Goal: Task Accomplishment & Management: Manage account settings

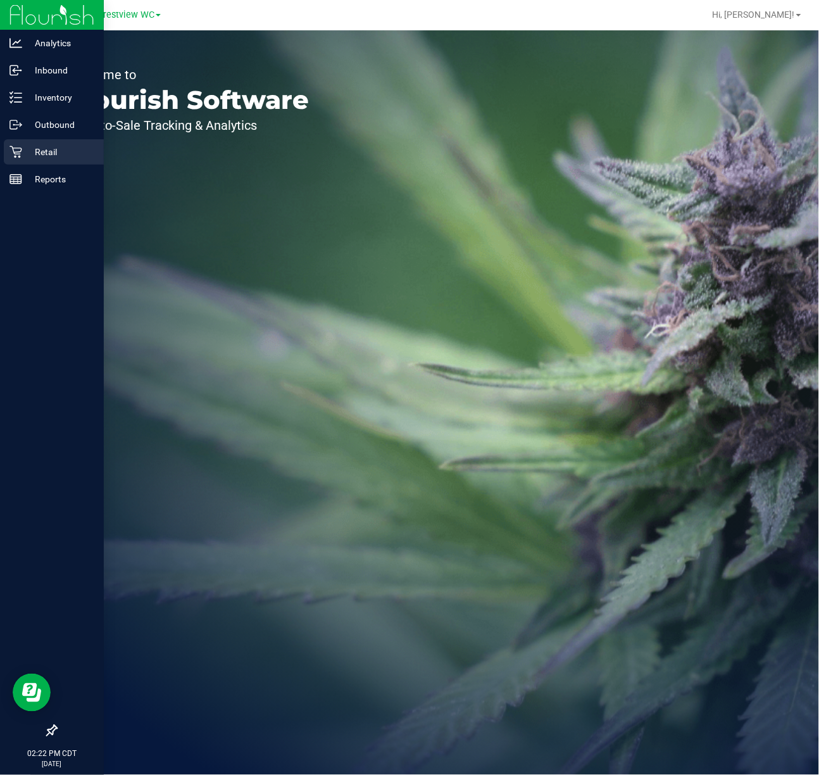
click at [10, 146] on icon at bounding box center [15, 152] width 13 height 13
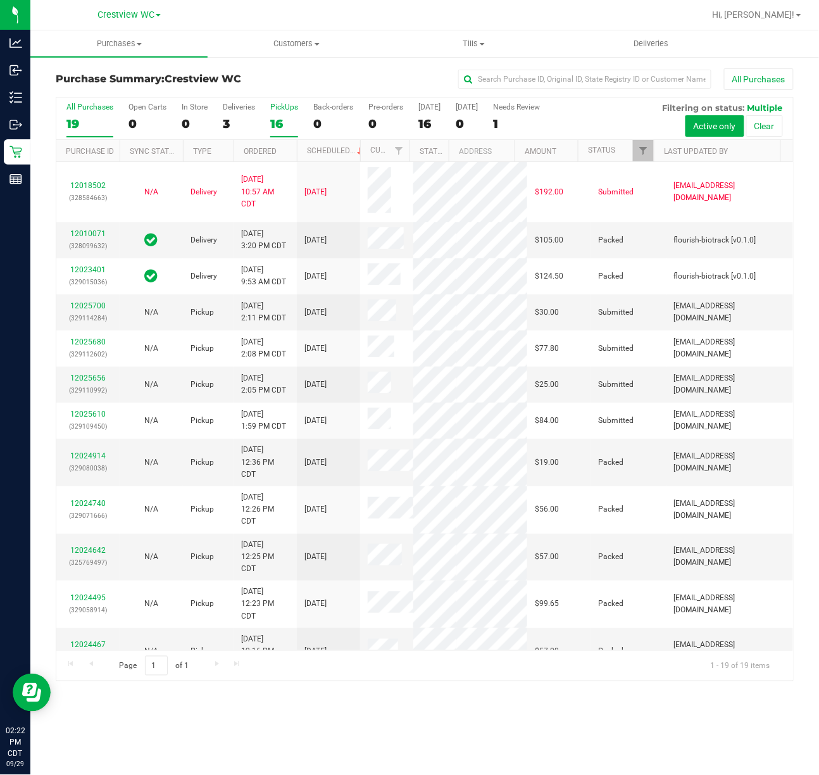
click at [286, 115] on label "PickUps 16" at bounding box center [284, 120] width 28 height 35
click at [0, 0] on input "PickUps 16" at bounding box center [0, 0] width 0 height 0
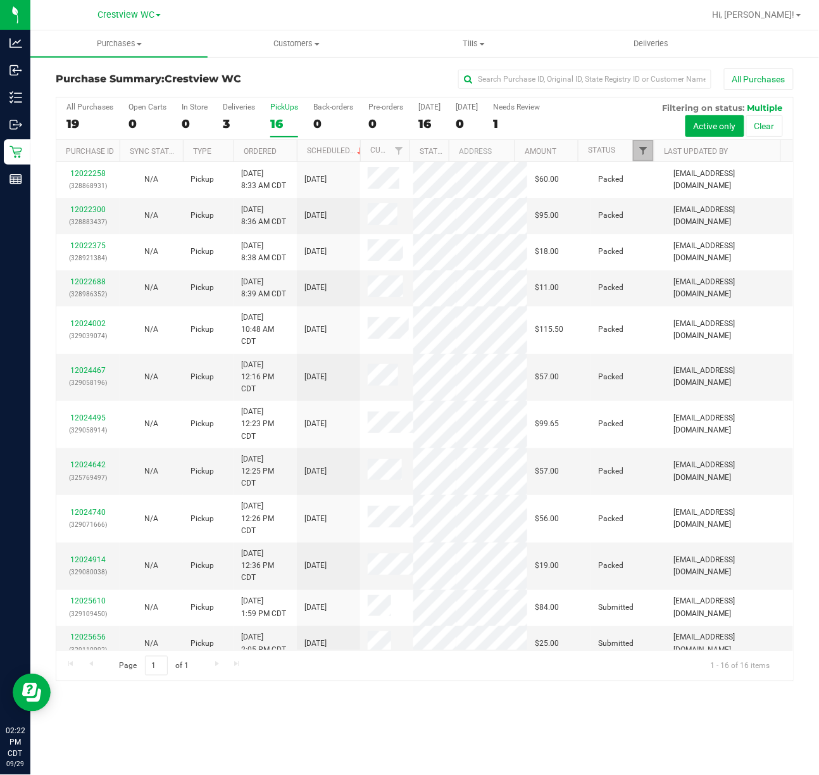
click at [639, 153] on span "Filter" at bounding box center [643, 151] width 10 height 10
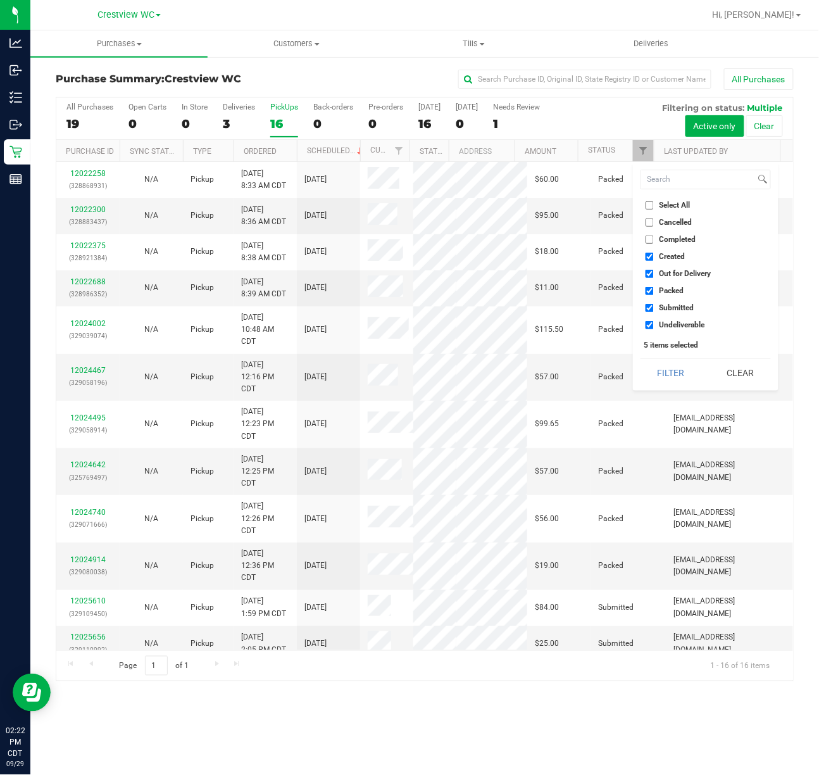
click at [660, 204] on span "Select All" at bounding box center [675, 205] width 31 height 8
click at [654, 204] on input "Select All" at bounding box center [650, 205] width 8 height 8
checkbox input "true"
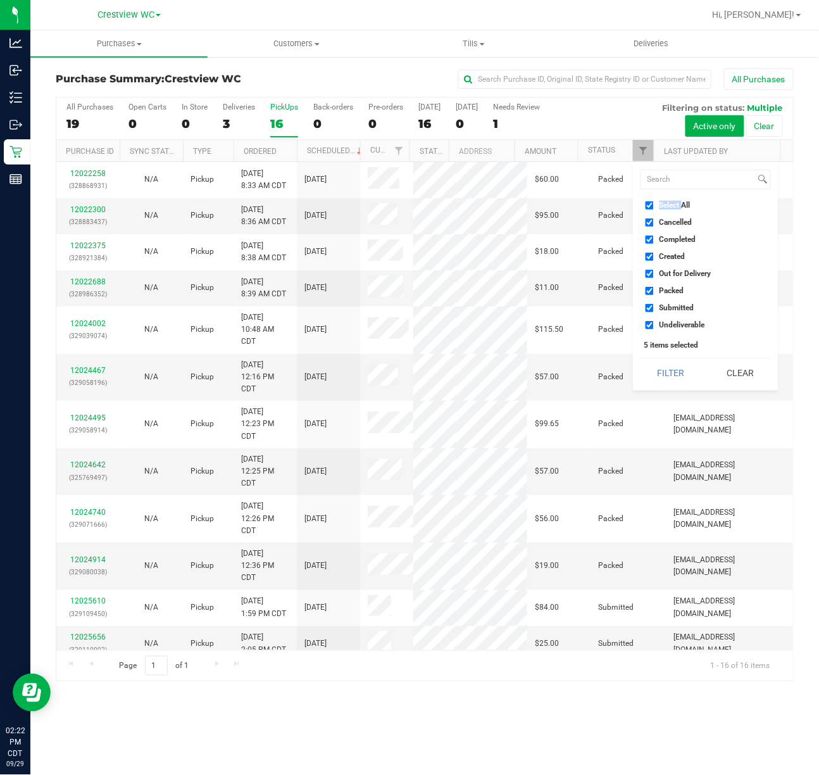
click at [660, 204] on span "Select All" at bounding box center [675, 205] width 31 height 8
click at [654, 204] on input "Select All" at bounding box center [650, 205] width 8 height 8
checkbox input "false"
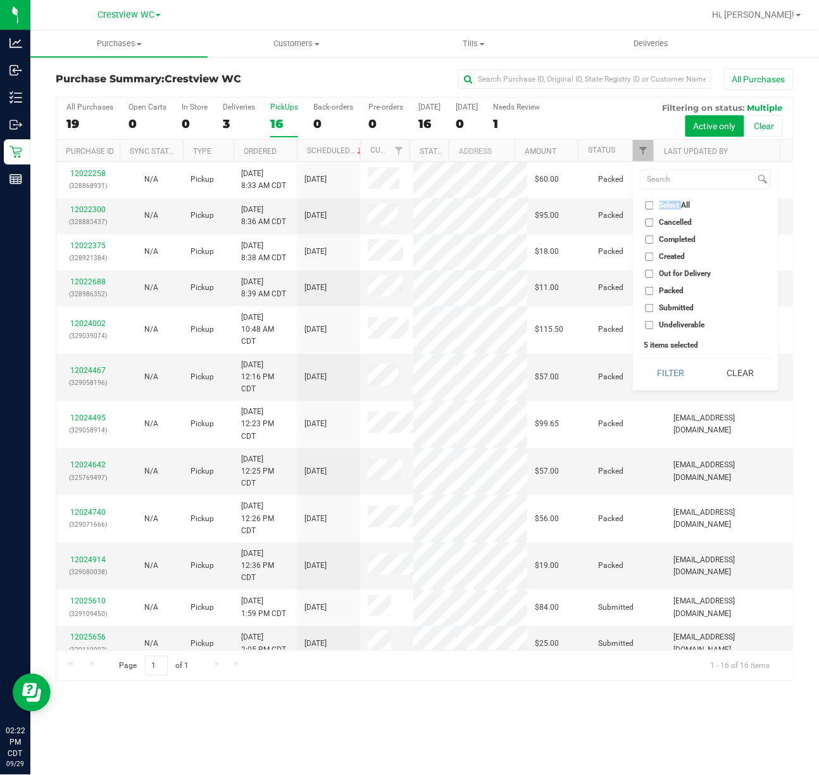
checkbox input "false"
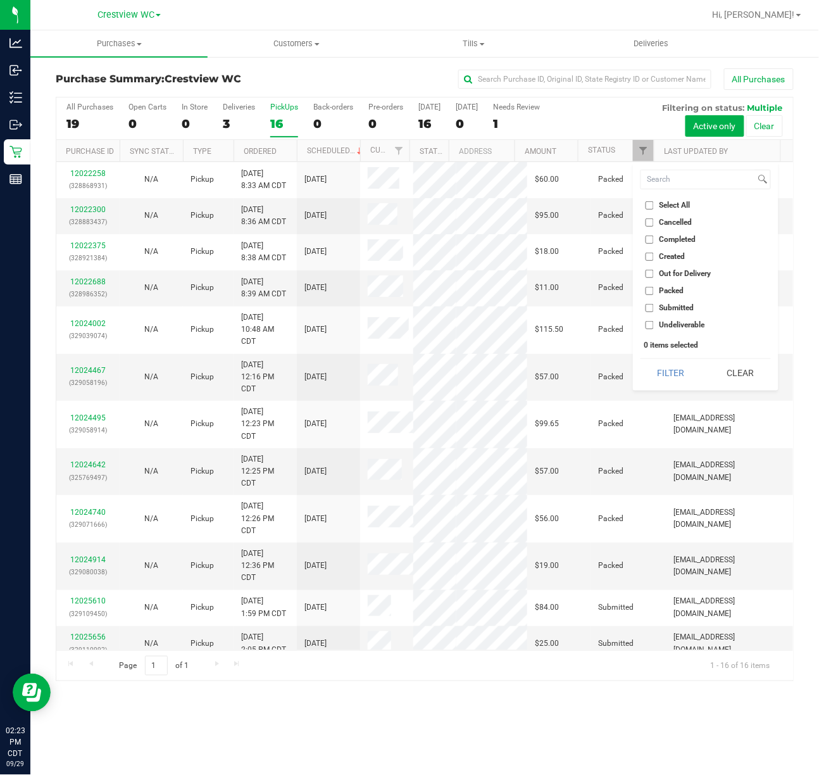
click at [677, 307] on span "Submitted" at bounding box center [677, 308] width 35 height 8
click at [654, 307] on input "Submitted" at bounding box center [650, 308] width 8 height 8
checkbox input "true"
click at [669, 375] on button "Filter" at bounding box center [671, 373] width 61 height 28
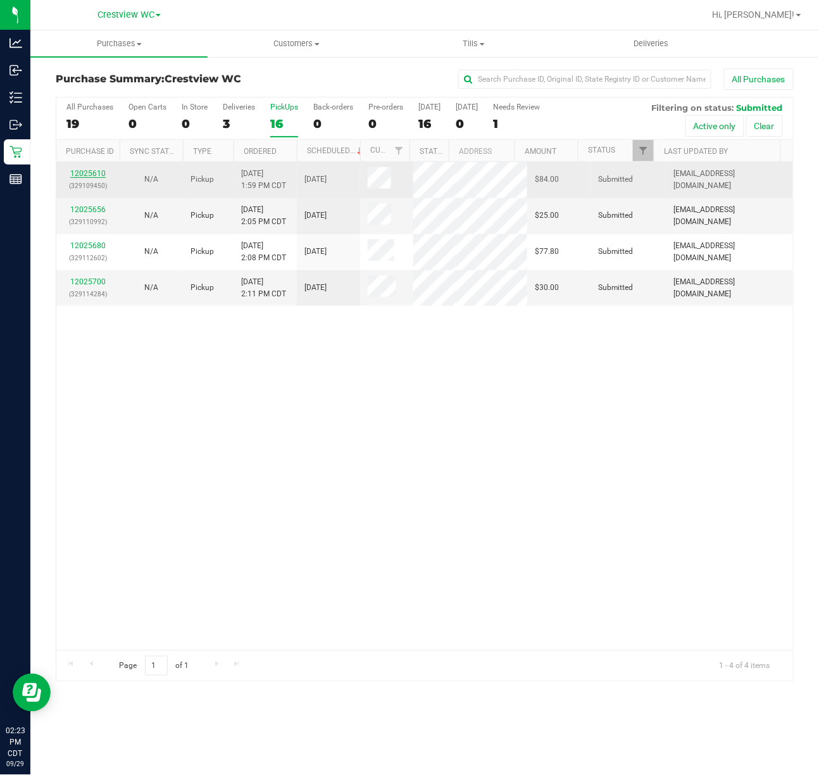
click at [92, 171] on link "12025610" at bounding box center [87, 173] width 35 height 9
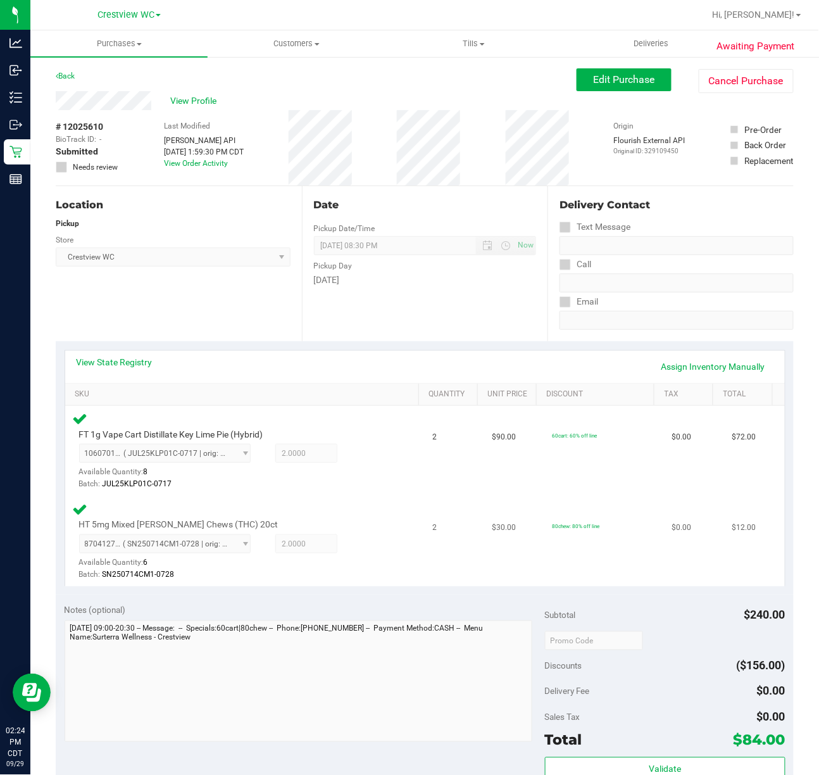
scroll to position [337, 0]
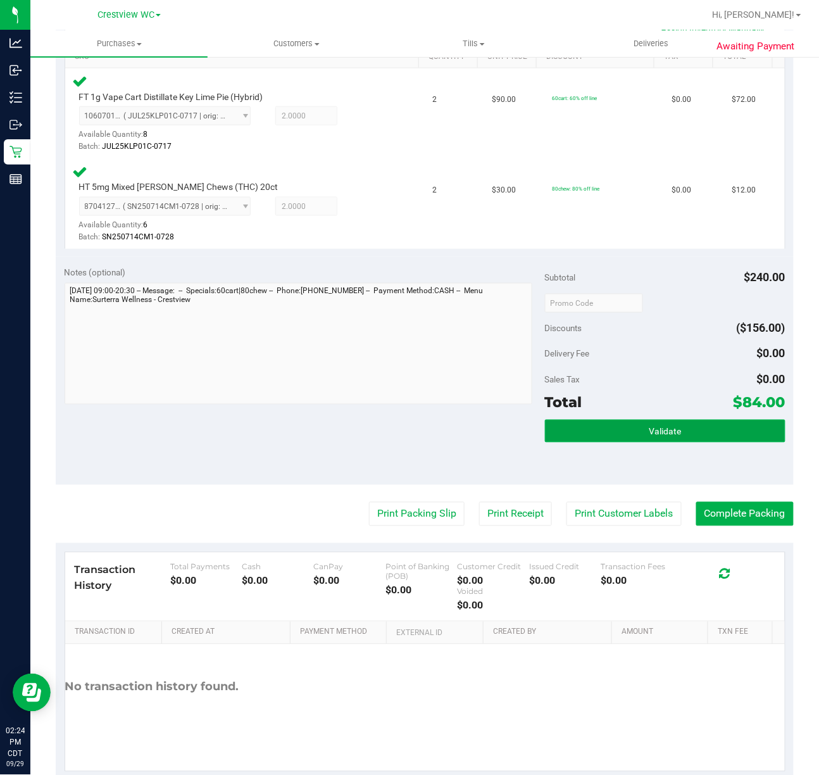
click at [601, 437] on button "Validate" at bounding box center [665, 431] width 241 height 23
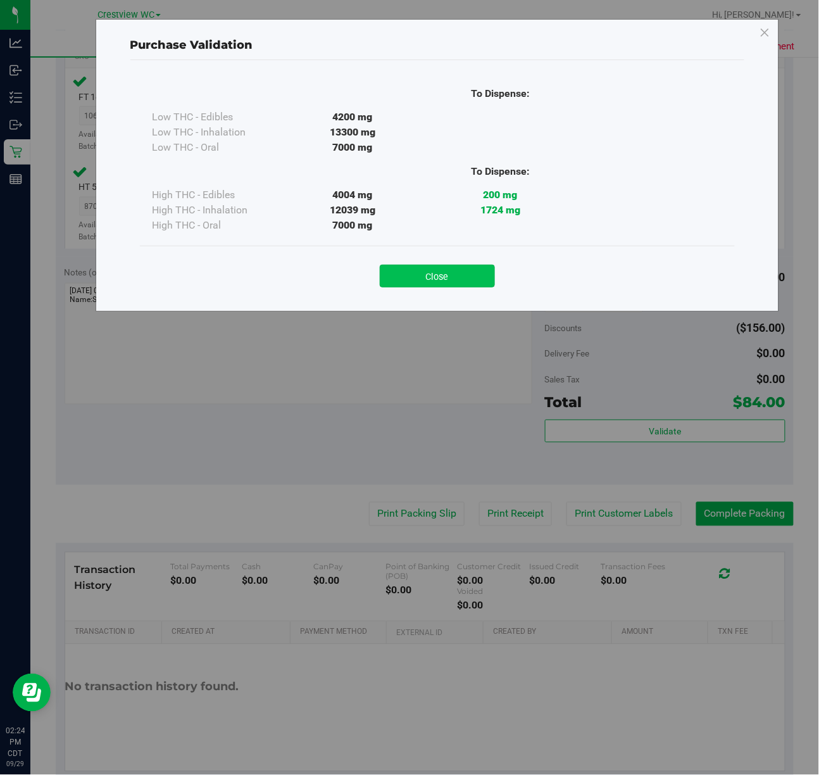
click at [444, 267] on button "Close" at bounding box center [437, 276] width 115 height 23
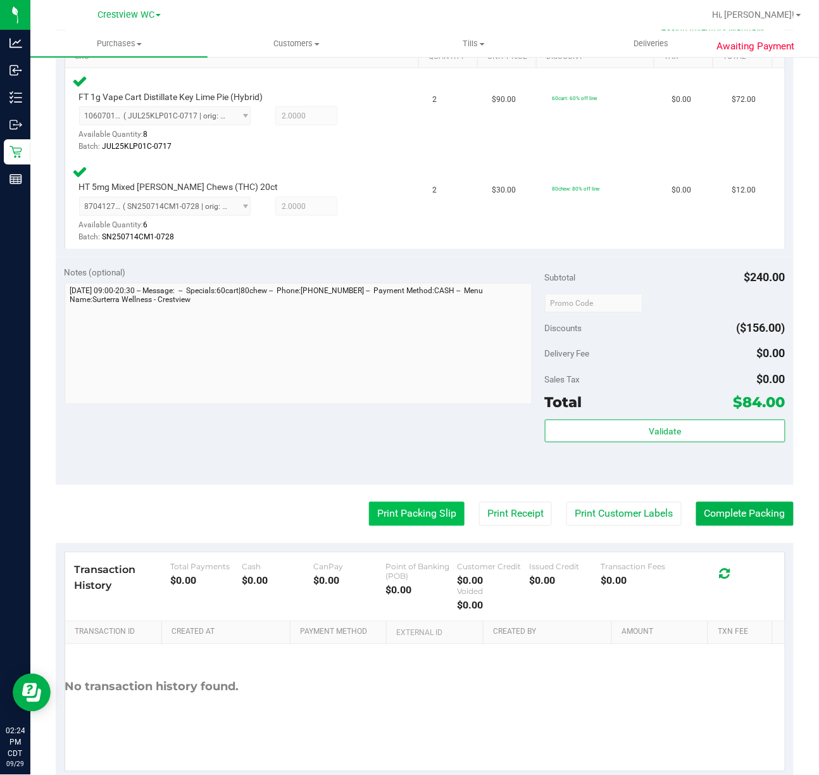
click at [386, 527] on purchase-details "Back Edit Purchase Cancel Purchase View Profile # 12025610 BioTrack ID: - Submi…" at bounding box center [425, 255] width 738 height 1049
click at [383, 517] on button "Print Packing Slip" at bounding box center [417, 514] width 96 height 24
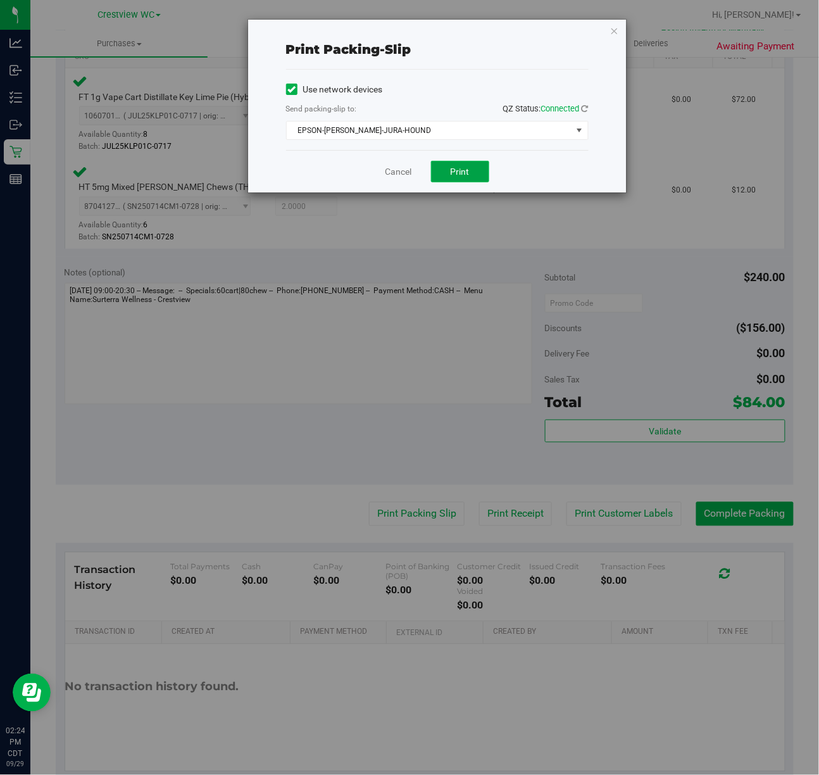
click at [456, 168] on span "Print" at bounding box center [460, 171] width 19 height 10
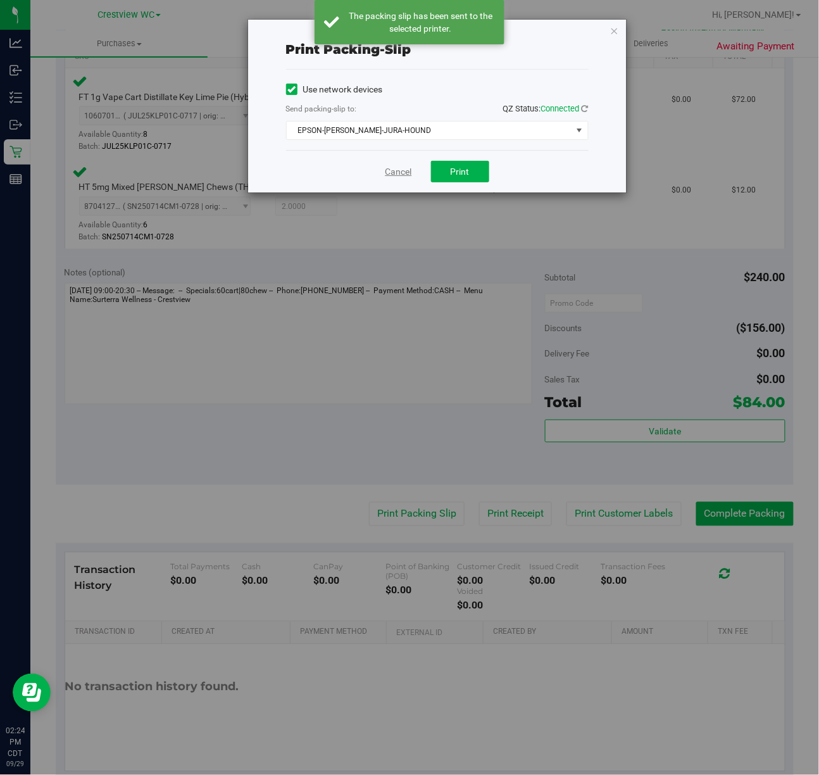
click at [389, 175] on link "Cancel" at bounding box center [399, 171] width 27 height 13
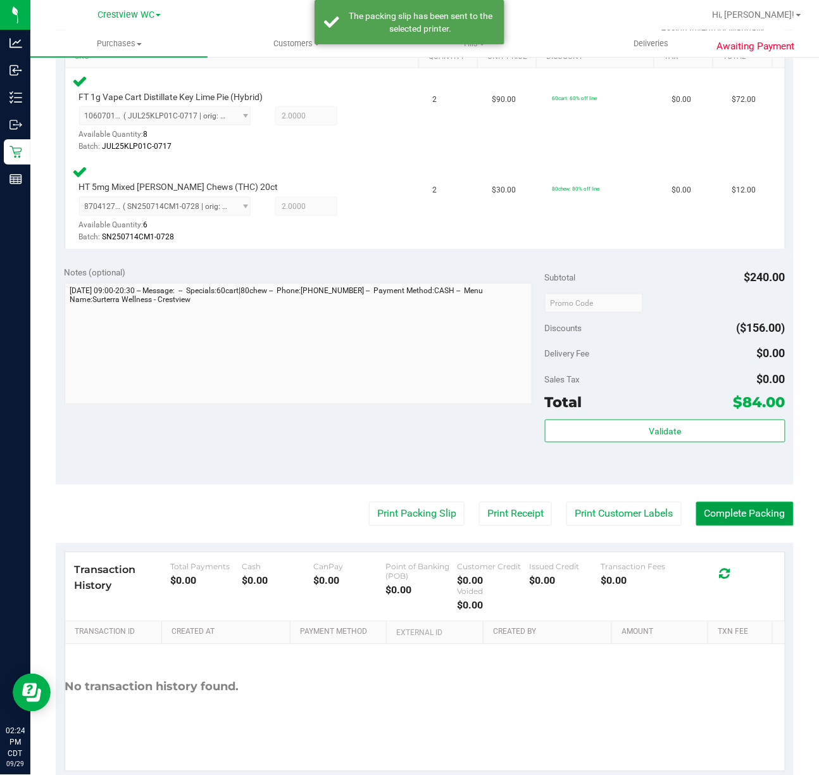
click at [728, 512] on button "Complete Packing" at bounding box center [744, 514] width 97 height 24
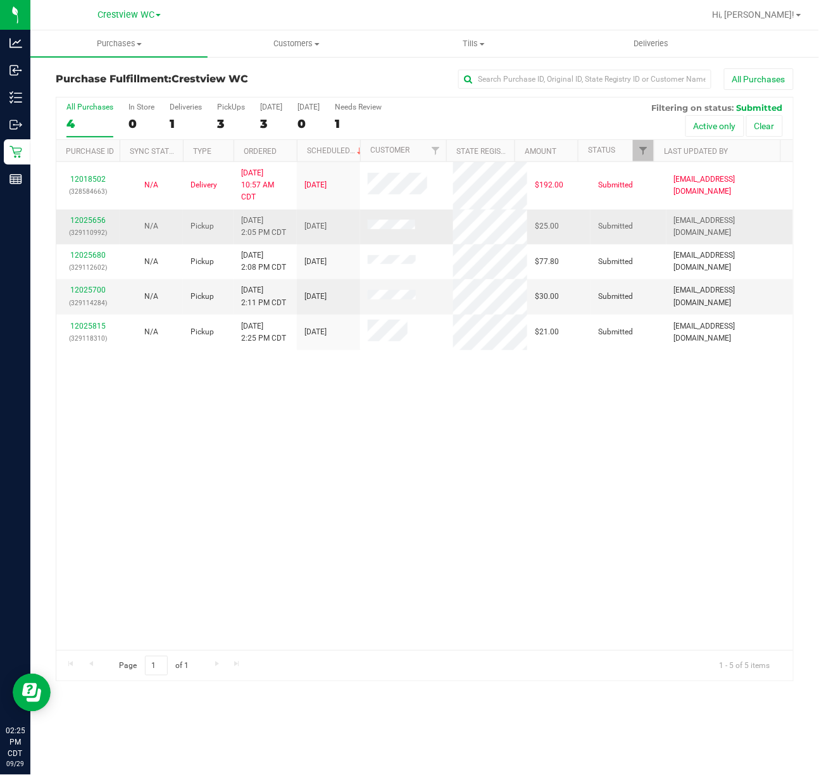
click at [92, 215] on div "12025656 (329110992)" at bounding box center [88, 227] width 48 height 24
click at [92, 223] on link "12025656" at bounding box center [87, 220] width 35 height 9
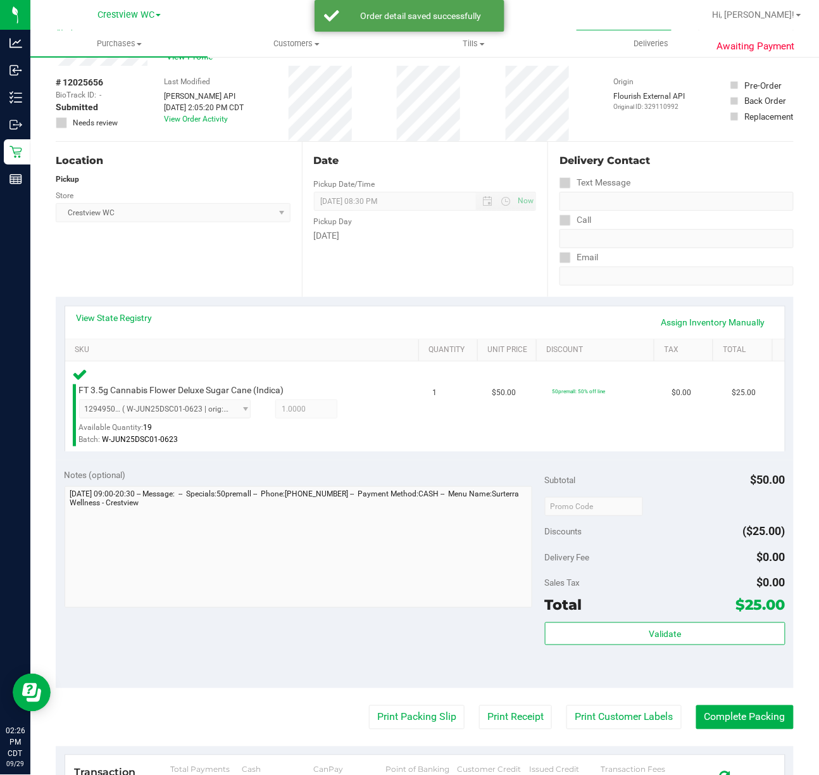
scroll to position [84, 0]
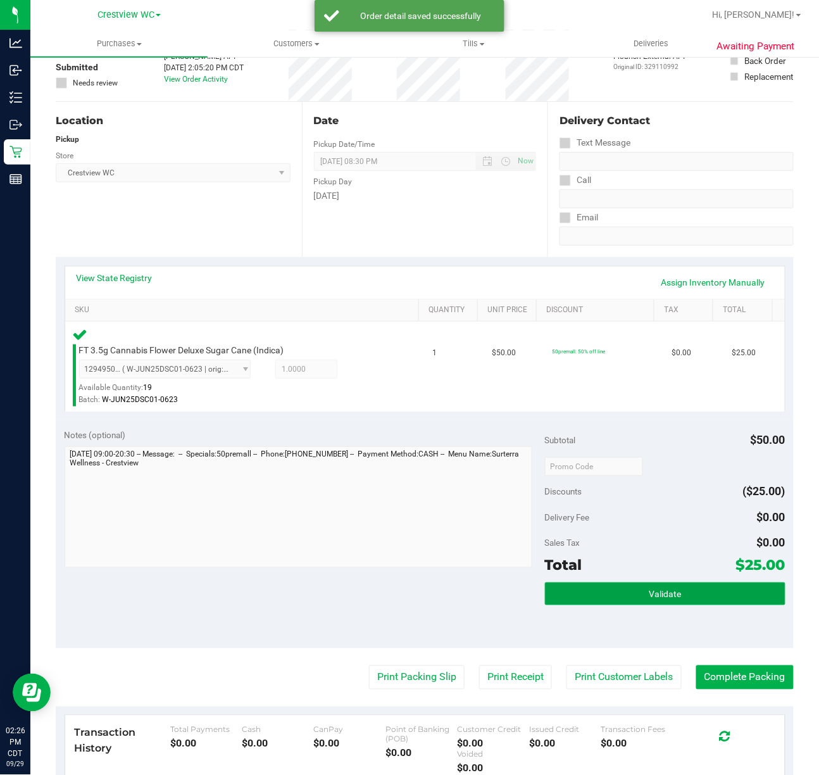
click at [606, 594] on button "Validate" at bounding box center [665, 593] width 241 height 23
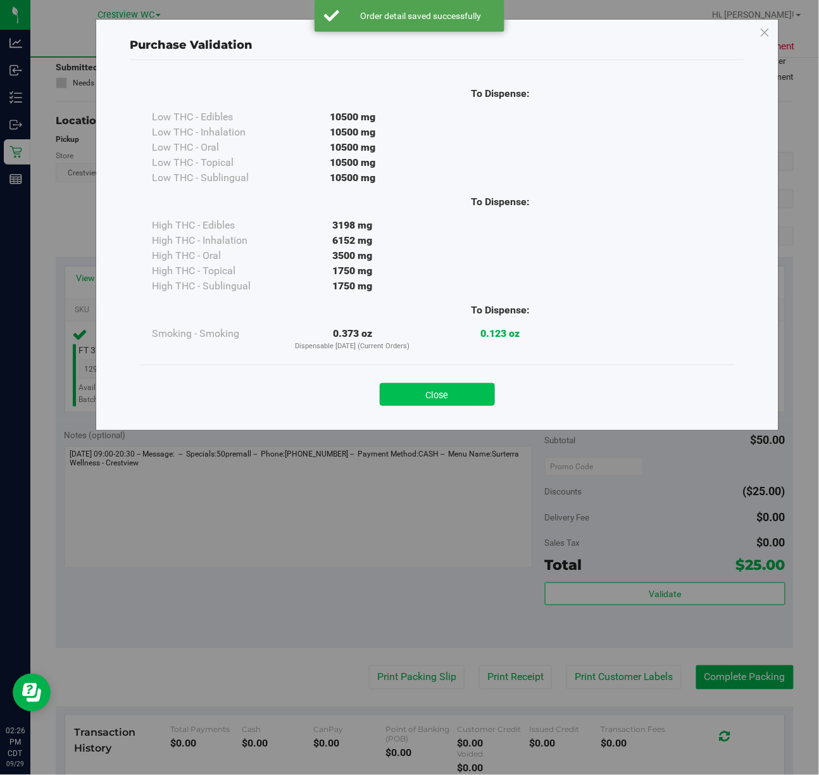
click at [467, 403] on button "Close" at bounding box center [437, 394] width 115 height 23
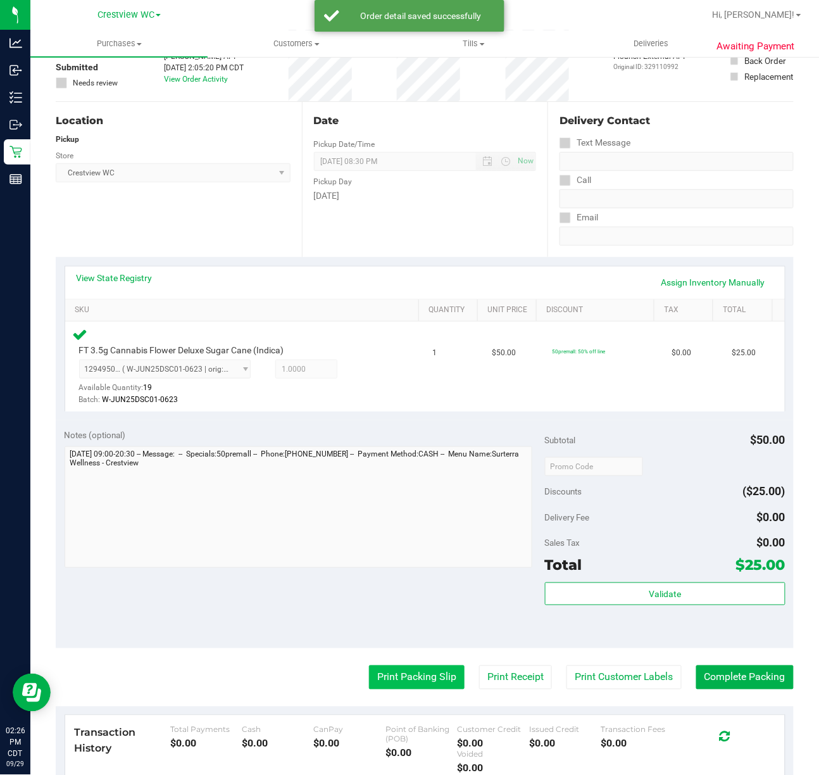
click at [381, 674] on button "Print Packing Slip" at bounding box center [417, 677] width 96 height 24
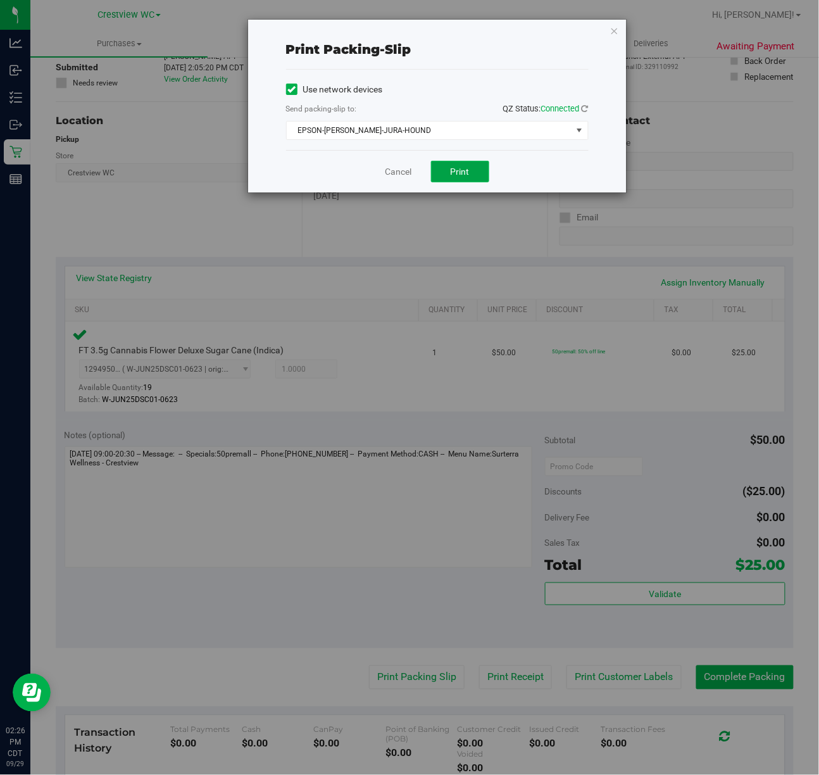
click at [449, 173] on button "Print" at bounding box center [460, 172] width 58 height 22
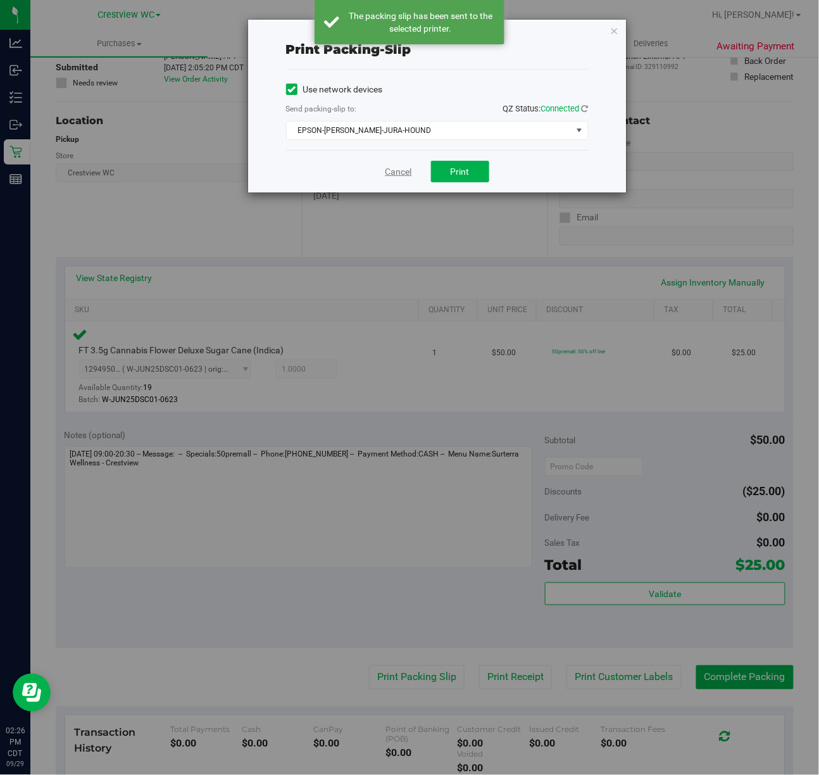
click at [399, 173] on link "Cancel" at bounding box center [399, 171] width 27 height 13
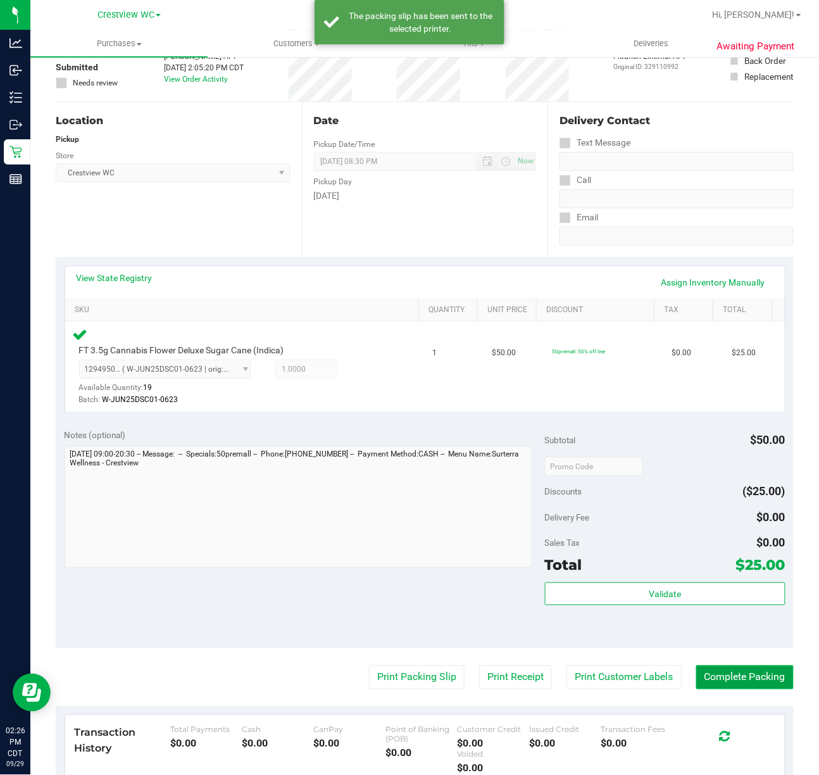
click at [744, 669] on button "Complete Packing" at bounding box center [744, 677] width 97 height 24
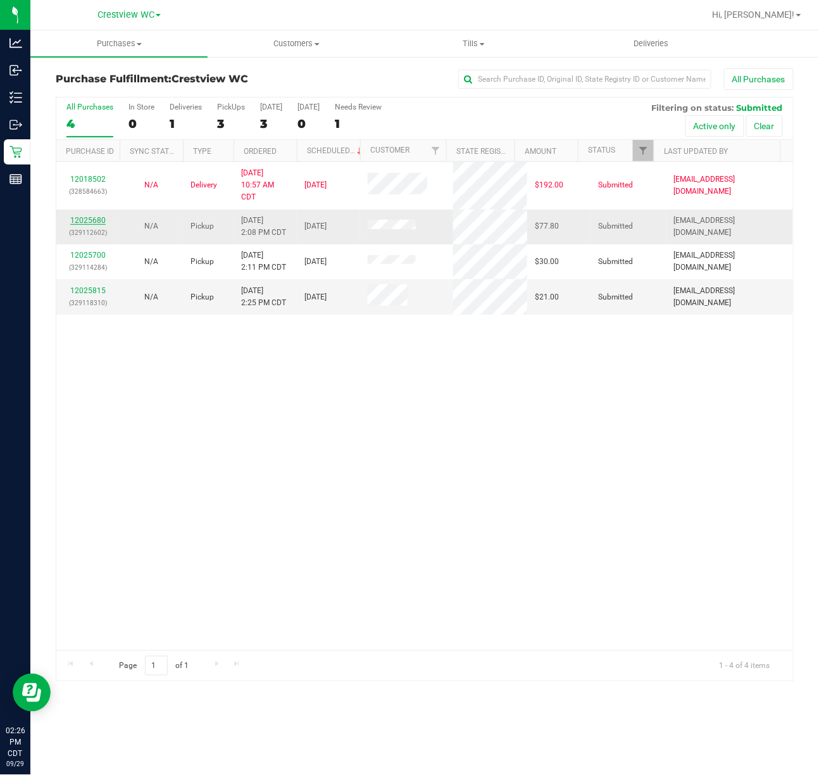
click at [95, 223] on link "12025680" at bounding box center [87, 220] width 35 height 9
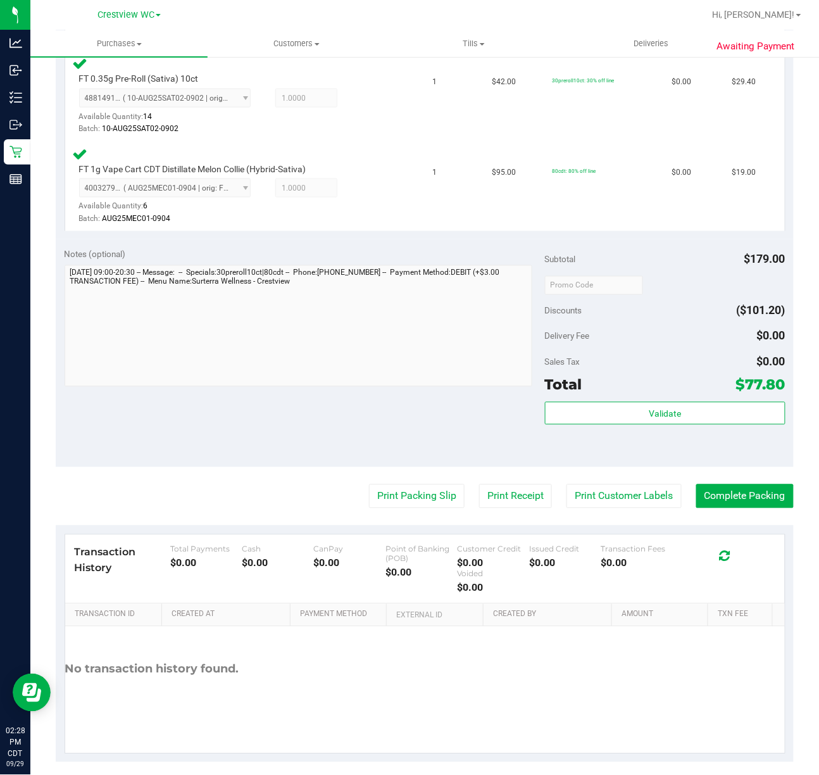
scroll to position [459, 0]
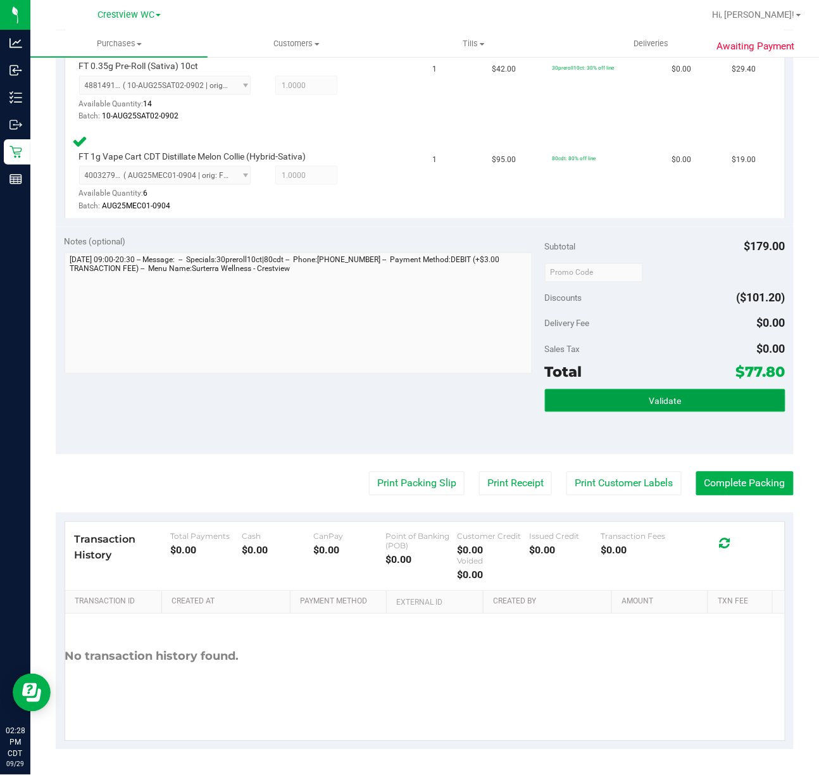
click at [598, 391] on button "Validate" at bounding box center [665, 400] width 241 height 23
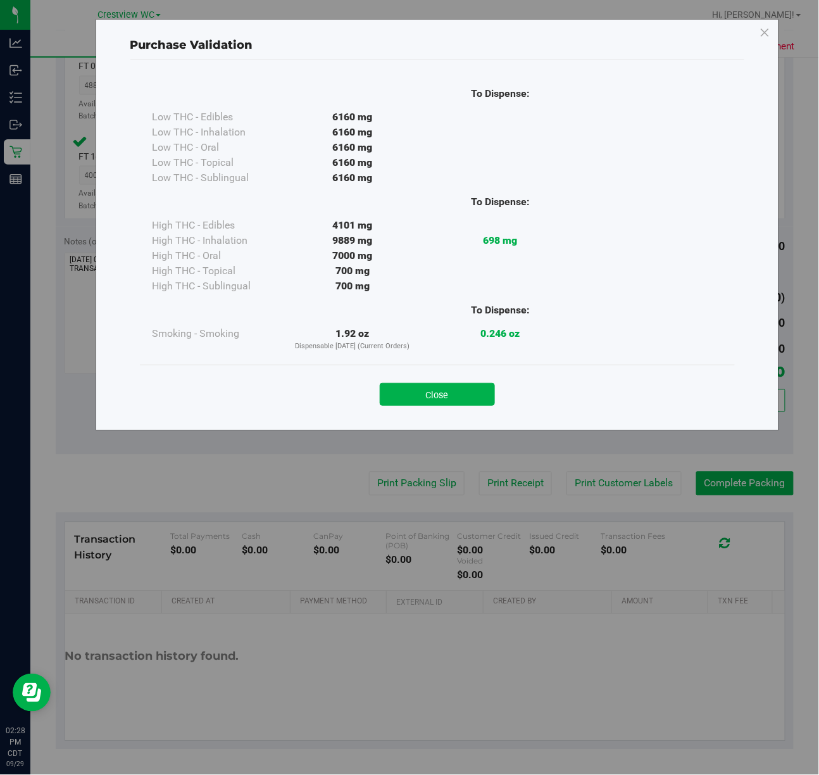
click at [429, 379] on div "Close" at bounding box center [437, 391] width 576 height 32
click at [434, 406] on button "Close" at bounding box center [437, 394] width 115 height 23
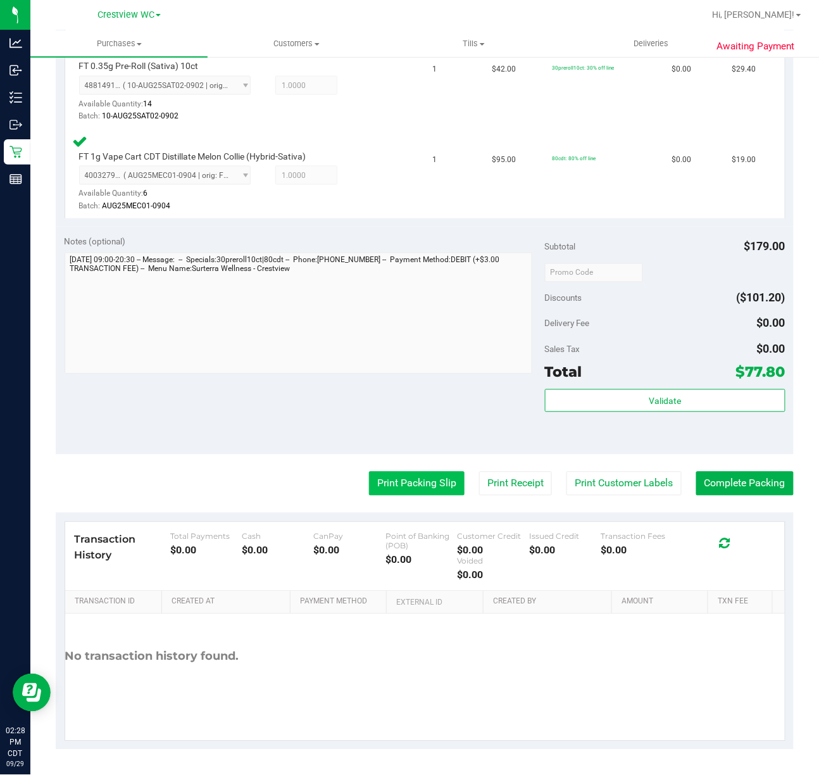
click at [388, 489] on button "Print Packing Slip" at bounding box center [417, 484] width 96 height 24
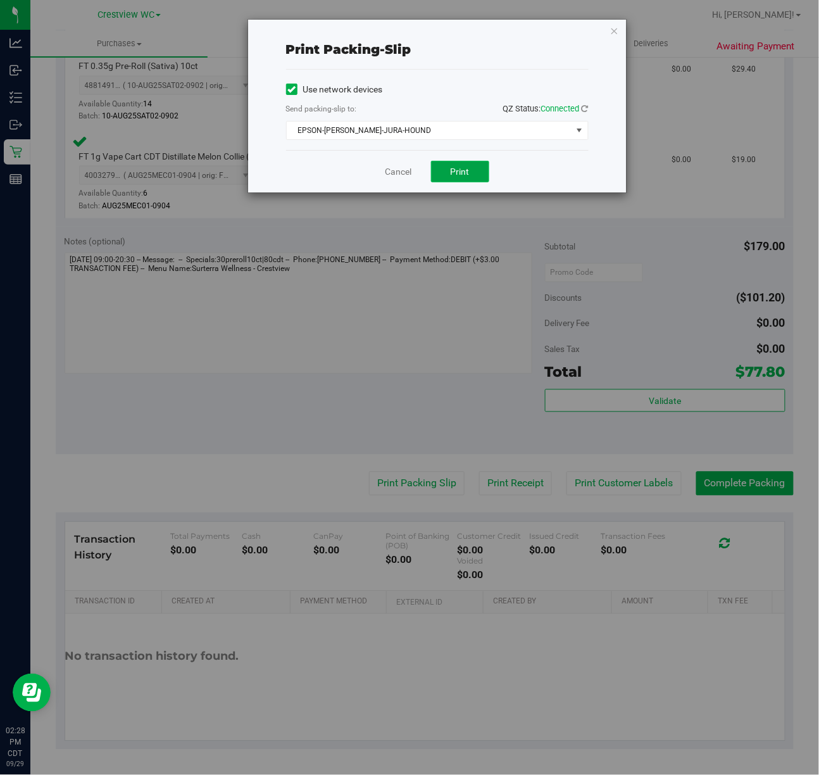
click at [462, 177] on span "Print" at bounding box center [460, 171] width 19 height 10
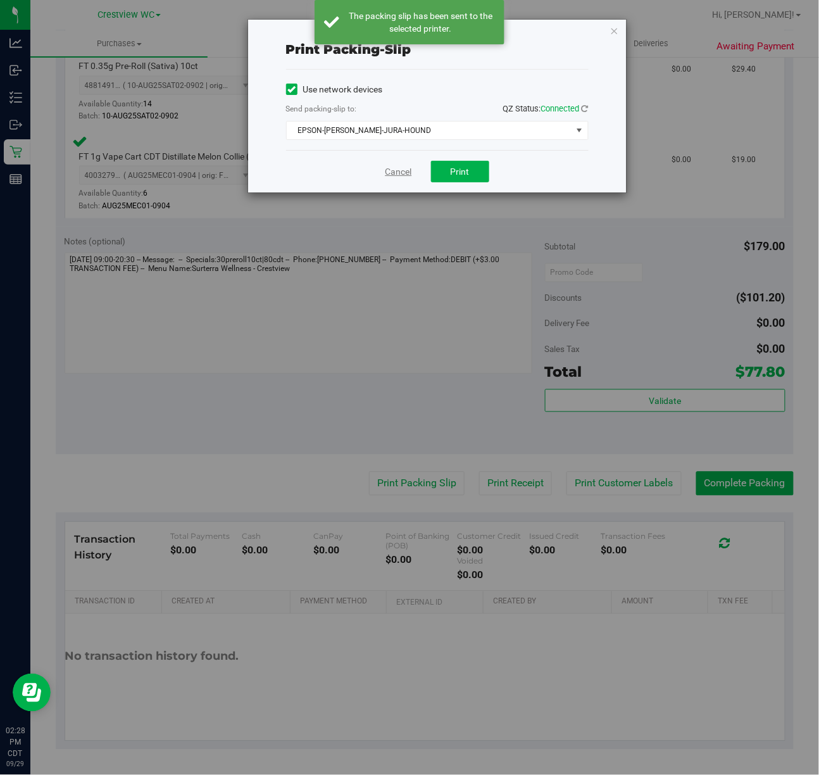
click at [399, 178] on link "Cancel" at bounding box center [399, 171] width 27 height 13
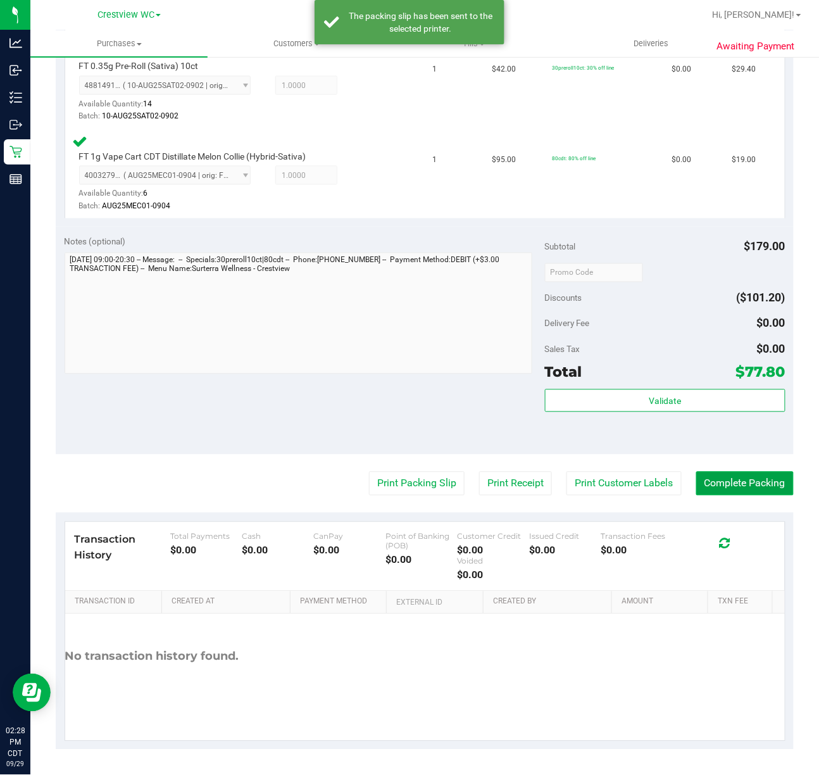
click at [698, 481] on button "Complete Packing" at bounding box center [744, 484] width 97 height 24
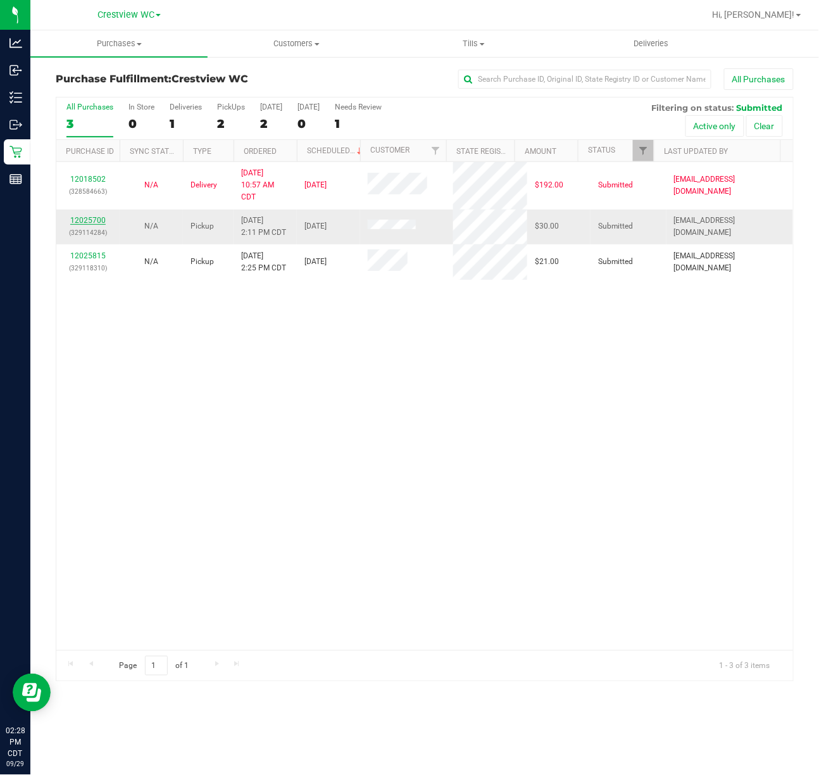
click at [85, 217] on link "12025700" at bounding box center [87, 220] width 35 height 9
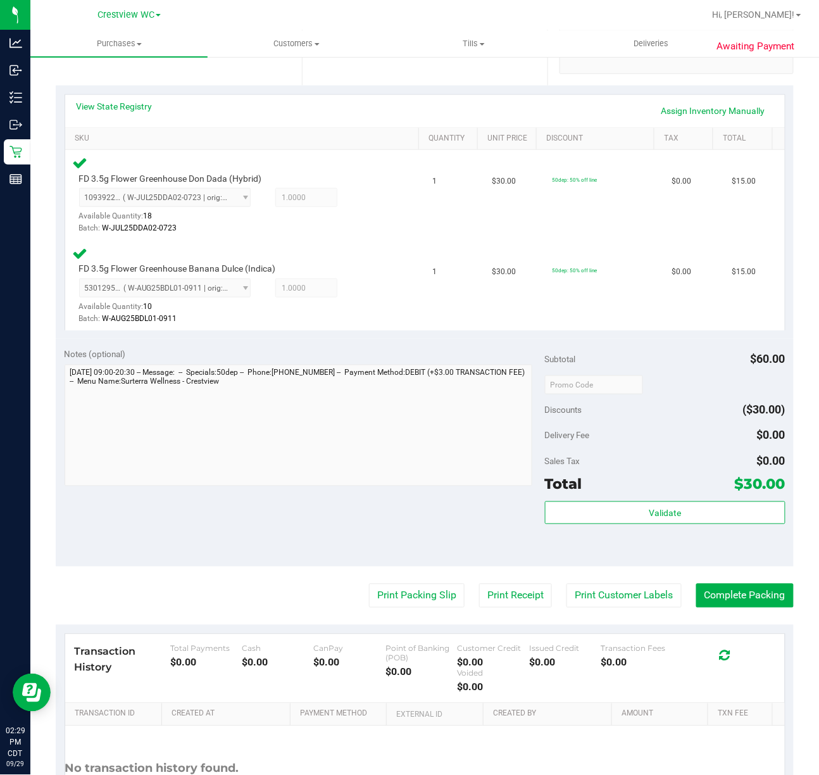
scroll to position [368, 0]
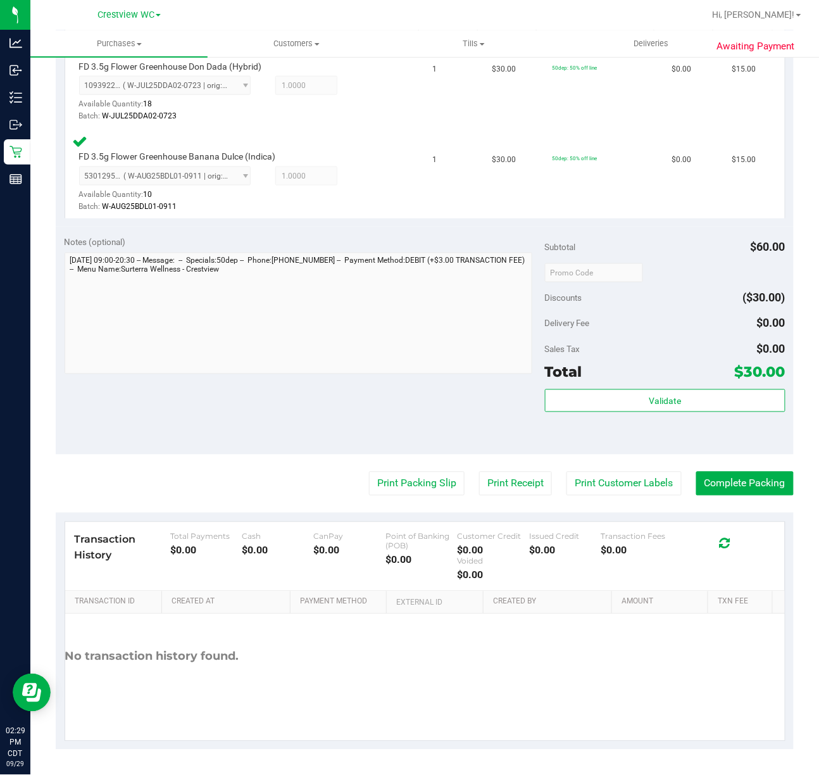
click at [682, 436] on div "Validate" at bounding box center [665, 417] width 241 height 57
click at [679, 424] on div "Validate" at bounding box center [665, 417] width 241 height 57
click at [677, 416] on div "Validate" at bounding box center [665, 417] width 241 height 57
click at [672, 411] on button "Validate" at bounding box center [665, 400] width 241 height 23
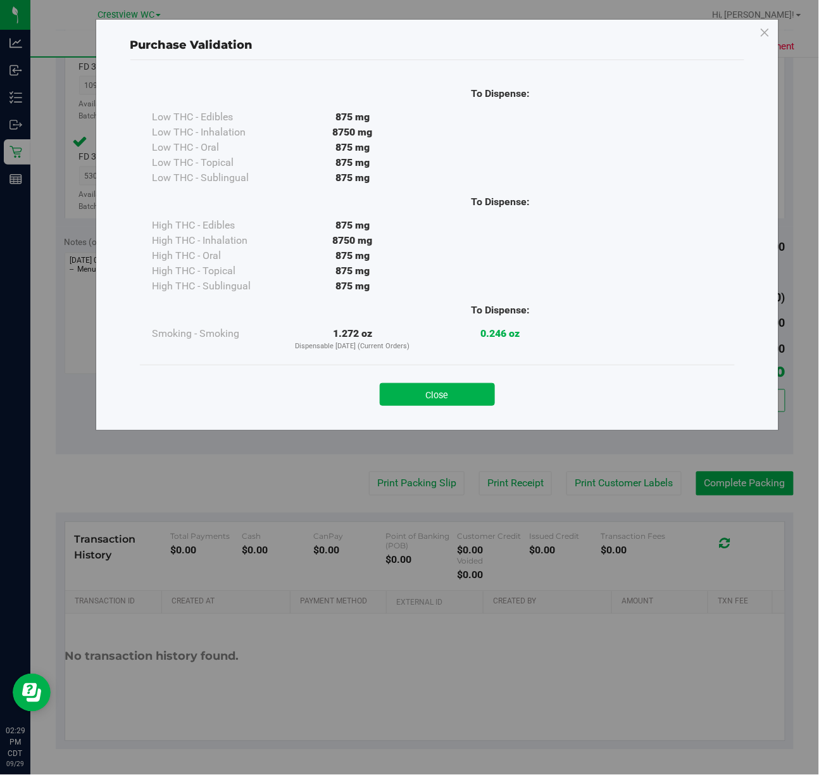
click at [468, 382] on div "Close" at bounding box center [437, 391] width 576 height 32
click at [453, 393] on button "Close" at bounding box center [437, 394] width 115 height 23
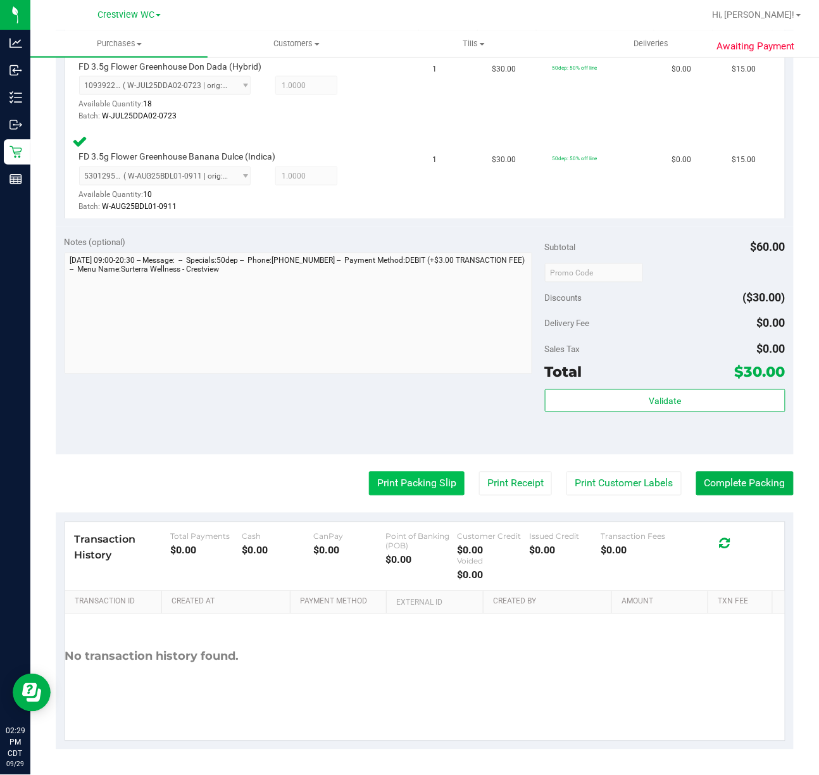
click at [394, 484] on button "Print Packing Slip" at bounding box center [417, 484] width 96 height 24
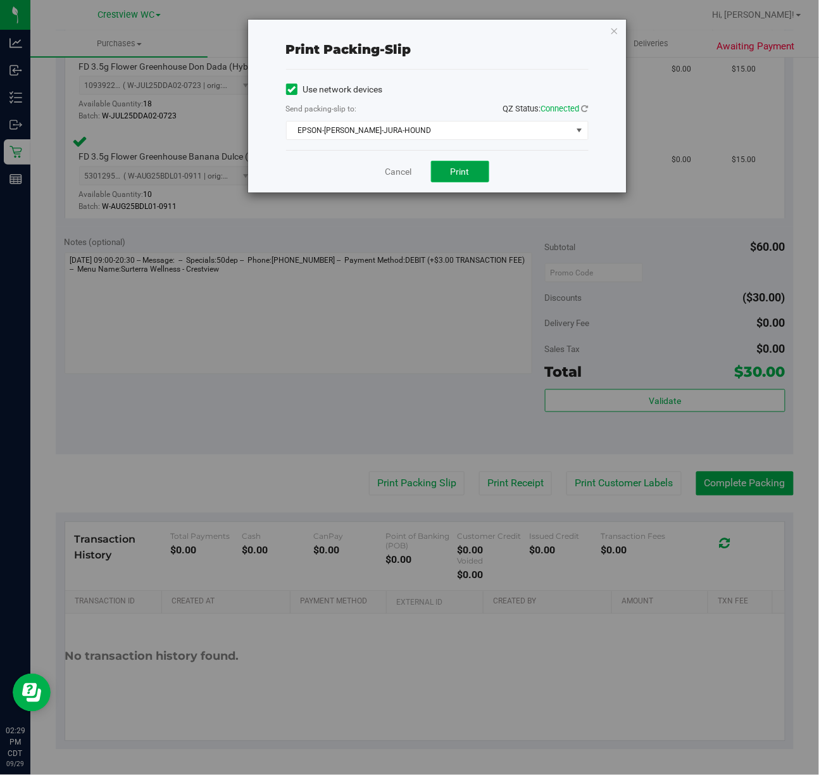
click at [460, 166] on span "Print" at bounding box center [460, 171] width 19 height 10
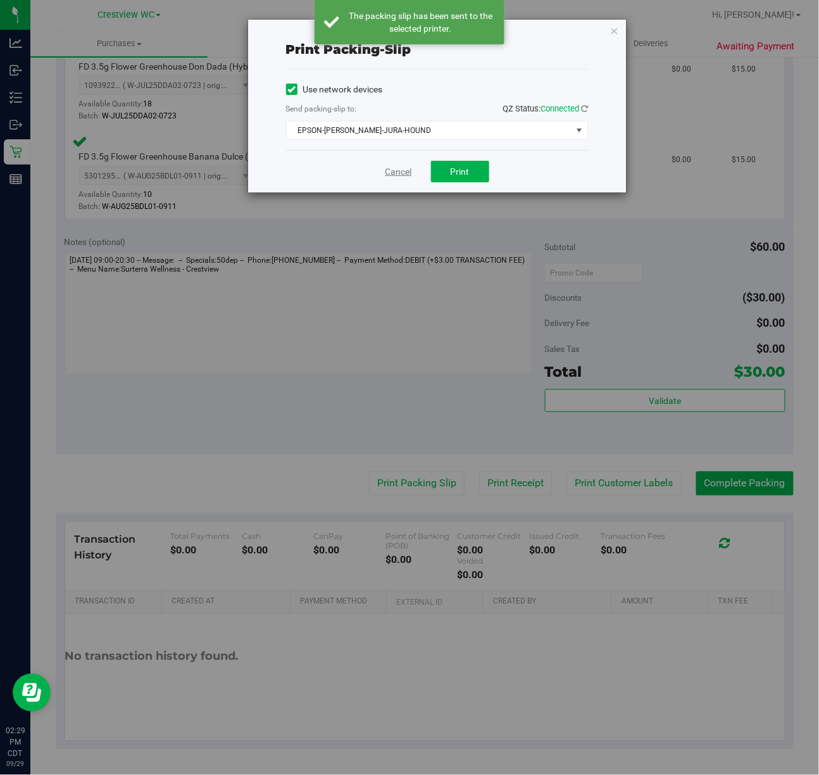
click at [386, 176] on link "Cancel" at bounding box center [399, 171] width 27 height 13
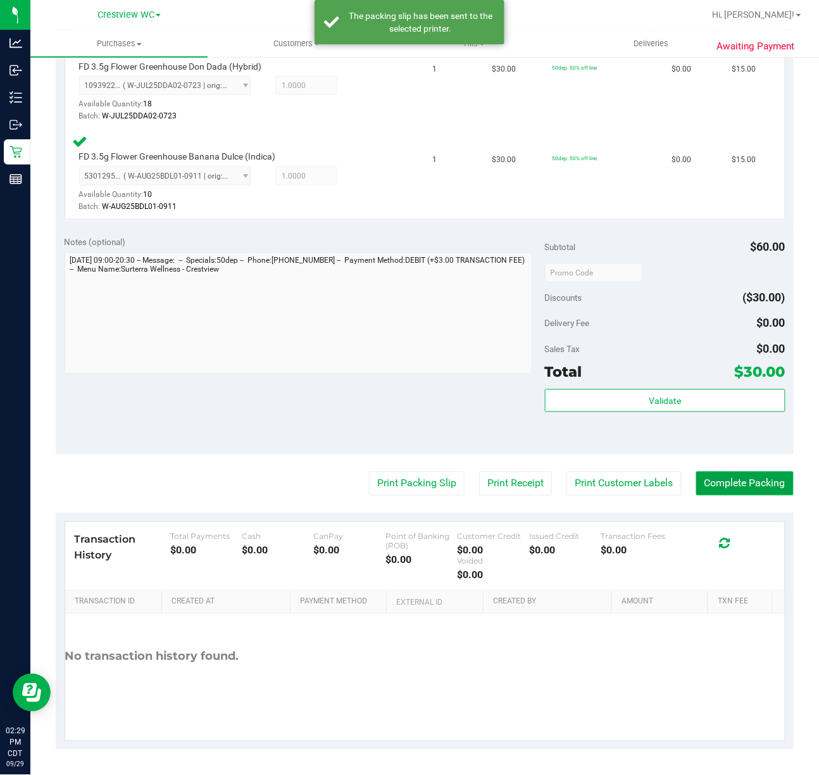
click at [741, 484] on button "Complete Packing" at bounding box center [744, 484] width 97 height 24
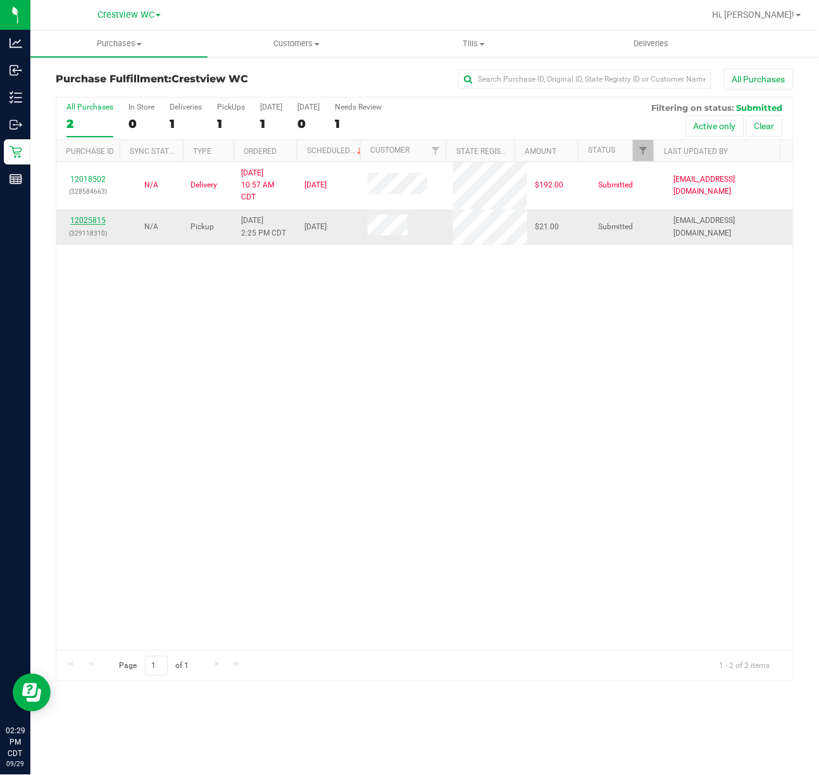
click at [92, 218] on link "12025815" at bounding box center [87, 220] width 35 height 9
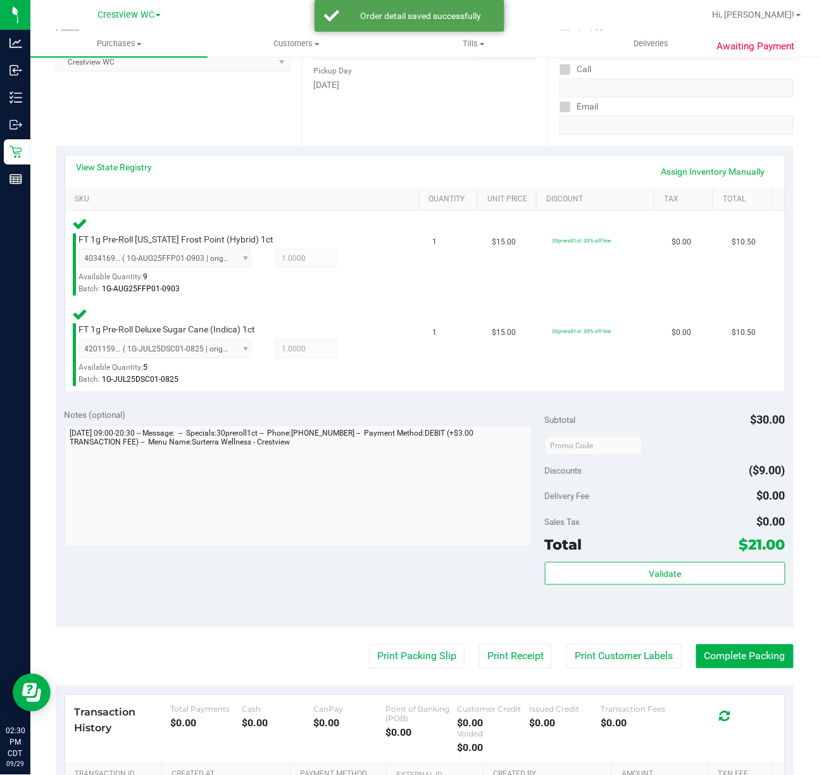
scroll to position [368, 0]
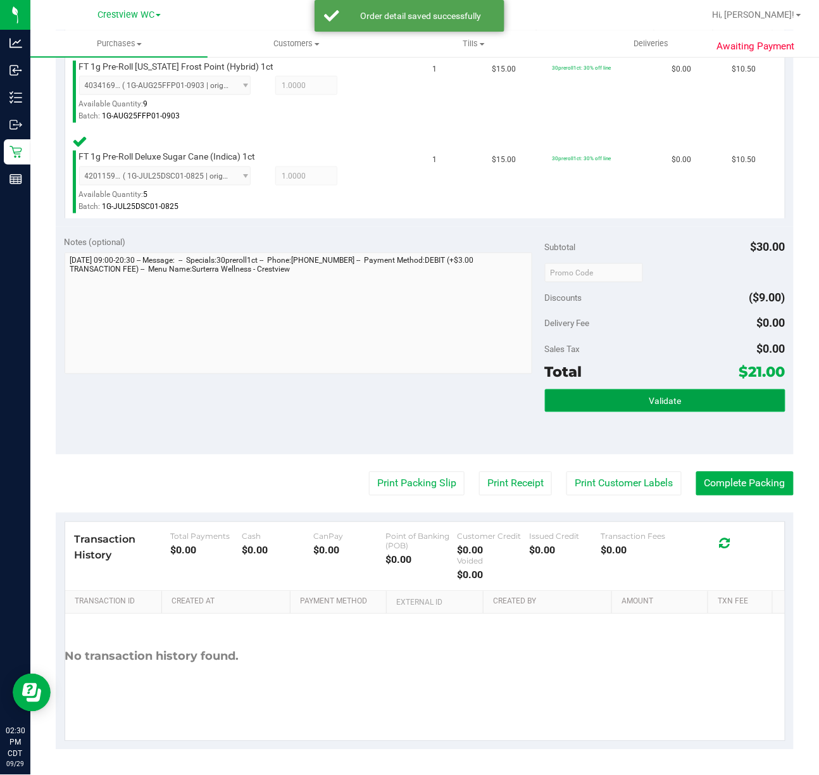
click at [631, 399] on button "Validate" at bounding box center [665, 400] width 241 height 23
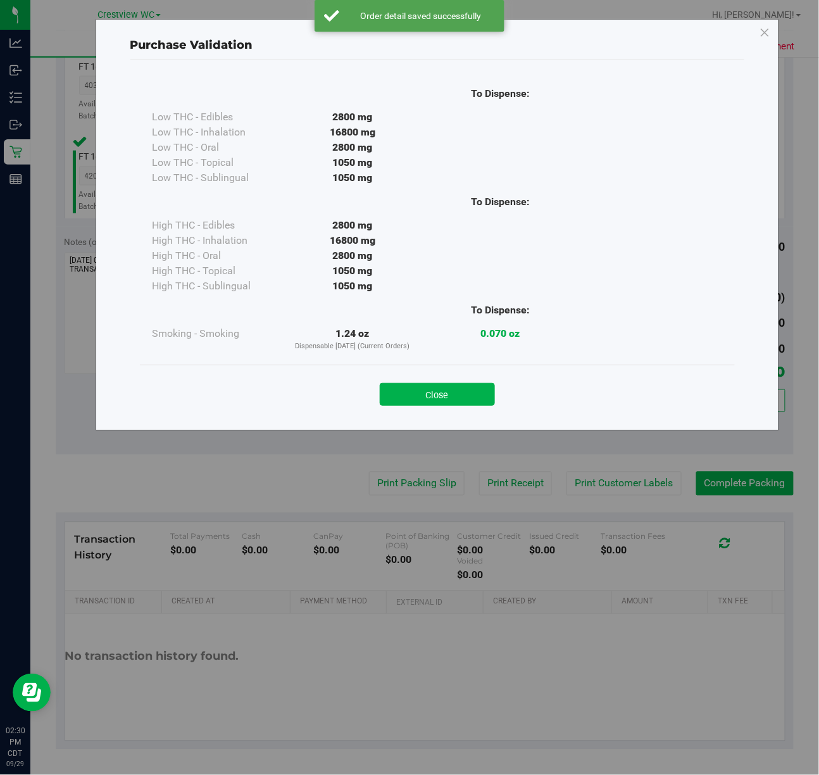
click at [403, 399] on button "Close" at bounding box center [437, 394] width 115 height 23
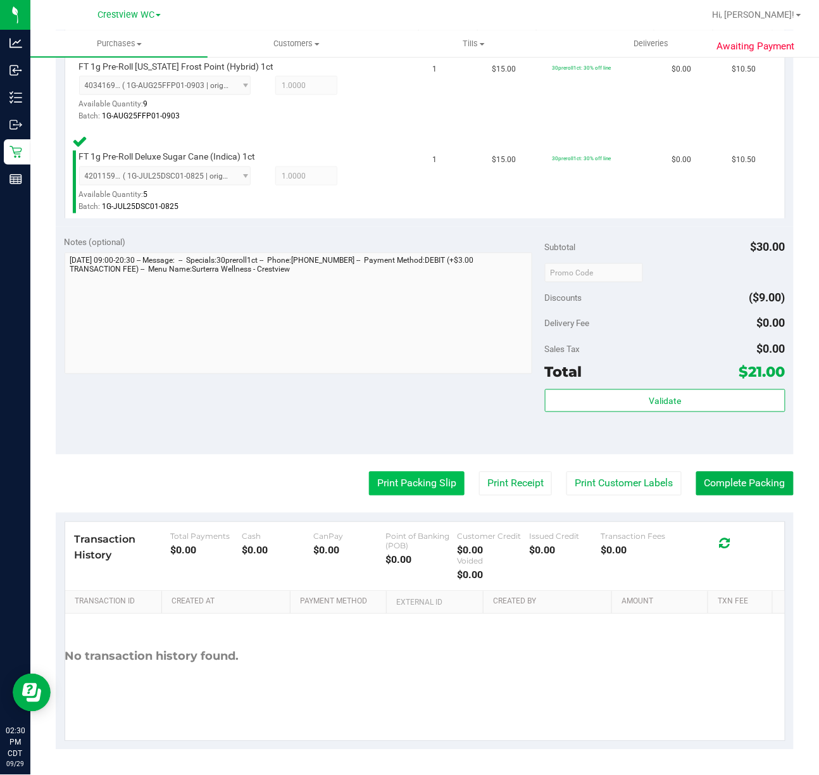
click at [375, 486] on button "Print Packing Slip" at bounding box center [417, 484] width 96 height 24
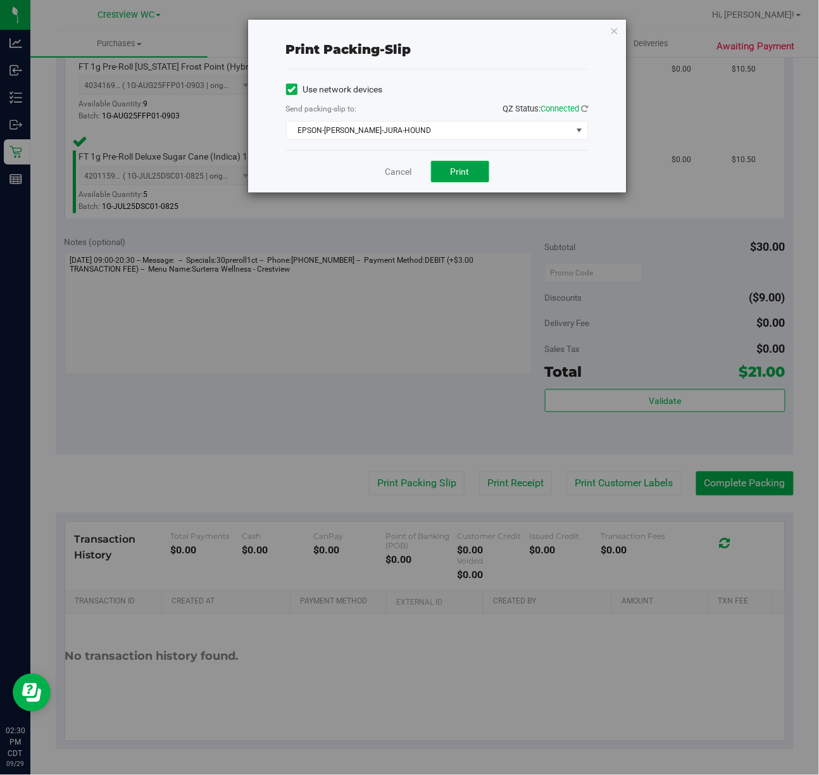
click at [448, 179] on button "Print" at bounding box center [460, 172] width 58 height 22
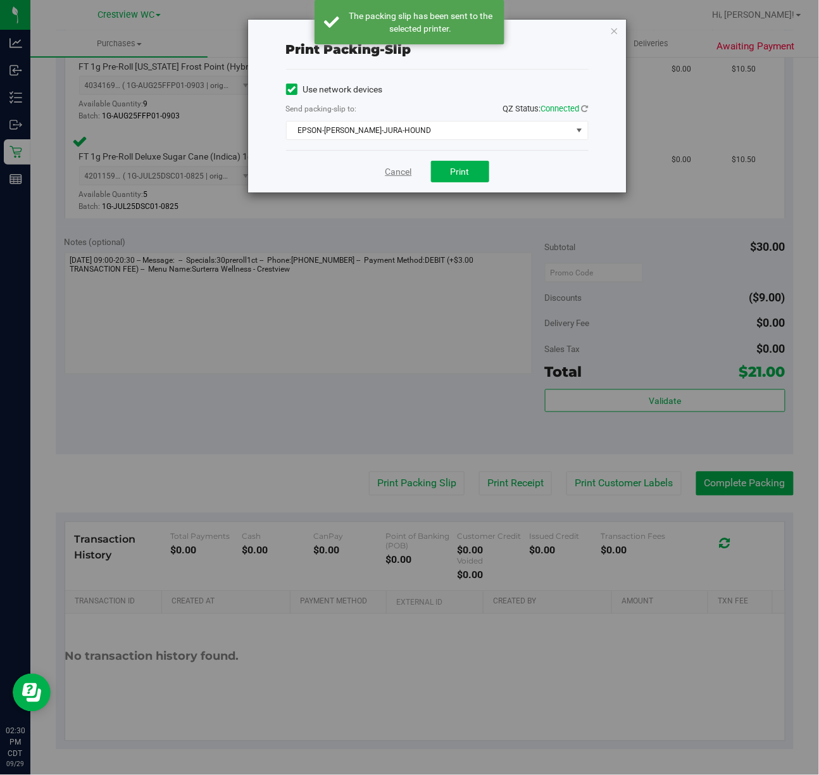
click at [398, 173] on link "Cancel" at bounding box center [399, 171] width 27 height 13
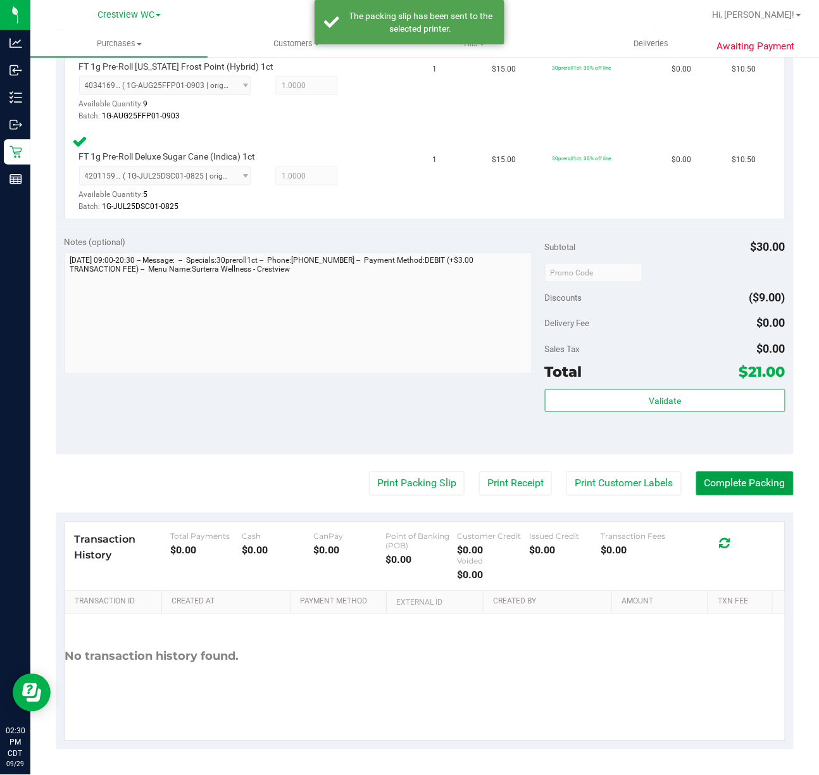
click at [738, 484] on button "Complete Packing" at bounding box center [744, 484] width 97 height 24
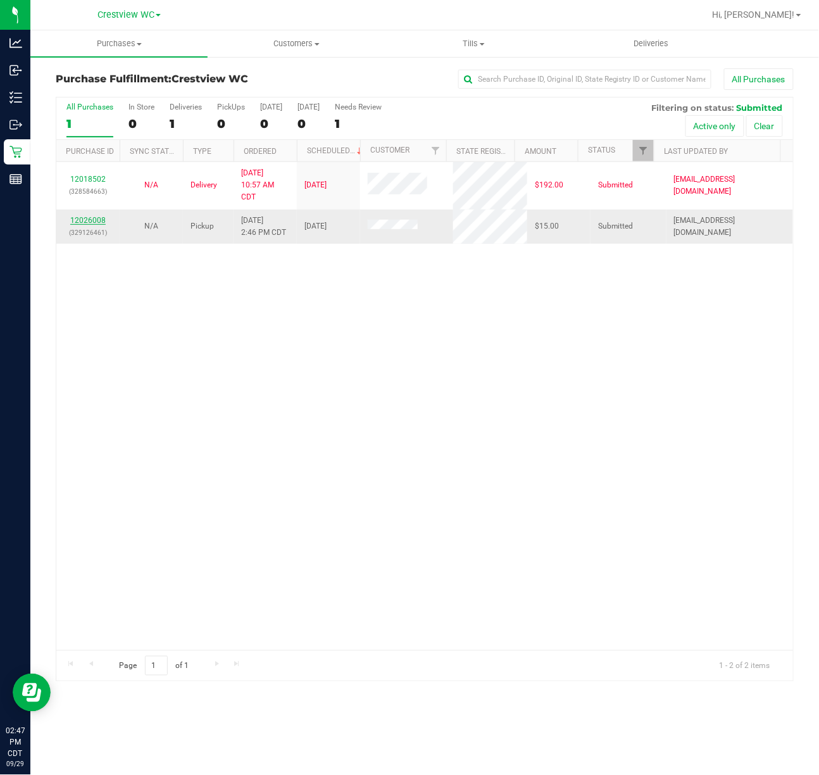
click at [86, 224] on link "12026008" at bounding box center [87, 220] width 35 height 9
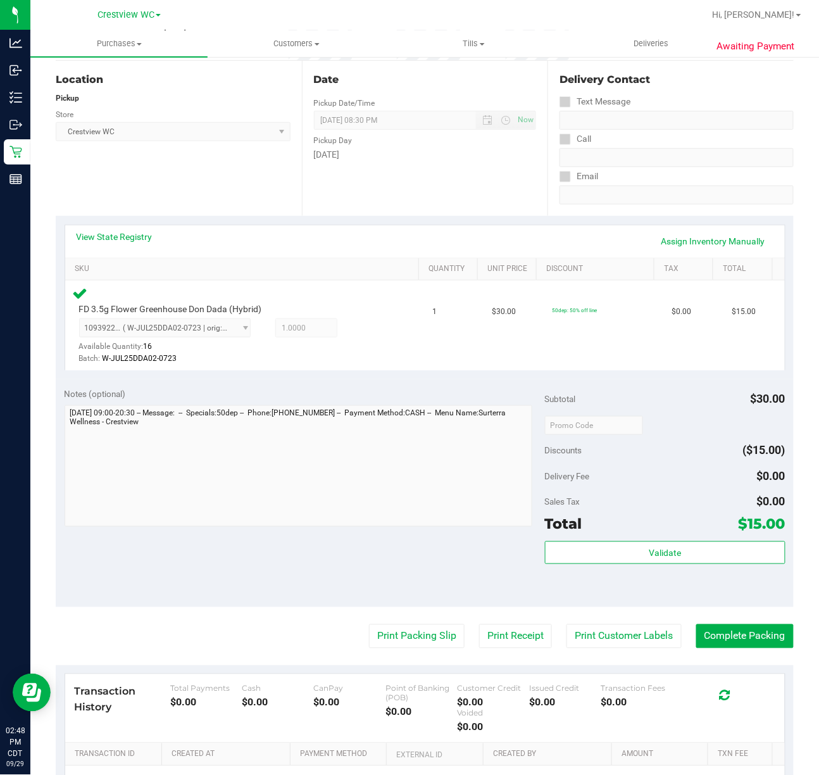
scroll to position [127, 0]
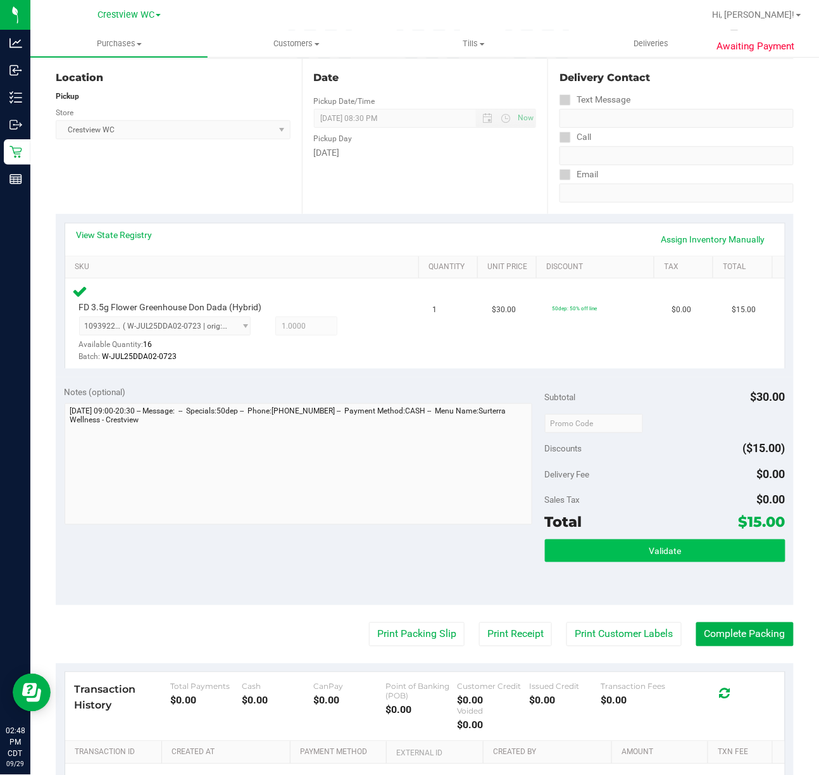
click at [591, 543] on button "Validate" at bounding box center [665, 550] width 241 height 23
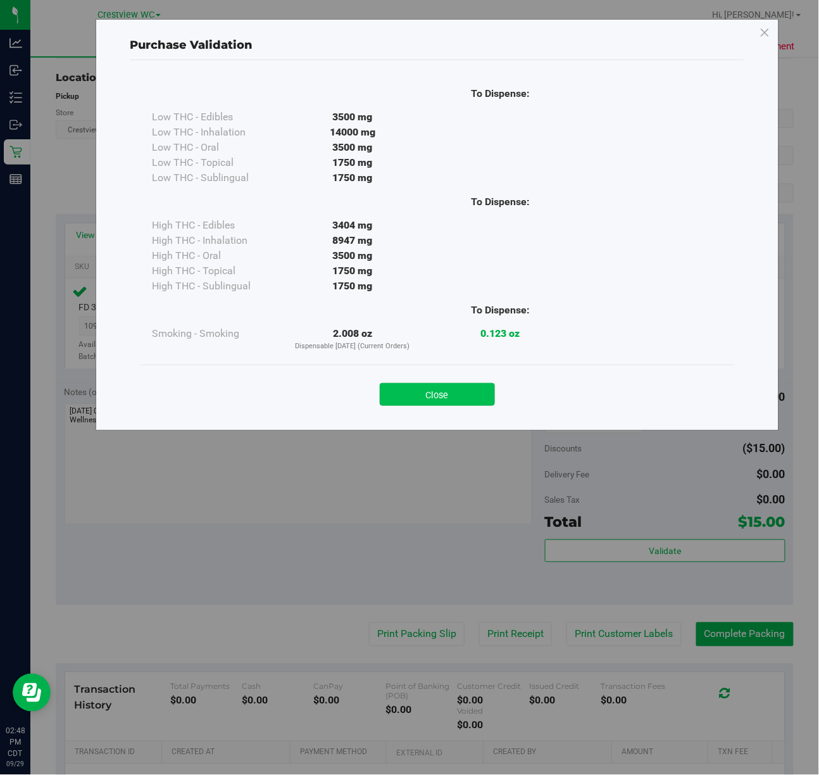
click at [443, 399] on button "Close" at bounding box center [437, 394] width 115 height 23
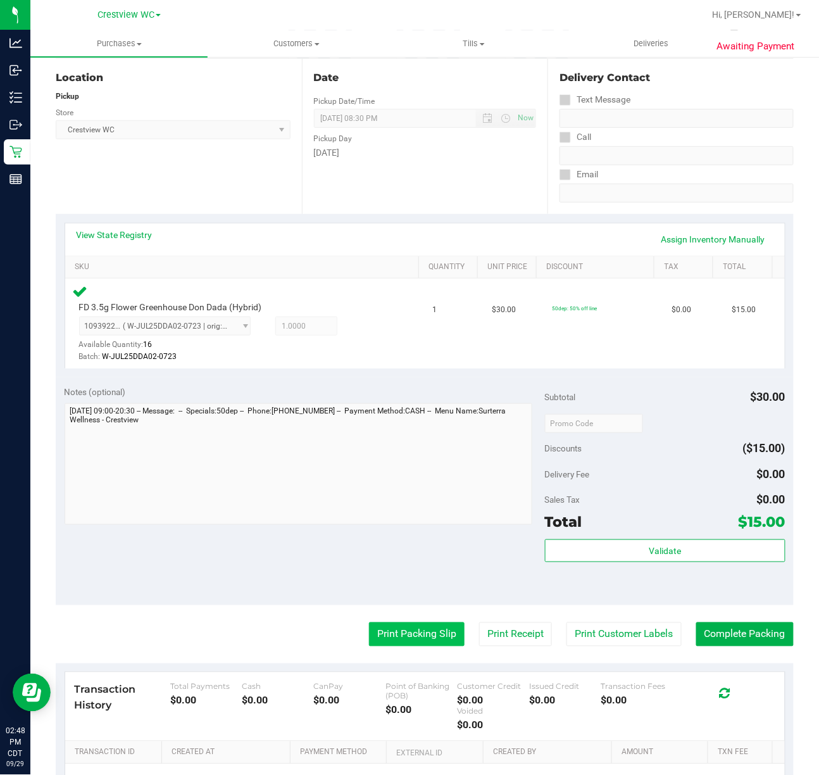
click at [398, 629] on button "Print Packing Slip" at bounding box center [417, 634] width 96 height 24
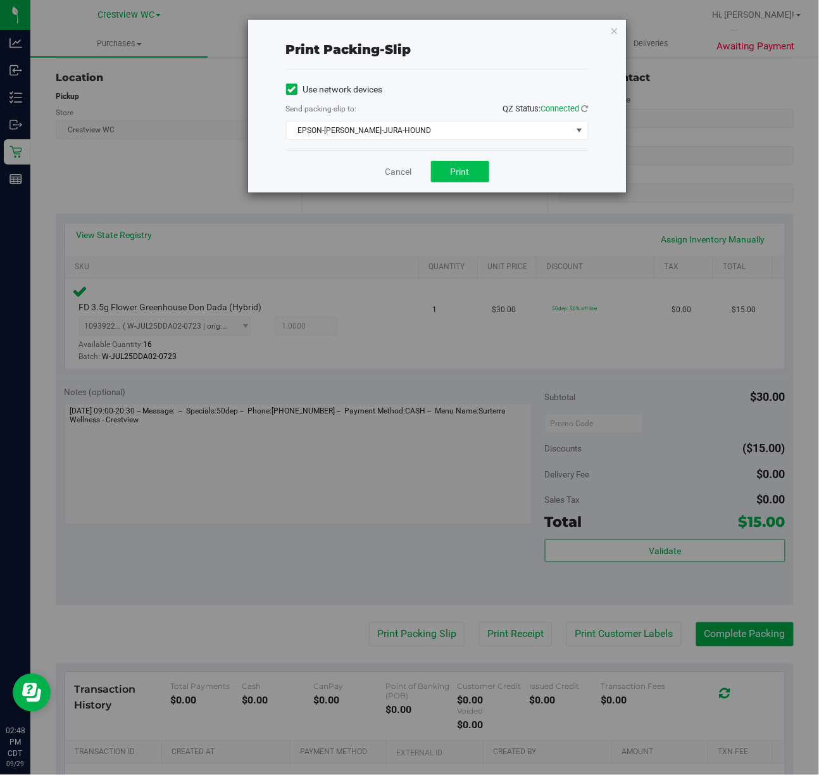
click at [448, 171] on button "Print" at bounding box center [460, 172] width 58 height 22
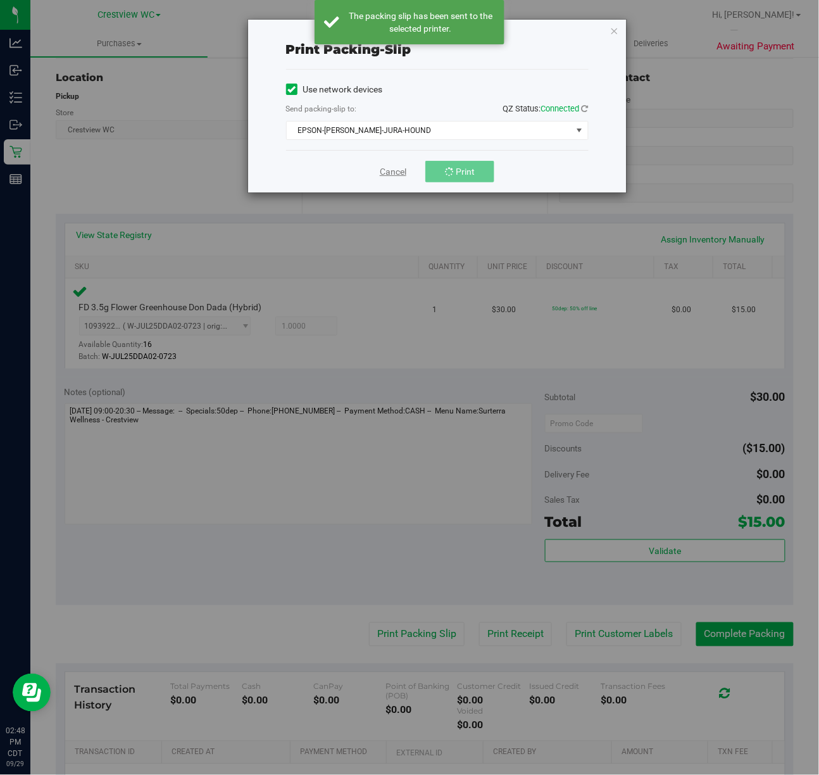
click at [390, 175] on link "Cancel" at bounding box center [393, 171] width 27 height 13
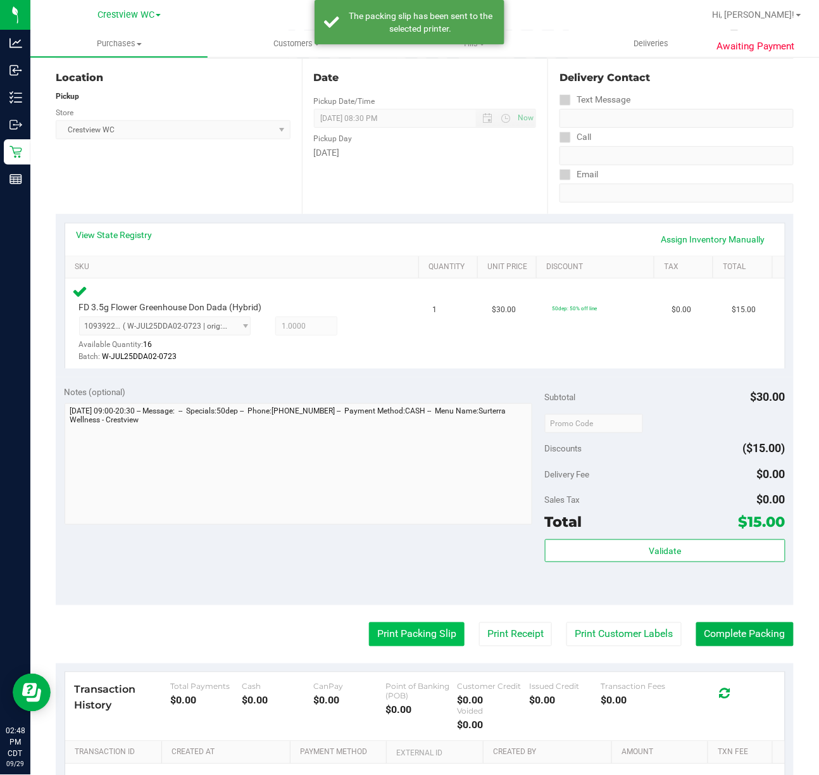
click at [431, 639] on button "Print Packing Slip" at bounding box center [417, 634] width 96 height 24
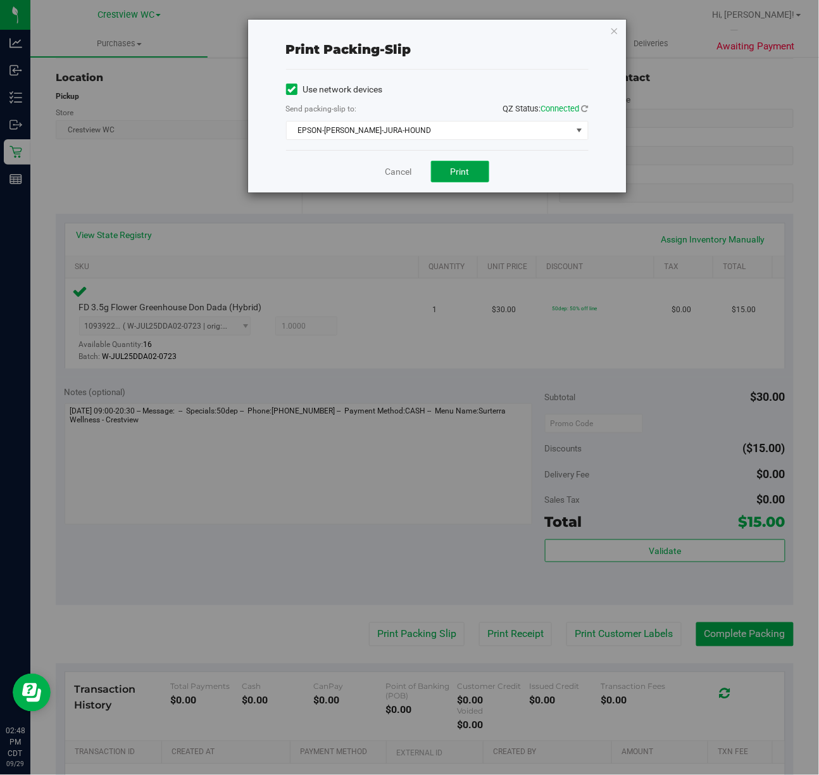
click at [484, 181] on button "Print" at bounding box center [460, 172] width 58 height 22
click at [399, 178] on link "Cancel" at bounding box center [399, 171] width 27 height 13
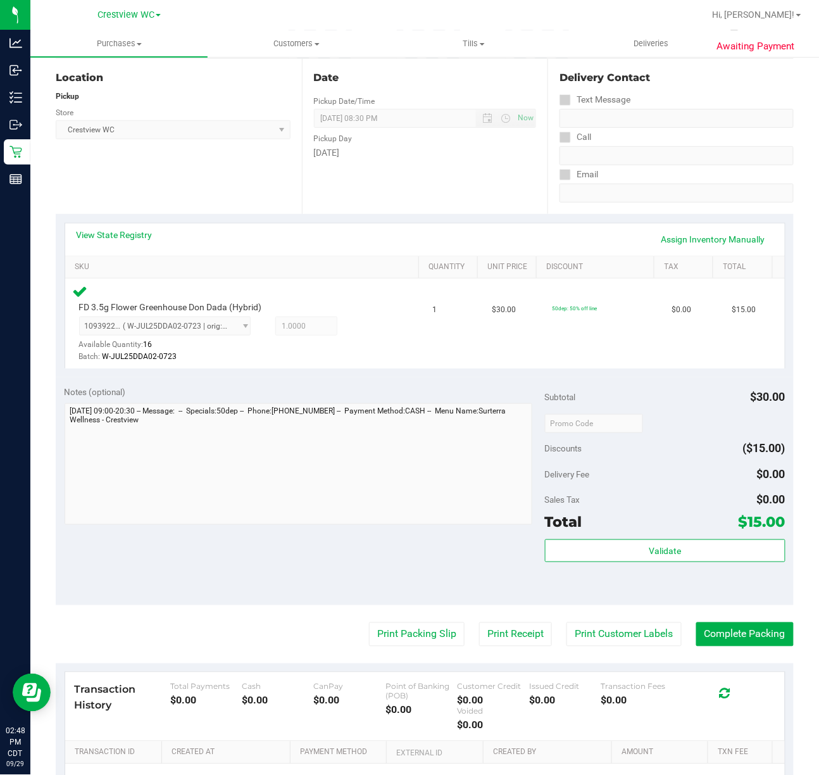
click at [709, 603] on div "Notes (optional) Subtotal $30.00 Discounts ($15.00) Delivery Fee $0.00 Sales Ta…" at bounding box center [425, 491] width 738 height 228
click at [720, 636] on button "Complete Packing" at bounding box center [744, 634] width 97 height 24
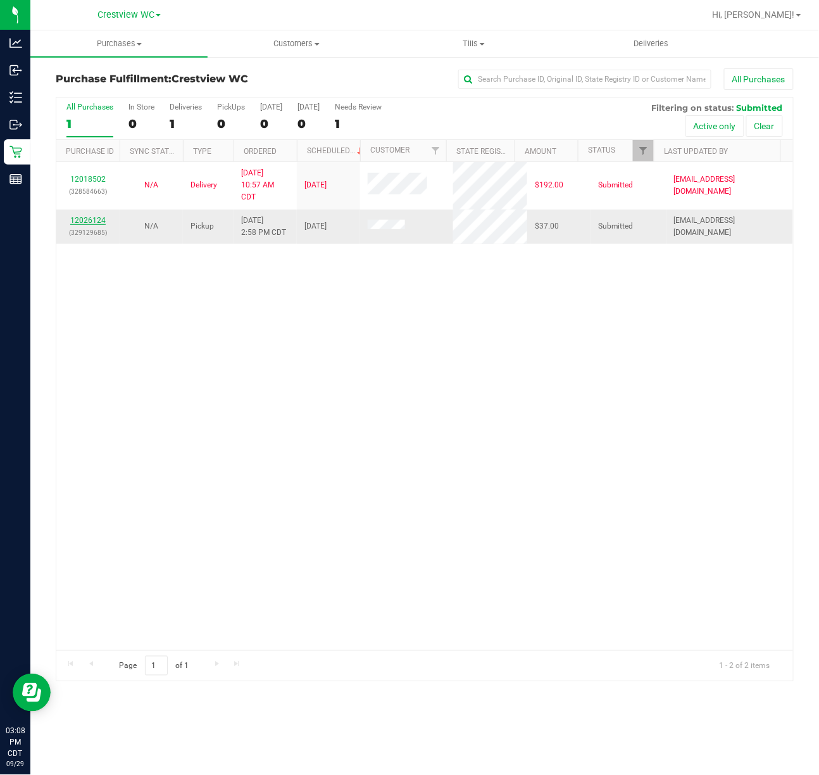
click at [95, 224] on link "12026124" at bounding box center [87, 220] width 35 height 9
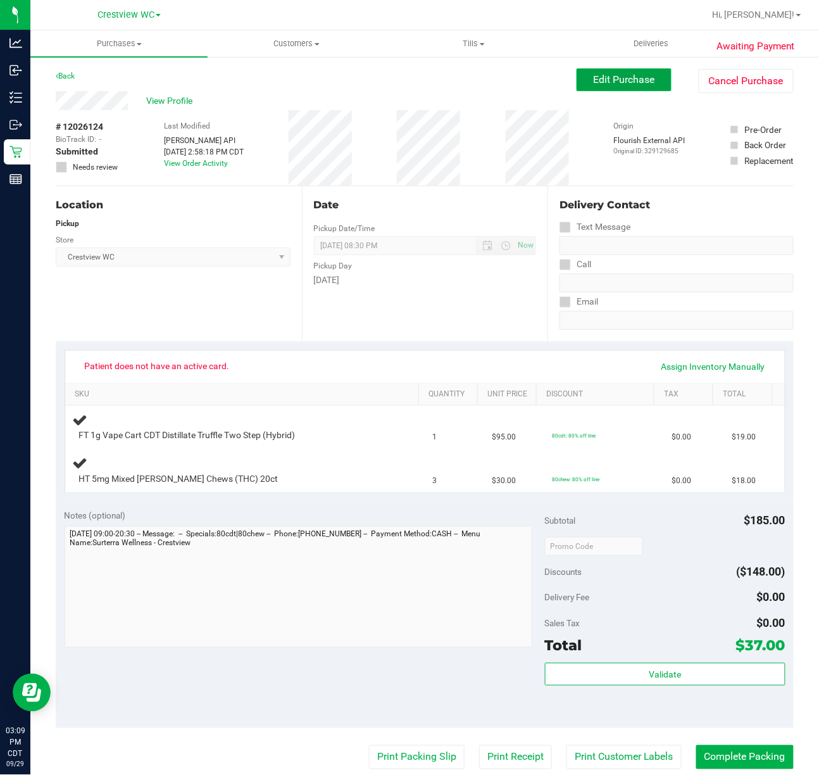
click at [601, 82] on span "Edit Purchase" at bounding box center [624, 79] width 61 height 12
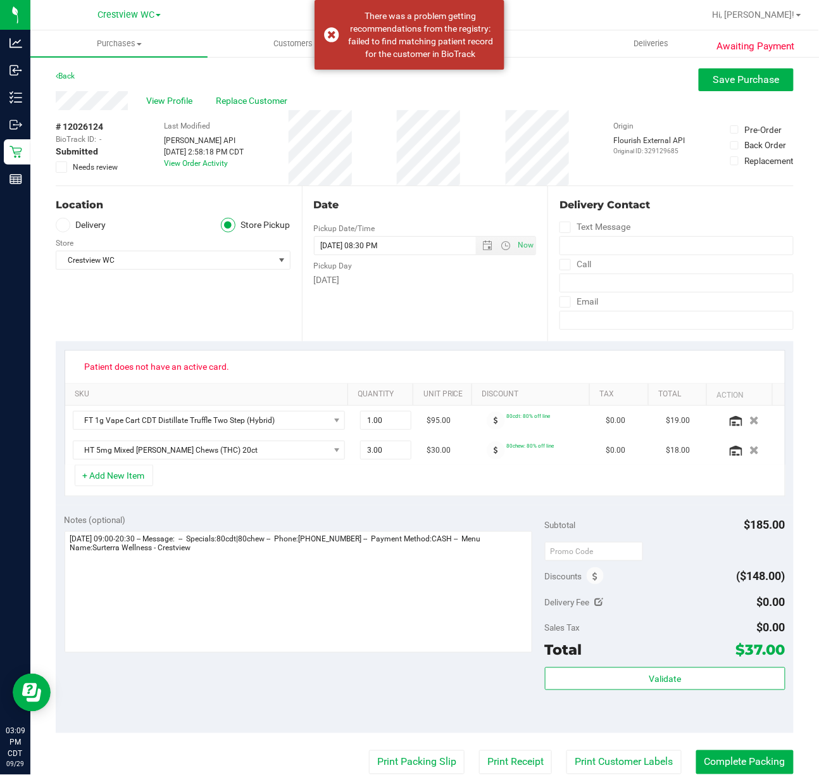
click at [234, 92] on div "View Profile Replace Customer" at bounding box center [425, 100] width 738 height 19
click at [234, 96] on span "Replace Customer" at bounding box center [255, 100] width 76 height 13
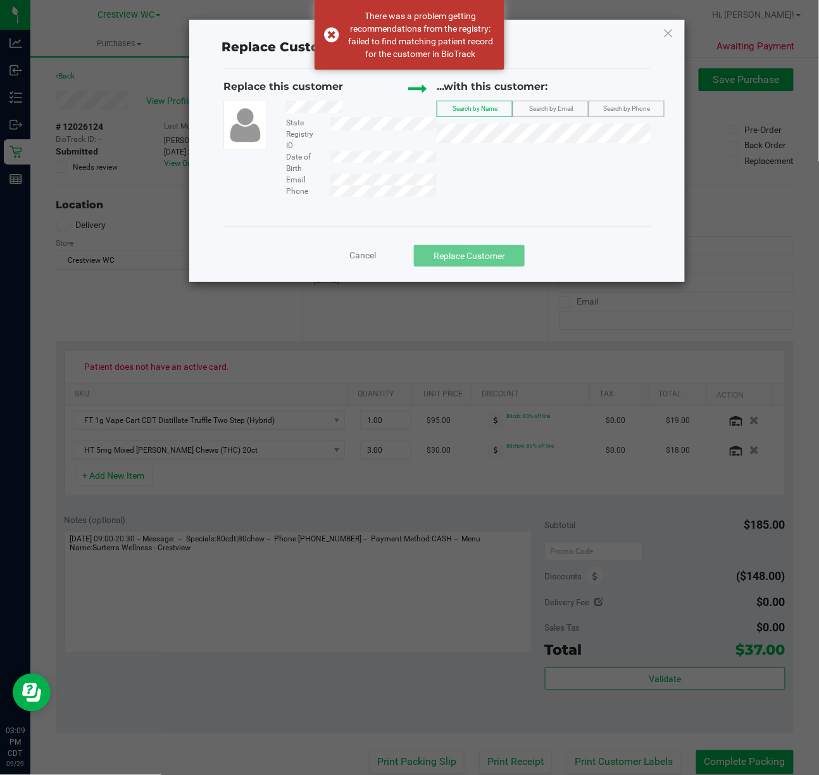
drag, startPoint x: 284, startPoint y: 105, endPoint x: 348, endPoint y: 104, distance: 63.9
click at [348, 104] on div at bounding box center [357, 109] width 160 height 16
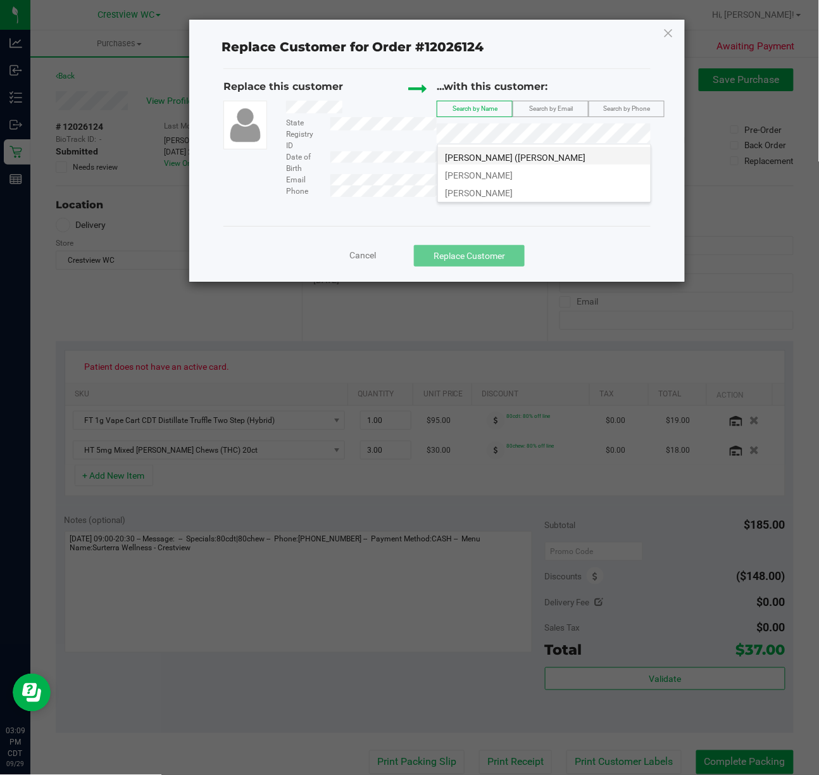
click at [510, 154] on span "[PERSON_NAME] ([PERSON_NAME]" at bounding box center [516, 158] width 141 height 10
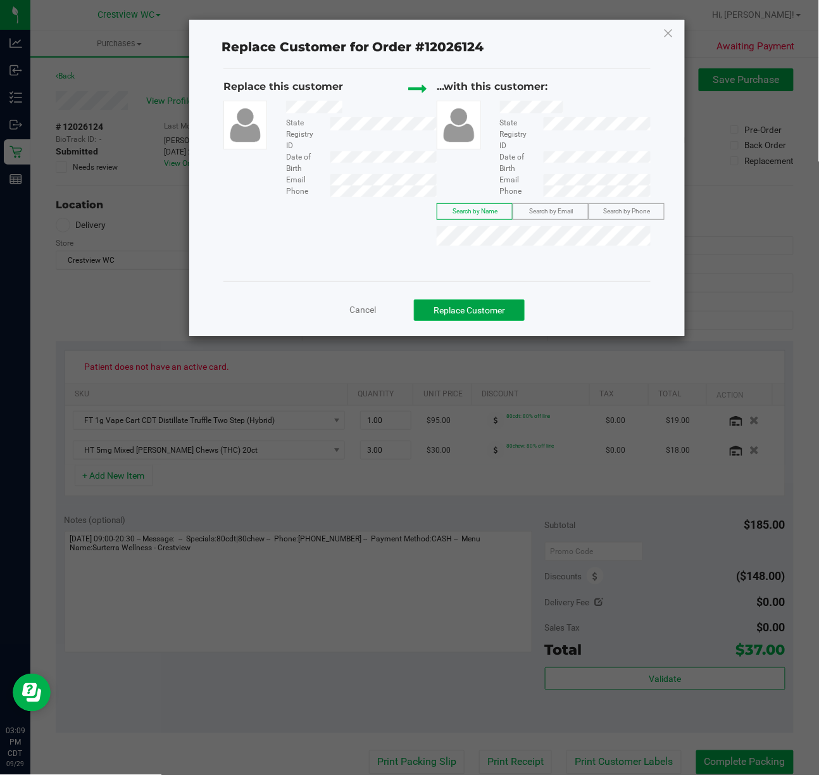
click at [474, 300] on button "Replace Customer" at bounding box center [469, 310] width 111 height 22
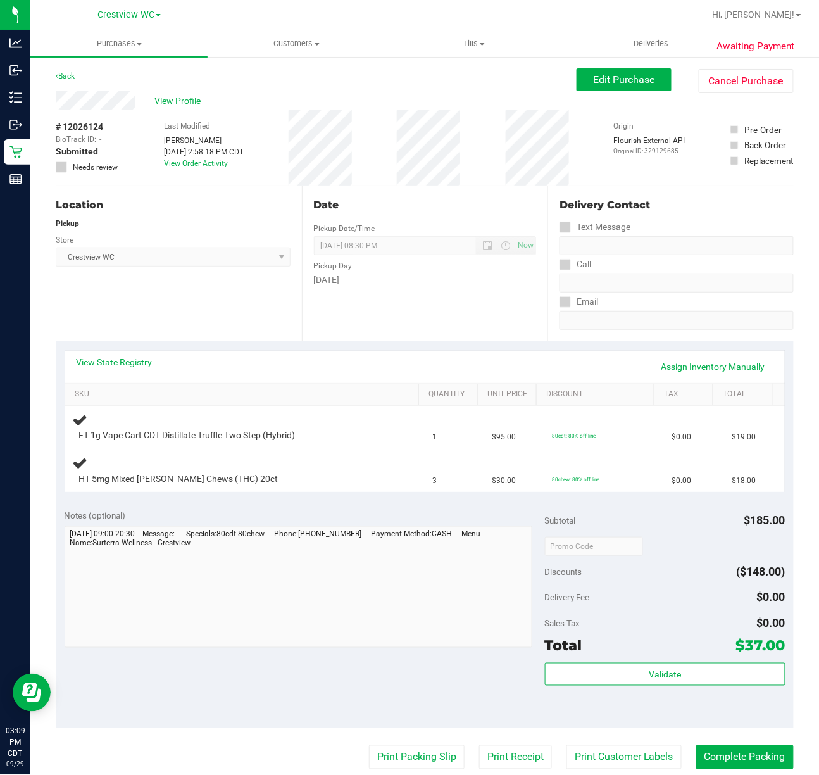
click at [183, 320] on div "Location Pickup Store Crestview WC Select Store [PERSON_NAME][GEOGRAPHIC_DATA] …" at bounding box center [179, 263] width 246 height 155
click at [222, 335] on div "Location Pickup Store Crestview WC Select Store [PERSON_NAME][GEOGRAPHIC_DATA] …" at bounding box center [179, 263] width 246 height 155
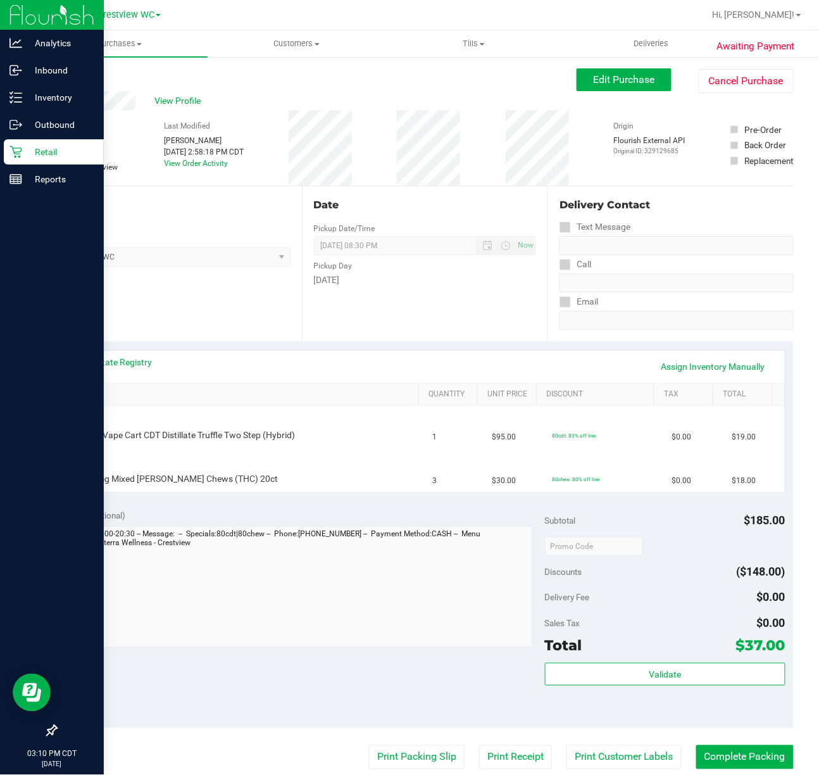
click at [16, 154] on icon at bounding box center [15, 152] width 13 height 13
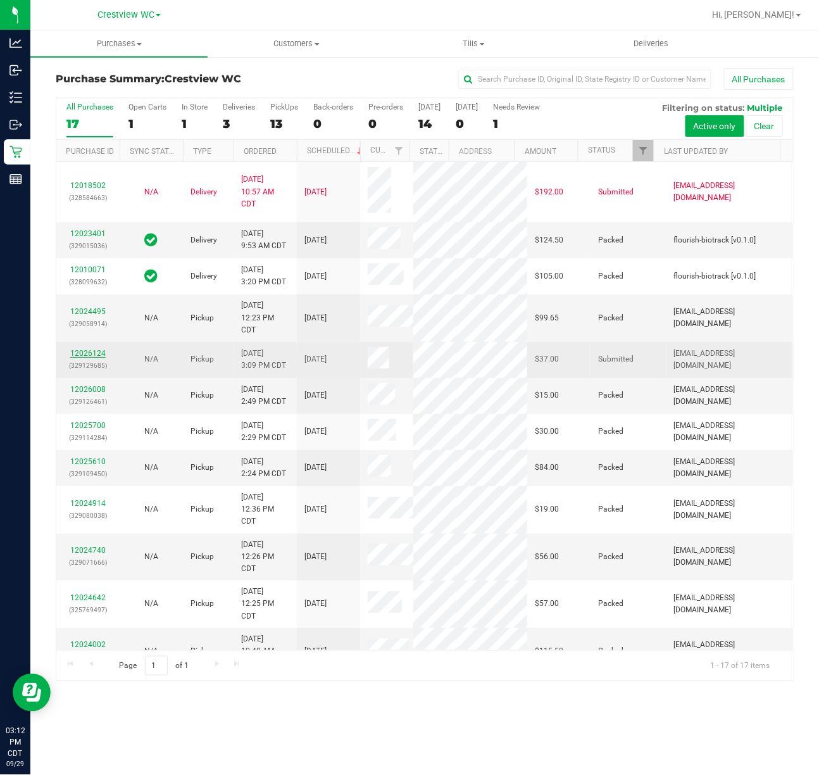
click at [104, 358] on link "12026124" at bounding box center [87, 353] width 35 height 9
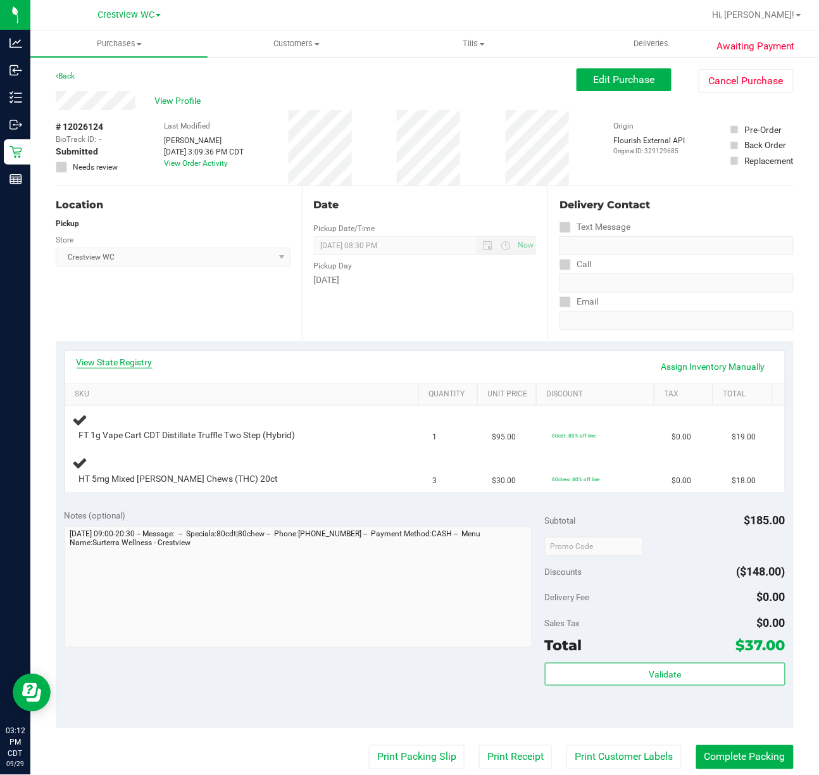
click at [150, 360] on link "View State Registry" at bounding box center [115, 362] width 76 height 13
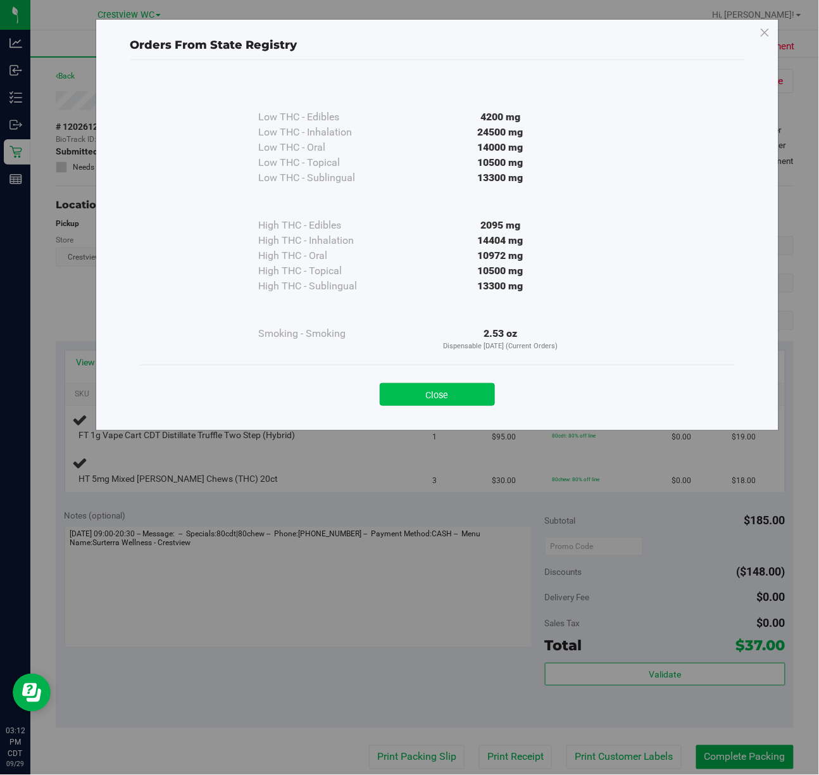
click at [414, 394] on button "Close" at bounding box center [437, 394] width 115 height 23
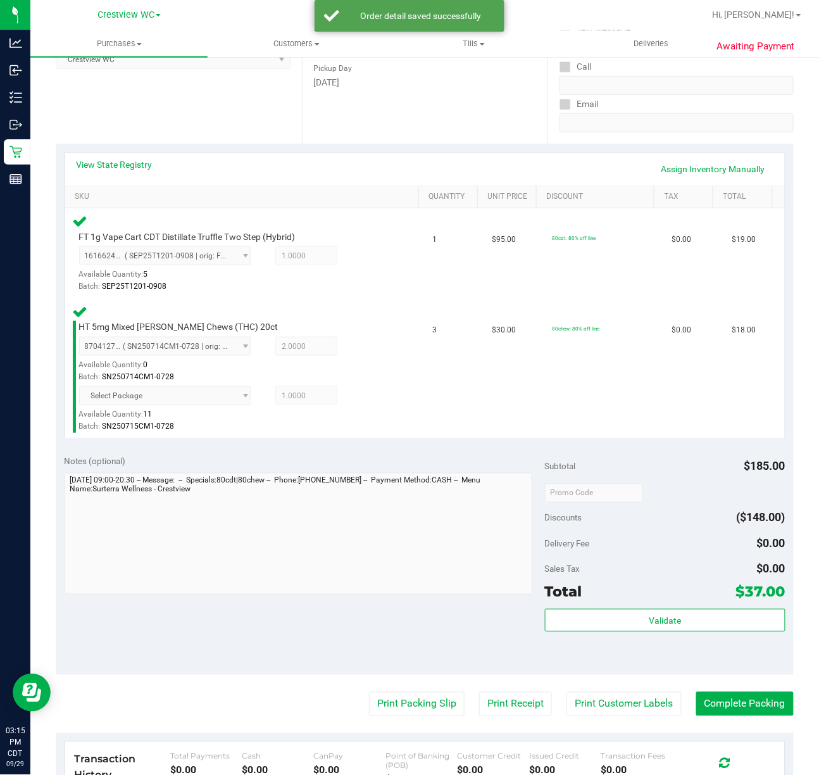
scroll to position [419, 0]
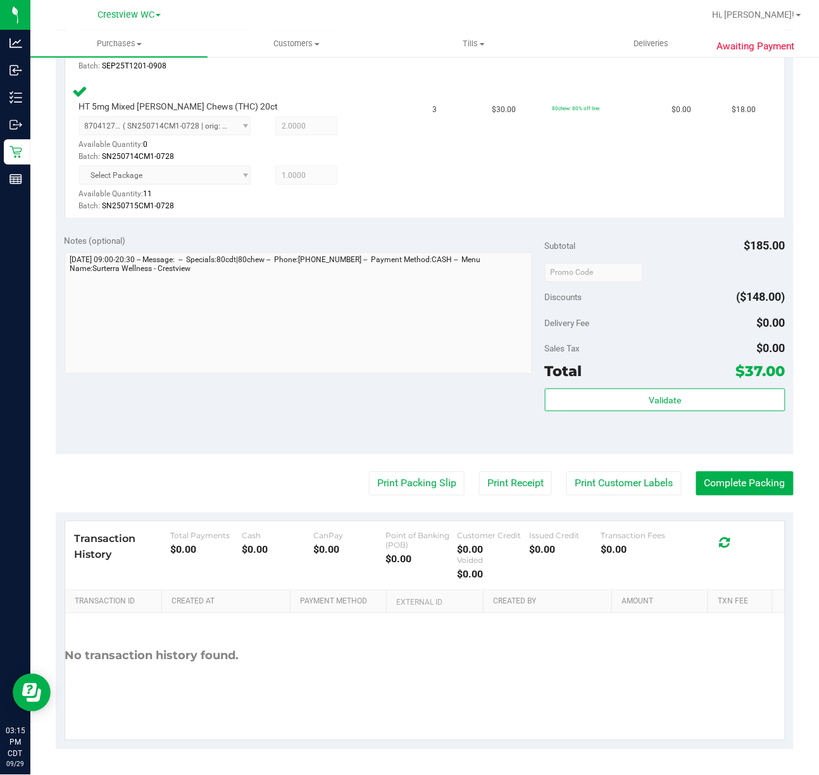
click at [606, 426] on div "Validate" at bounding box center [665, 417] width 241 height 57
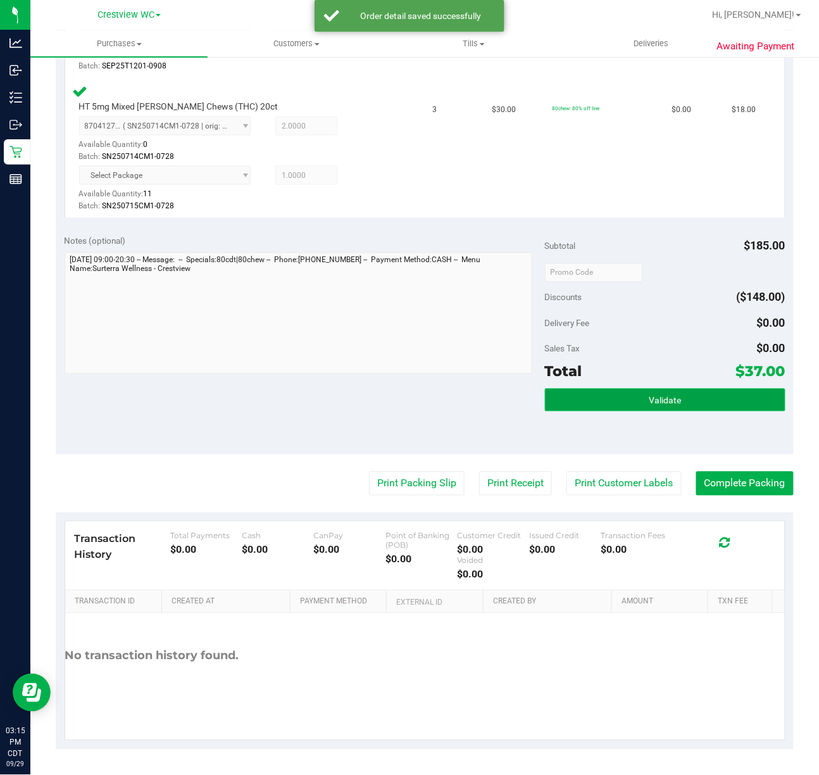
click at [611, 396] on button "Validate" at bounding box center [665, 400] width 241 height 23
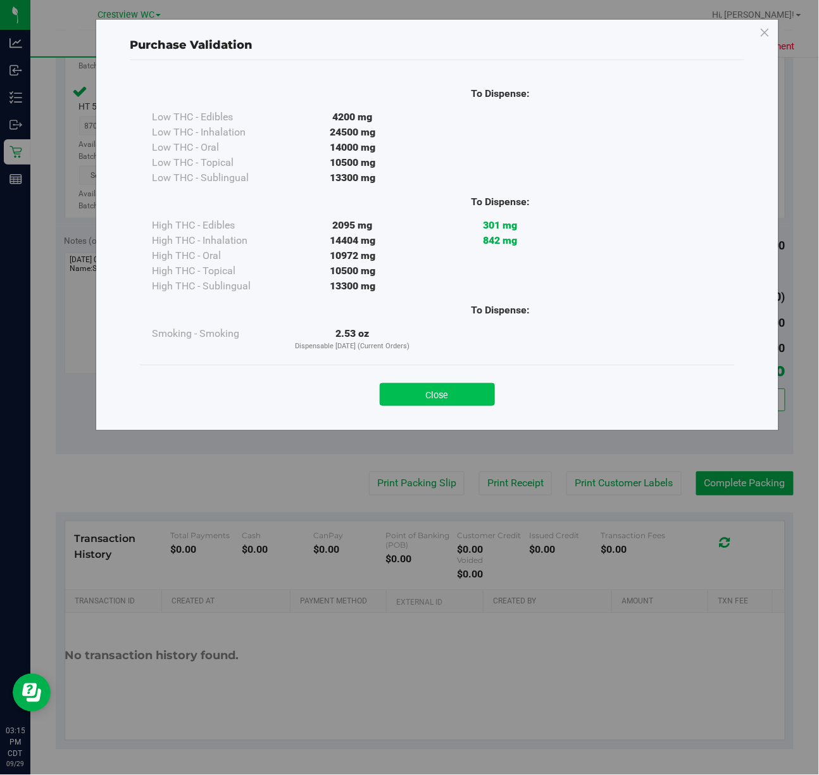
click at [424, 388] on button "Close" at bounding box center [437, 394] width 115 height 23
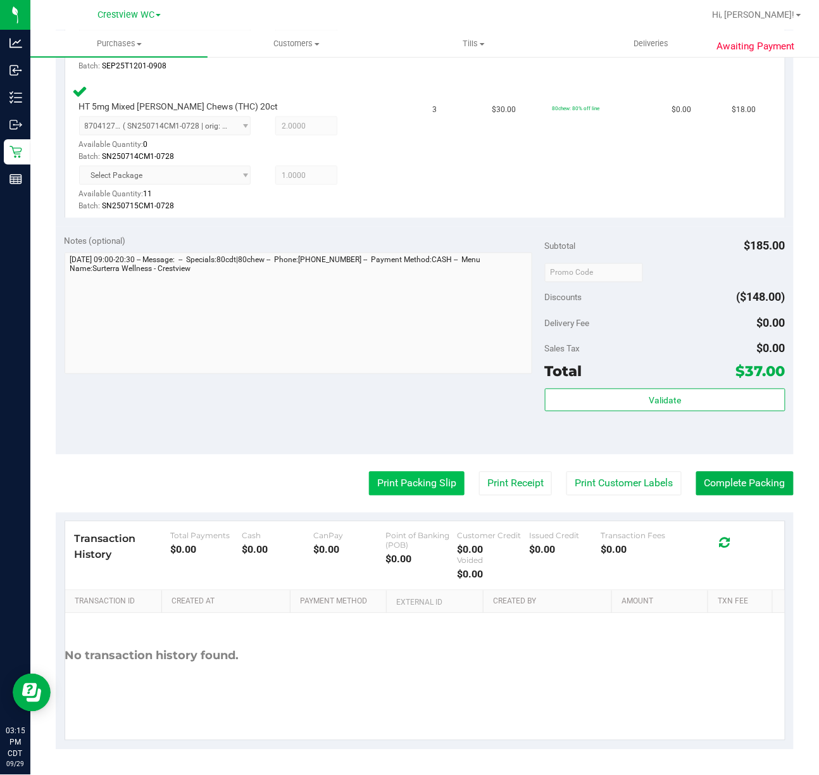
click at [418, 472] on button "Print Packing Slip" at bounding box center [417, 484] width 96 height 24
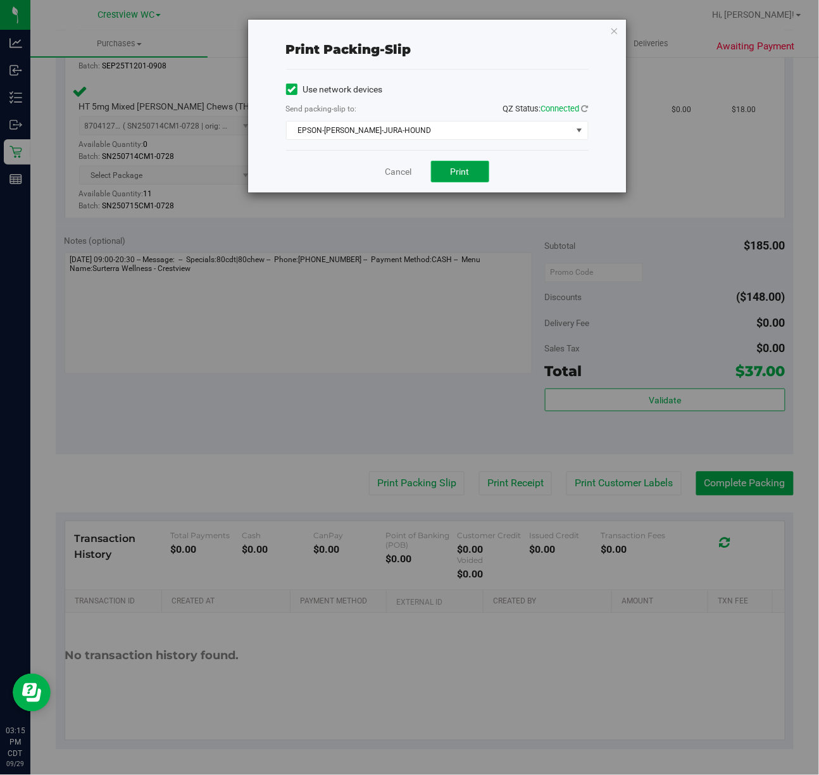
click at [441, 168] on button "Print" at bounding box center [460, 172] width 58 height 22
click at [391, 168] on link "Cancel" at bounding box center [399, 171] width 27 height 13
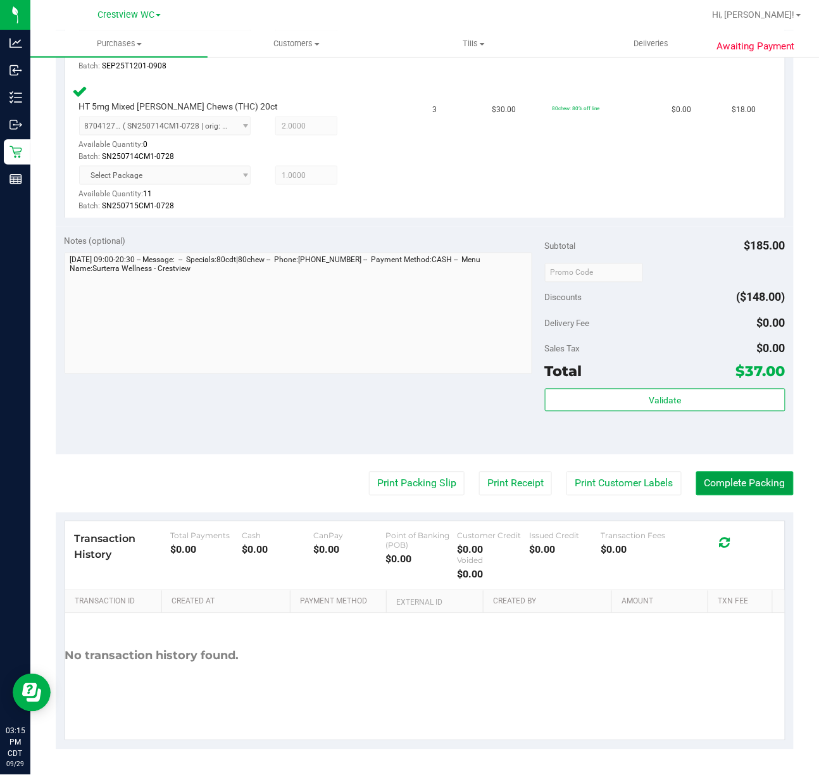
click at [748, 492] on button "Complete Packing" at bounding box center [744, 484] width 97 height 24
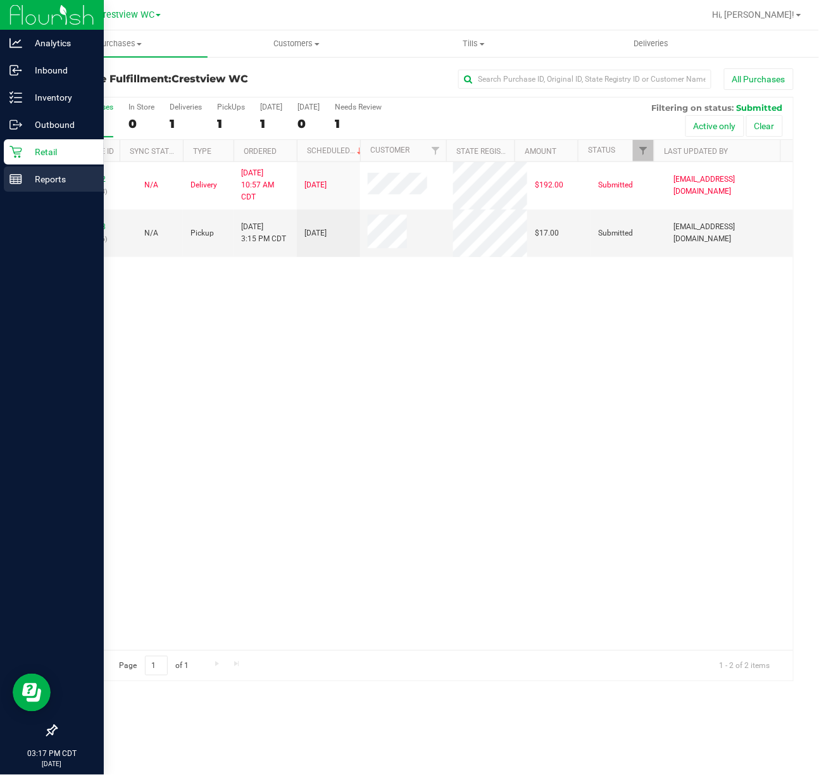
click at [32, 187] on div "Purchase Fulfillment: Crestview WC All Purchases All Purchases 2 In Store 0 Del…" at bounding box center [424, 375] width 789 height 638
click at [28, 185] on p "Reports" at bounding box center [60, 179] width 76 height 15
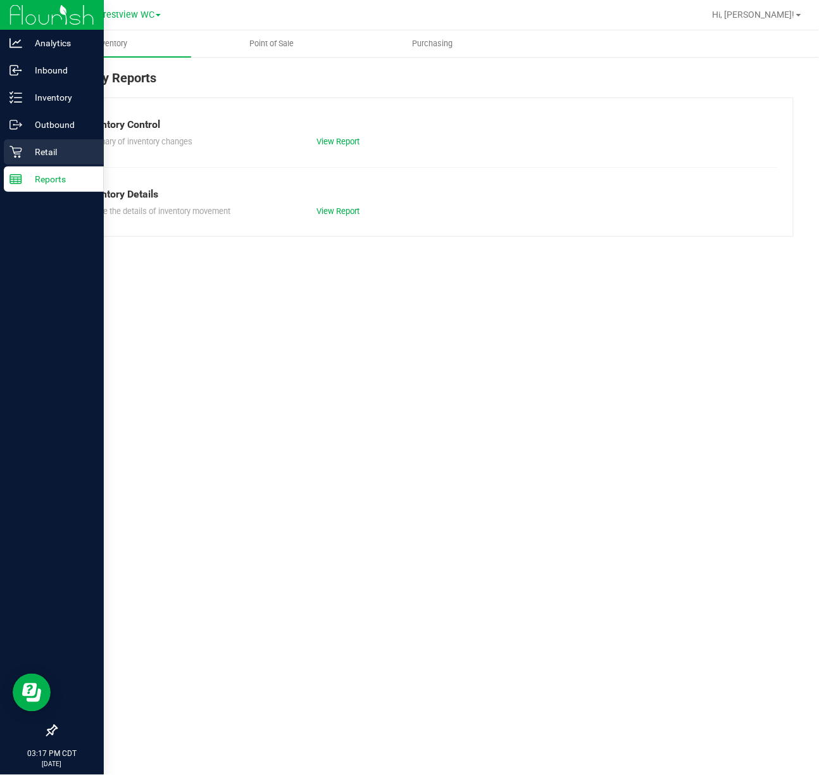
click at [56, 152] on p "Retail" at bounding box center [60, 151] width 76 height 15
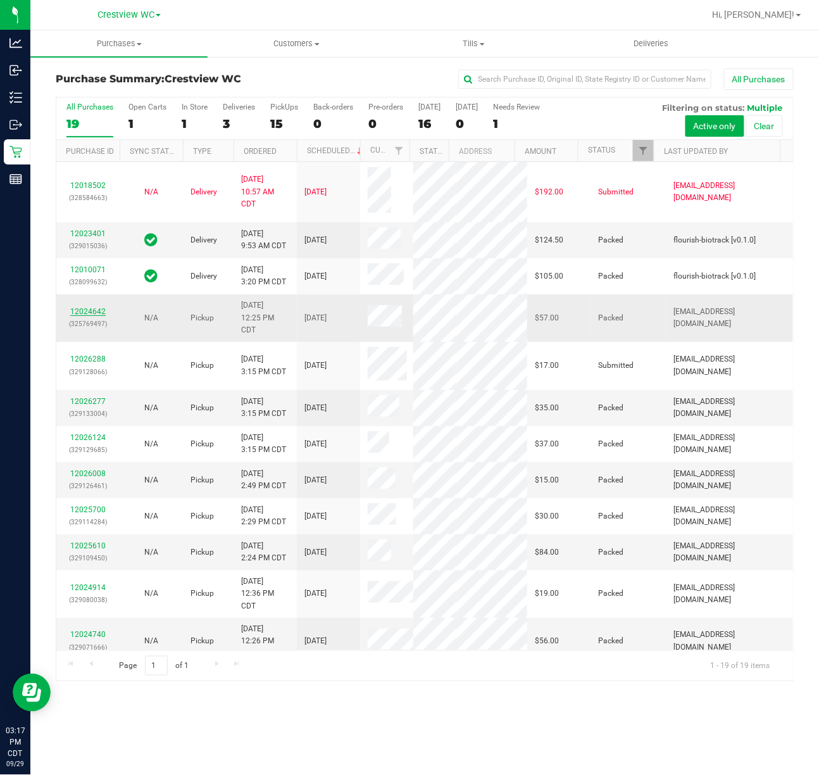
click at [101, 316] on link "12024642" at bounding box center [87, 311] width 35 height 9
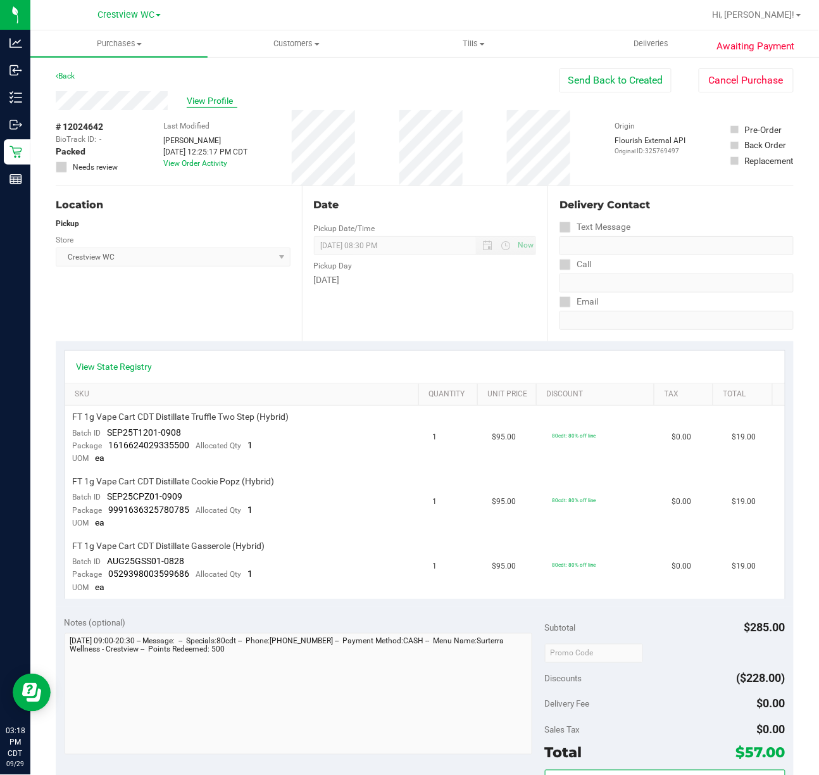
click at [196, 94] on span "View Profile" at bounding box center [212, 100] width 51 height 13
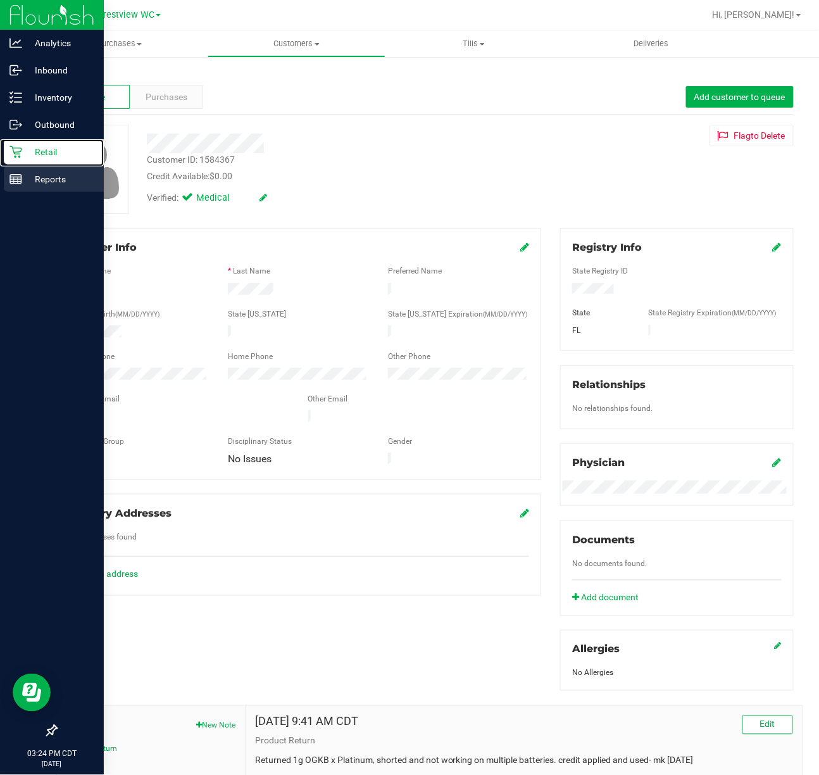
drag, startPoint x: 23, startPoint y: 160, endPoint x: 8, endPoint y: 175, distance: 21.5
click at [23, 160] on div "Retail" at bounding box center [54, 151] width 100 height 25
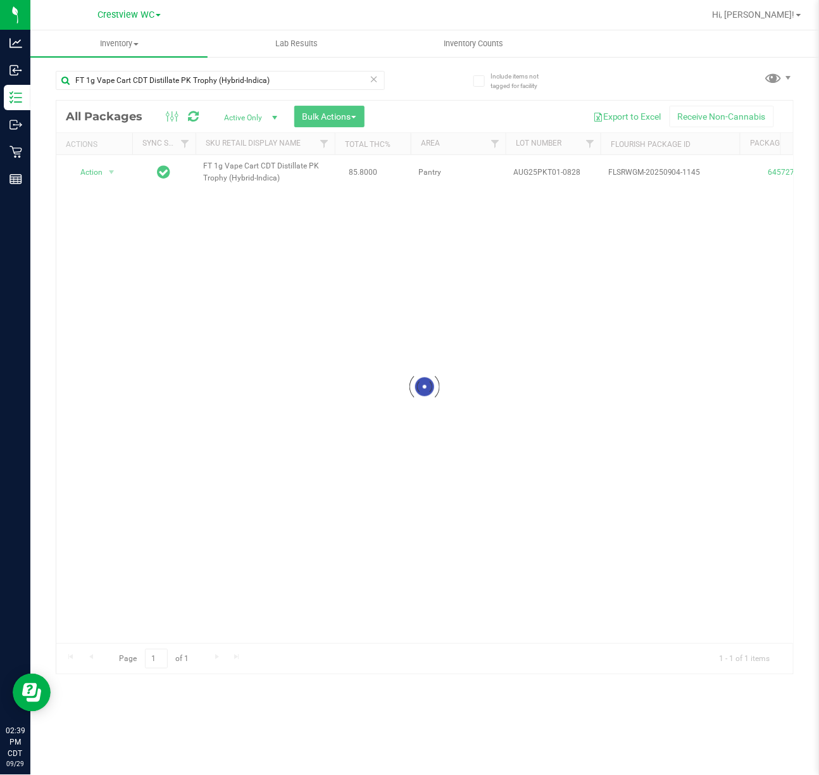
click at [374, 77] on icon at bounding box center [374, 78] width 9 height 15
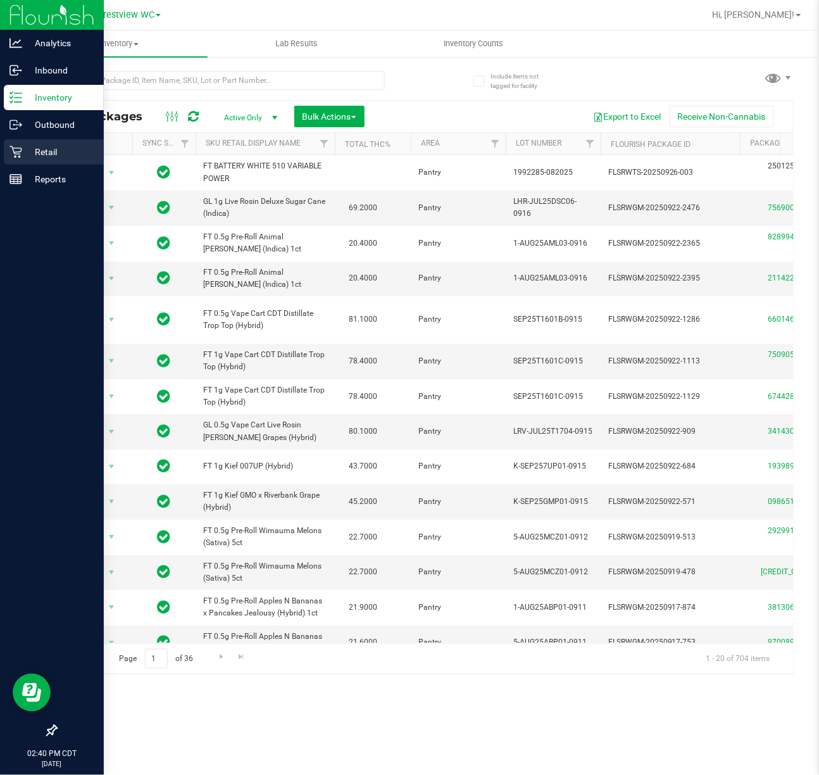
click at [27, 156] on p "Retail" at bounding box center [60, 151] width 76 height 15
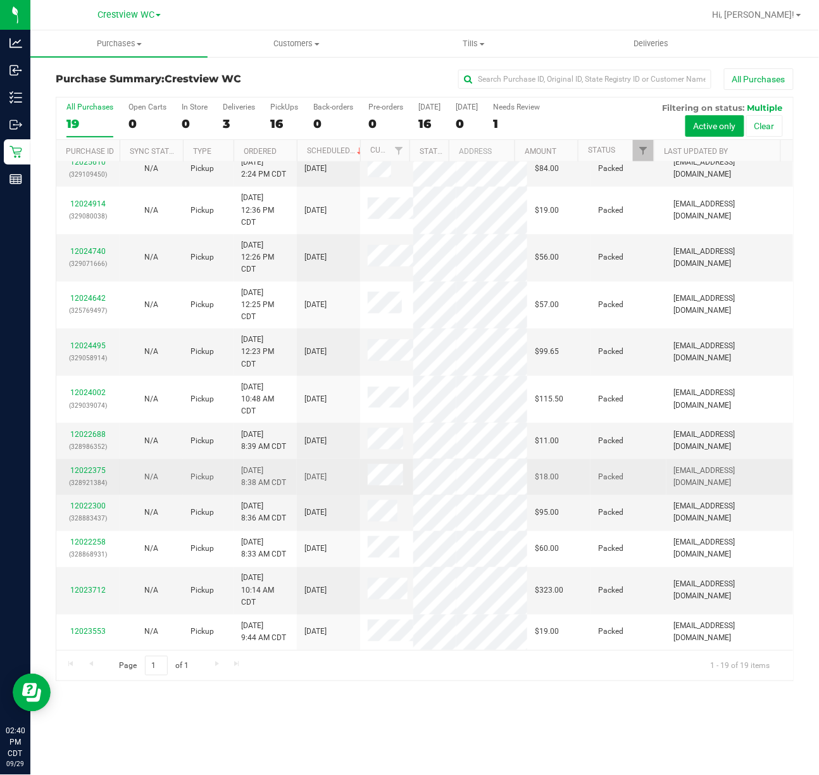
scroll to position [462, 0]
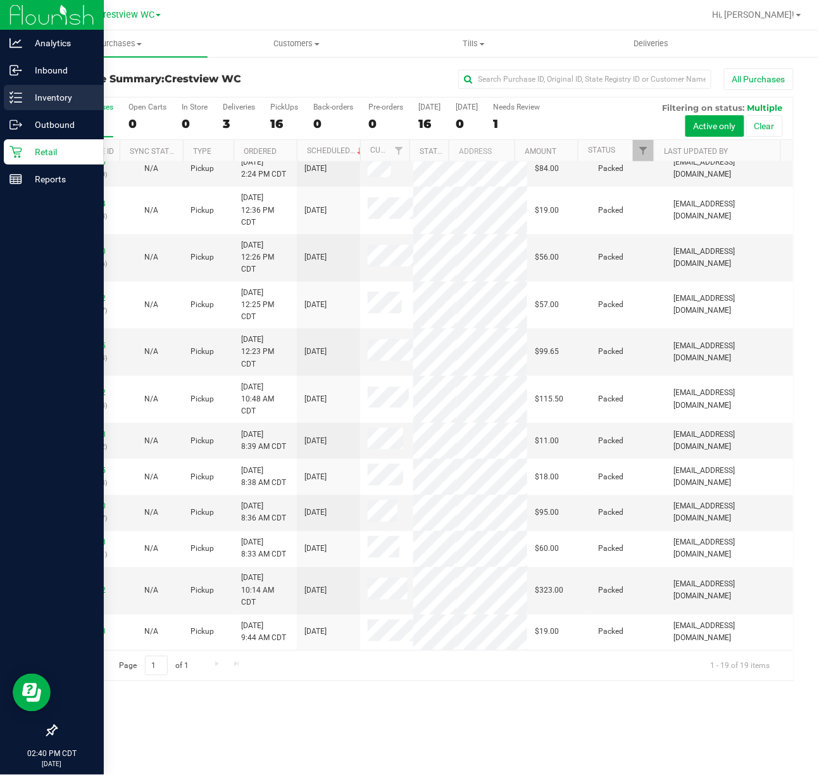
click at [27, 95] on p "Inventory" at bounding box center [60, 97] width 76 height 15
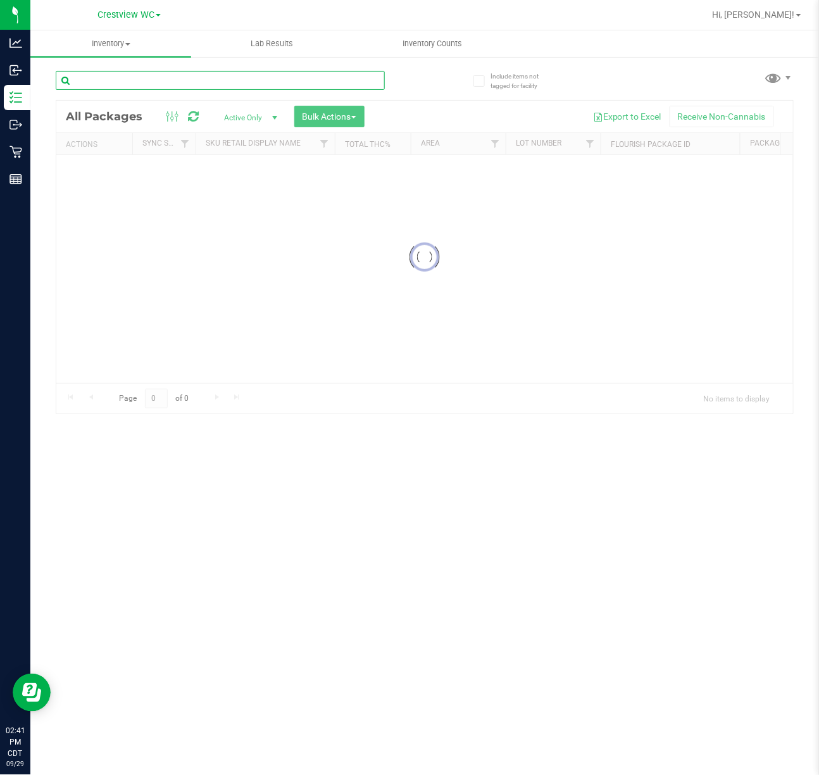
click at [168, 80] on input "text" at bounding box center [220, 80] width 329 height 19
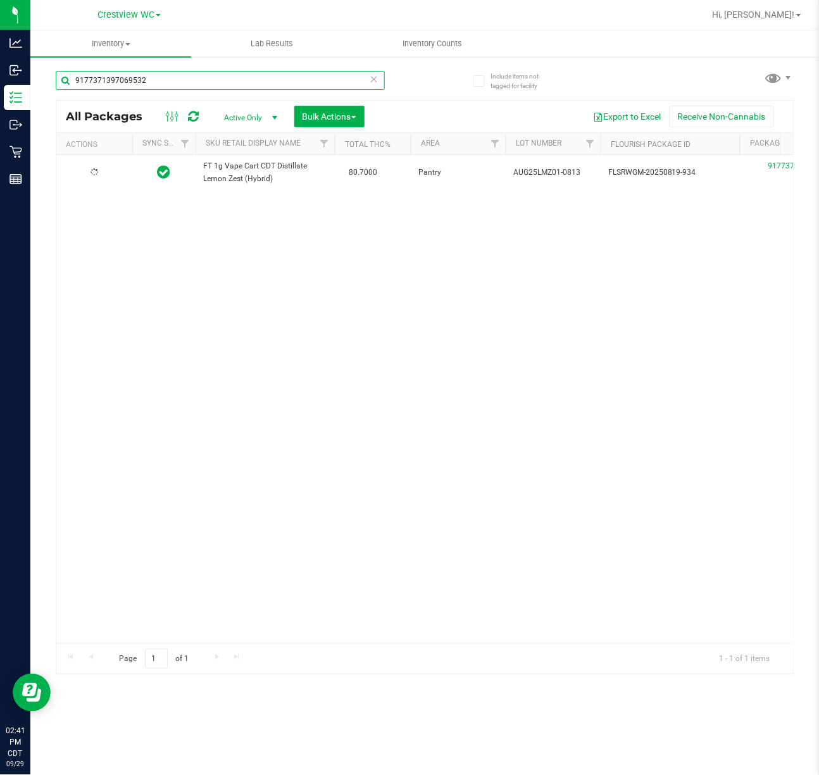
type input "9177371397069532"
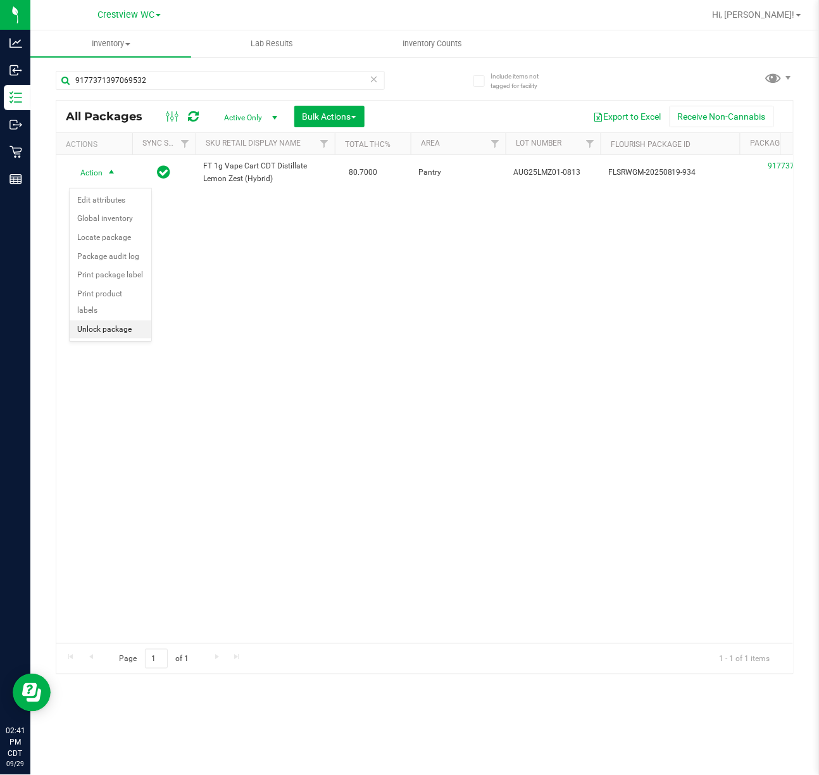
click at [96, 332] on li "Unlock package" at bounding box center [111, 329] width 82 height 19
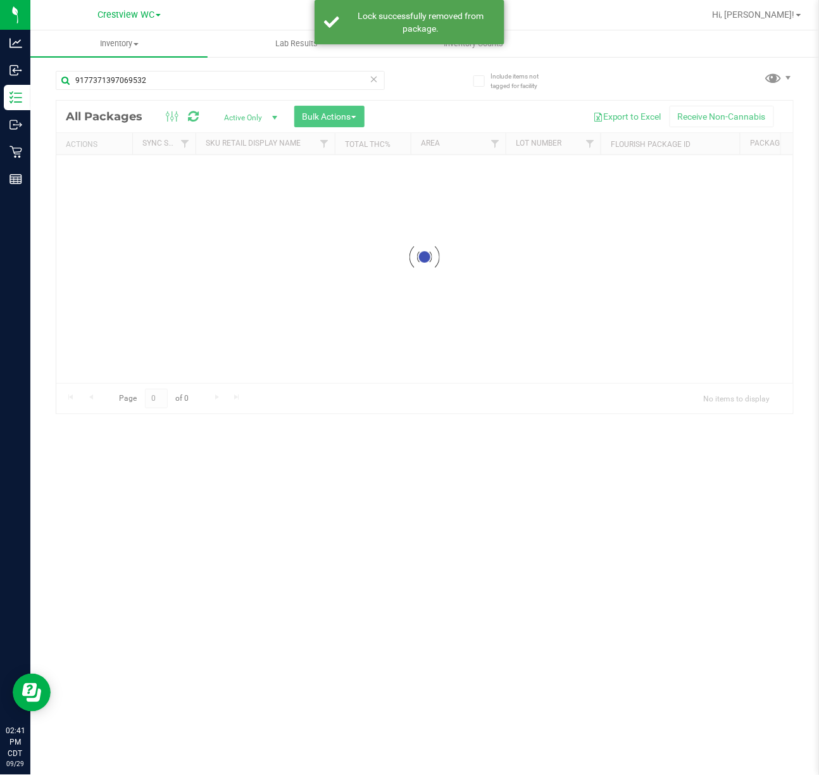
click at [177, 75] on input "9177371397069532" at bounding box center [220, 80] width 329 height 19
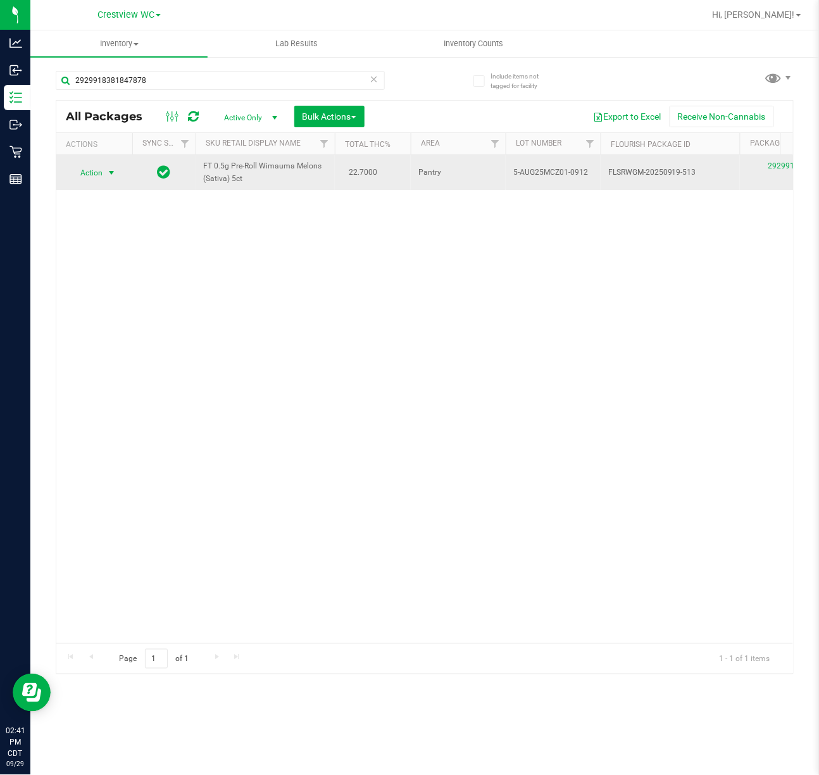
type input "2929918381847878"
click at [113, 175] on span "select" at bounding box center [111, 173] width 10 height 10
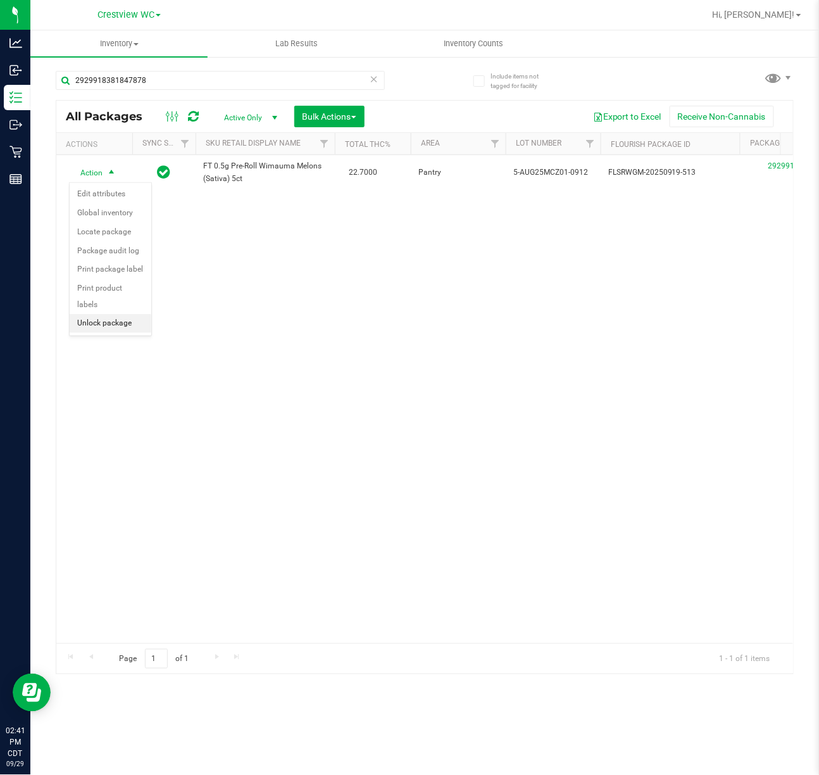
click at [134, 327] on li "Unlock package" at bounding box center [111, 323] width 82 height 19
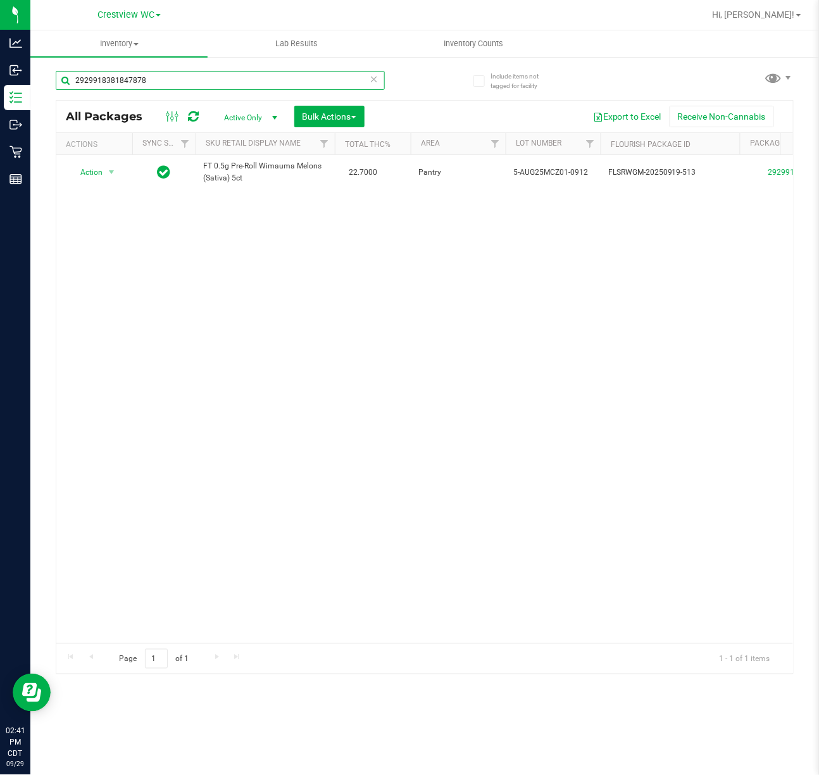
click at [163, 82] on input "2929918381847878" at bounding box center [220, 80] width 329 height 19
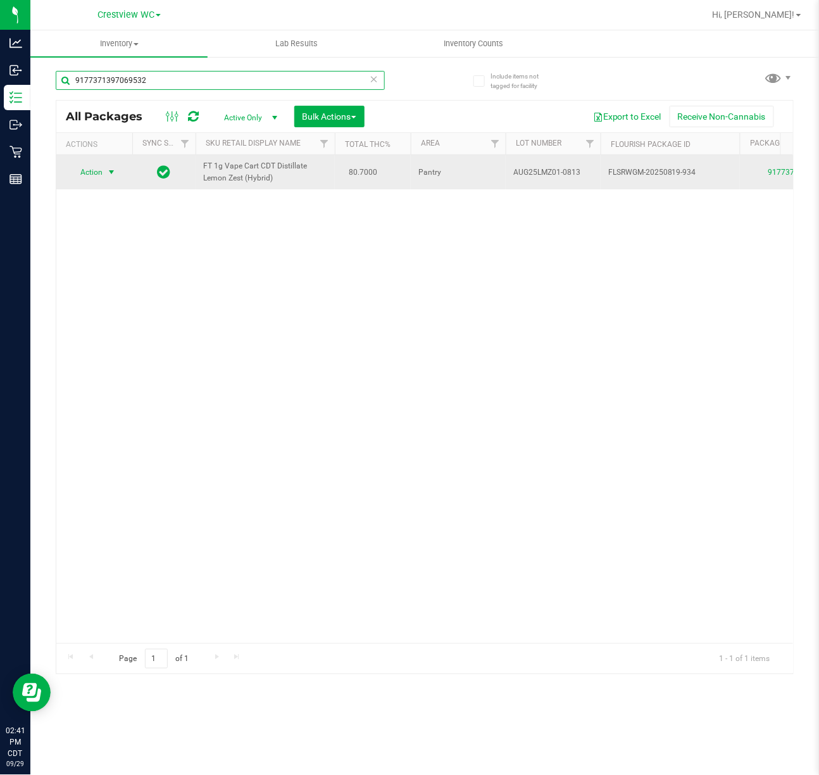
type input "9177371397069532"
click at [87, 177] on span "Action" at bounding box center [86, 172] width 34 height 18
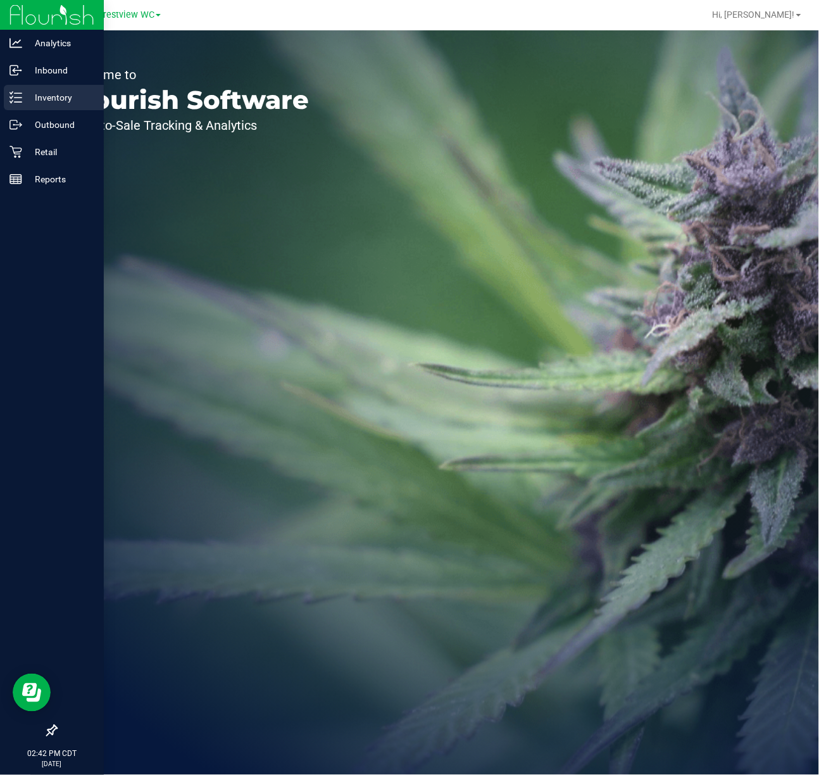
click at [28, 102] on p "Inventory" at bounding box center [60, 97] width 76 height 15
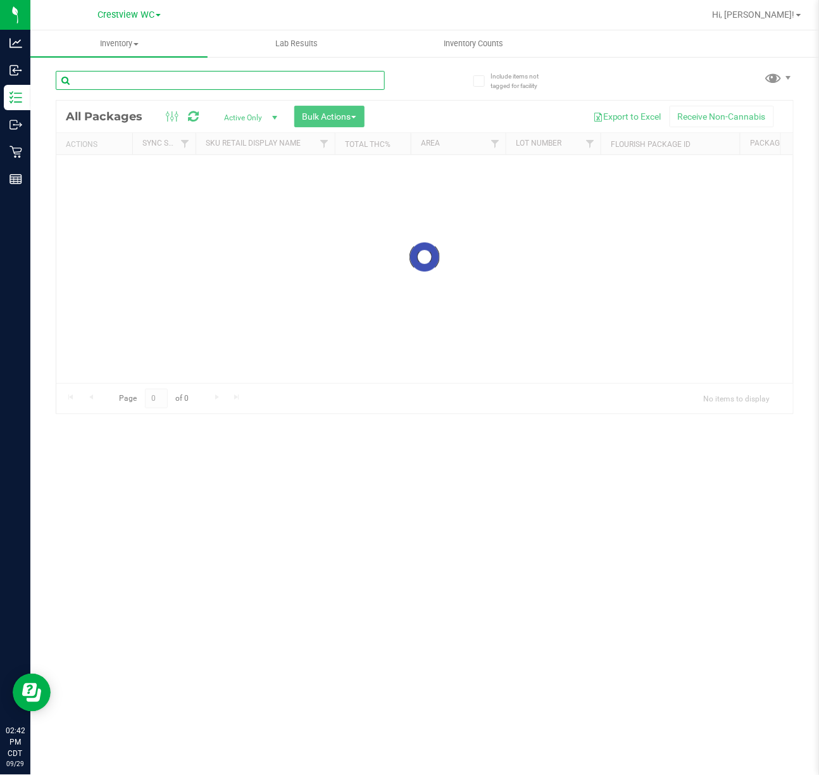
click at [127, 77] on input "text" at bounding box center [220, 80] width 329 height 19
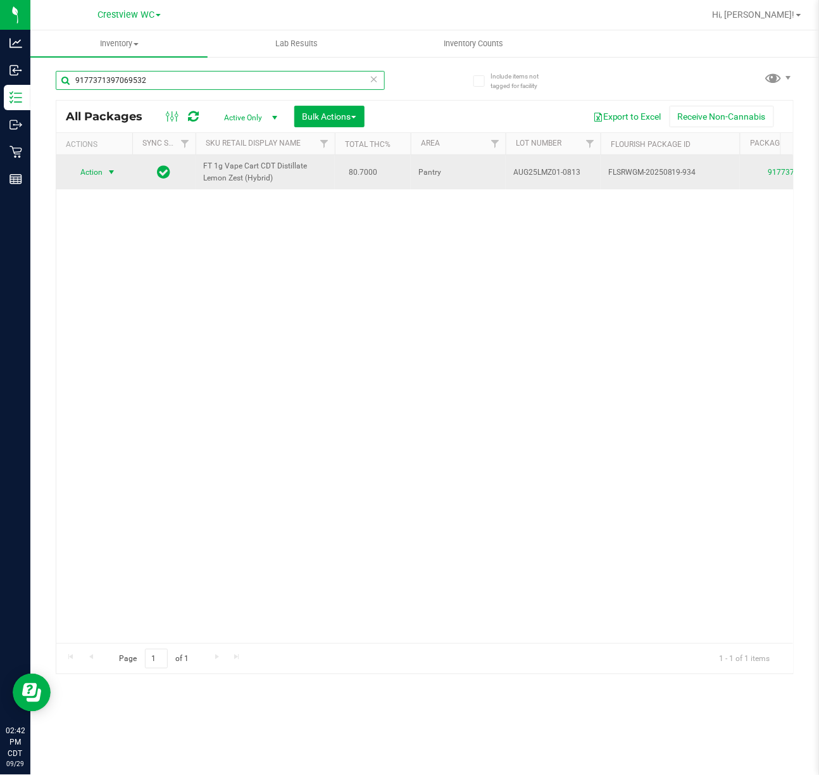
type input "9177371397069532"
click at [111, 177] on span "select" at bounding box center [111, 172] width 10 height 10
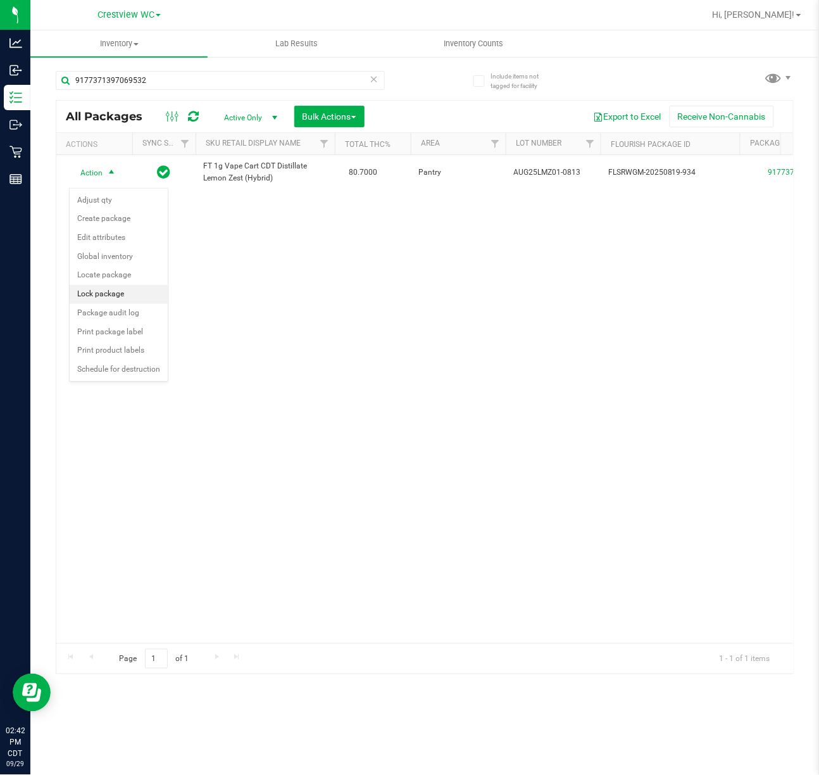
click at [94, 294] on li "Lock package" at bounding box center [119, 294] width 98 height 19
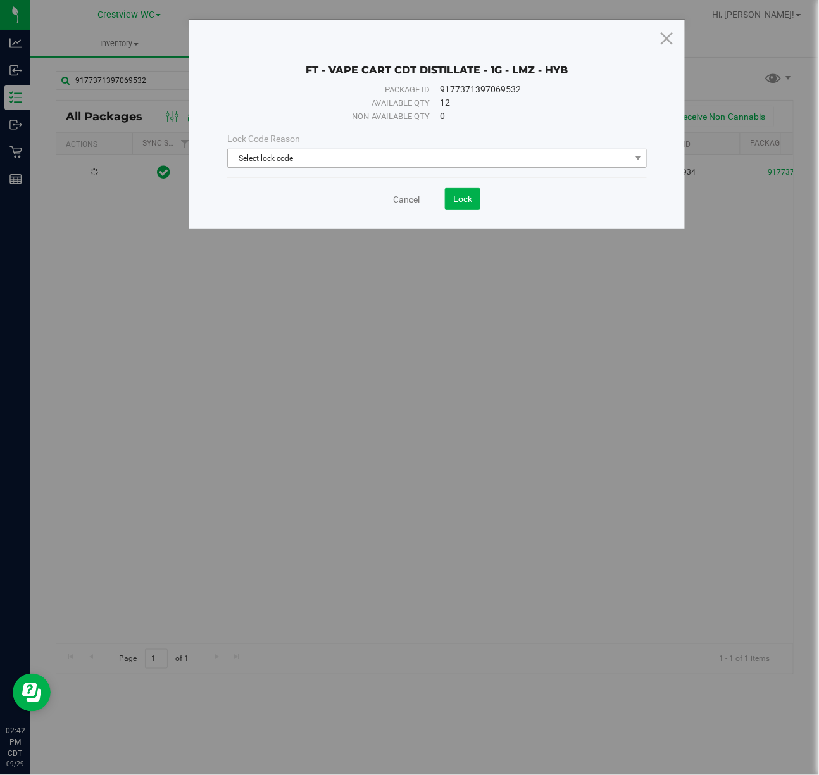
click at [260, 157] on span "Select lock code" at bounding box center [429, 158] width 403 height 18
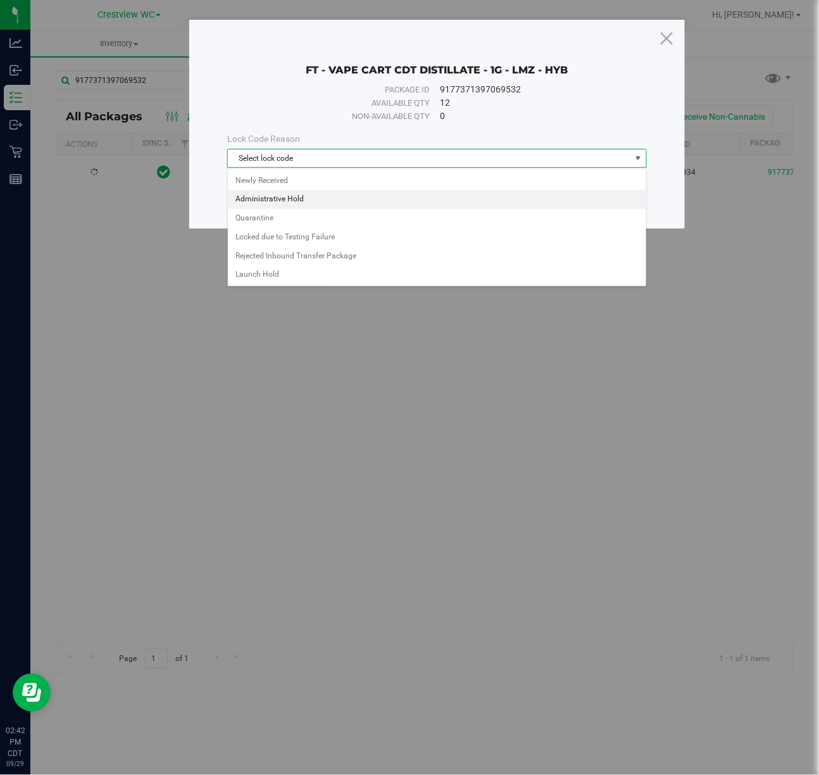
click at [269, 200] on li "Administrative Hold" at bounding box center [437, 199] width 418 height 19
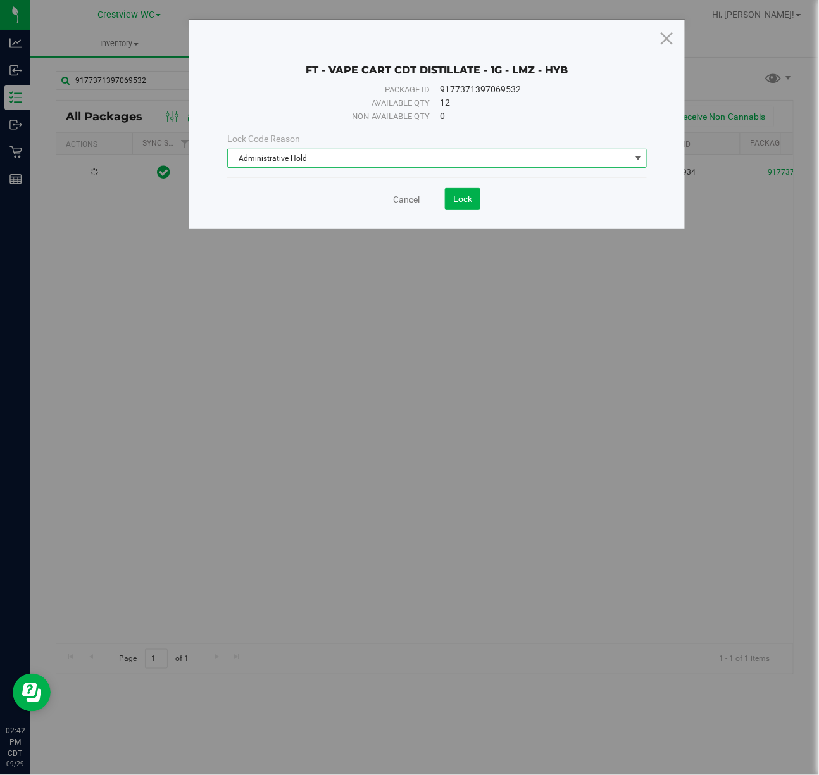
click at [302, 160] on span "Administrative Hold" at bounding box center [429, 158] width 403 height 18
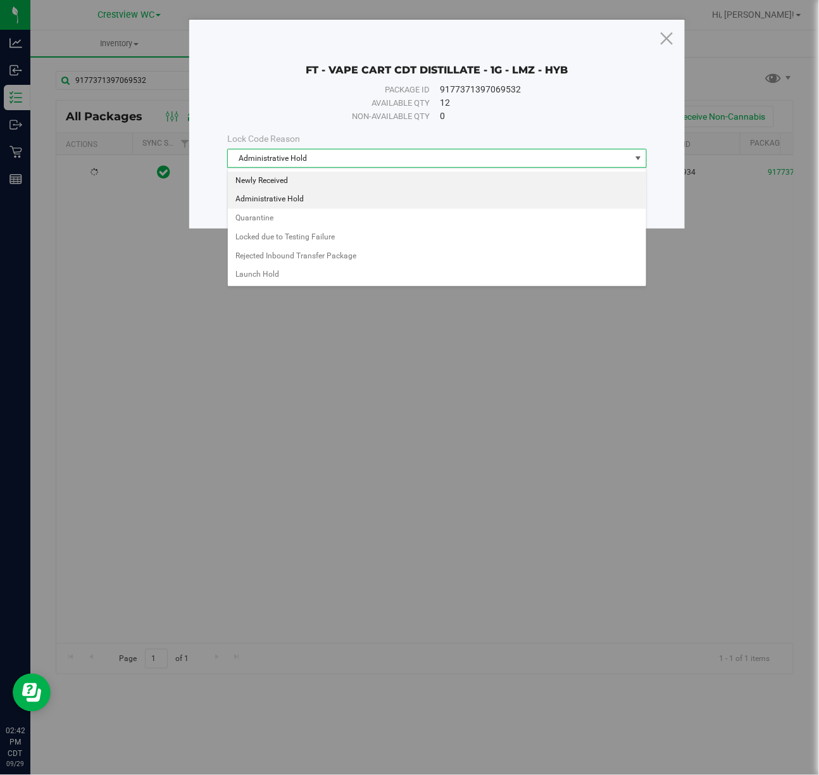
click at [263, 181] on li "Newly Received" at bounding box center [437, 181] width 418 height 19
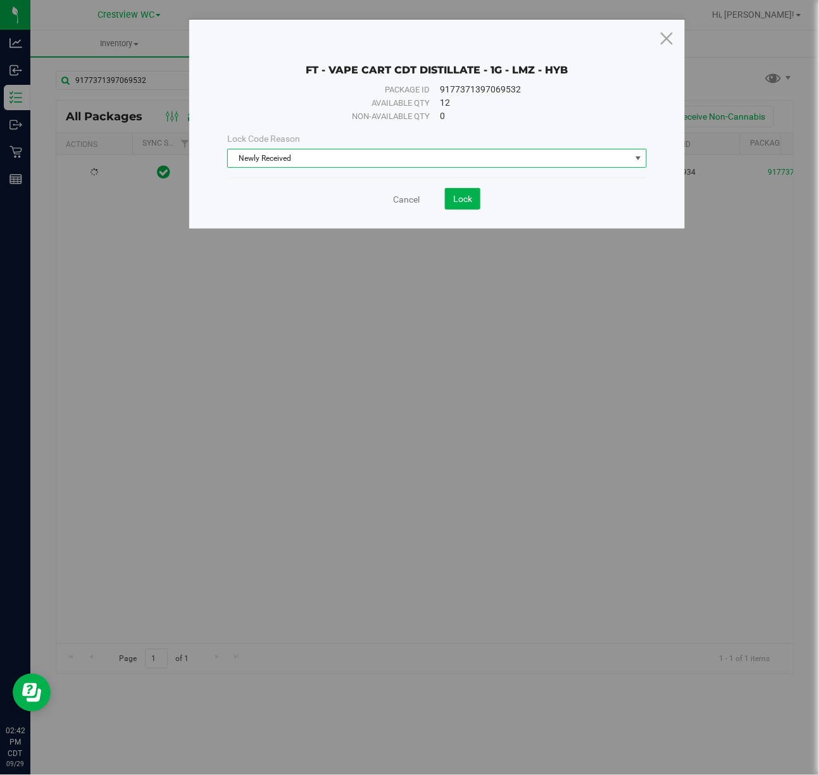
click at [462, 226] on div "FT - VAPE CART CDT DISTILLATE - 1G - LMZ - HYB Package ID 9177371397069532 Avai…" at bounding box center [437, 124] width 496 height 209
click at [463, 201] on span "Lock" at bounding box center [462, 199] width 19 height 10
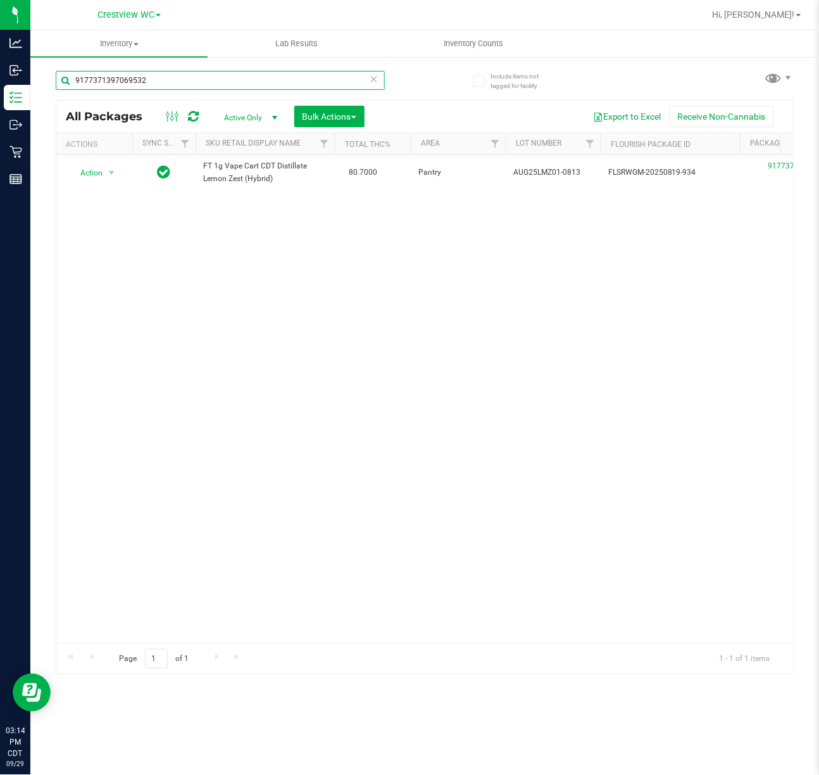
click at [173, 76] on input "9177371397069532" at bounding box center [220, 80] width 329 height 19
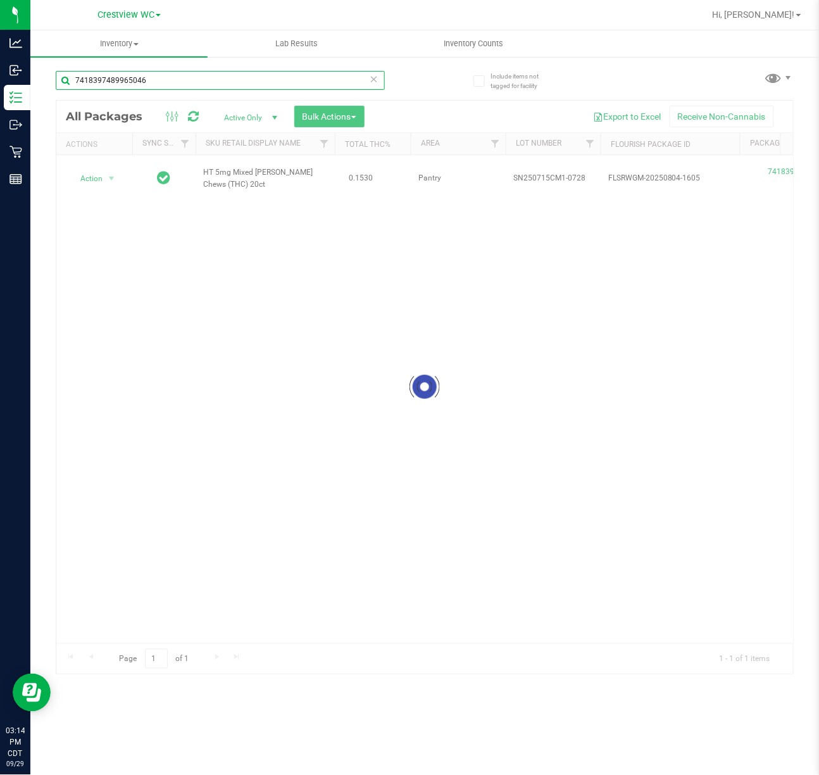
type input "7418397489965046"
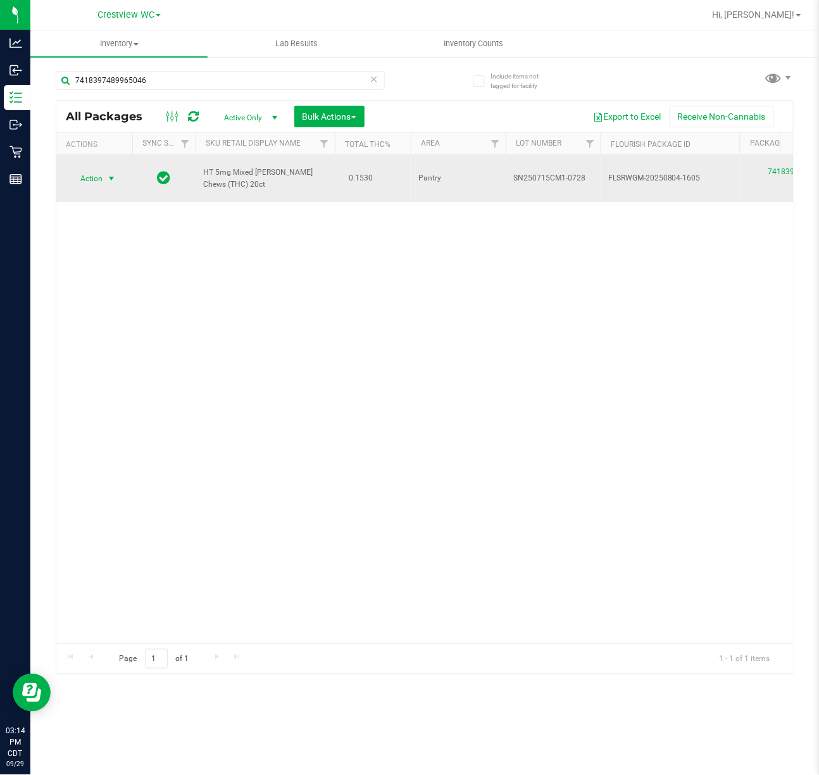
click at [101, 172] on span "Action" at bounding box center [86, 179] width 34 height 18
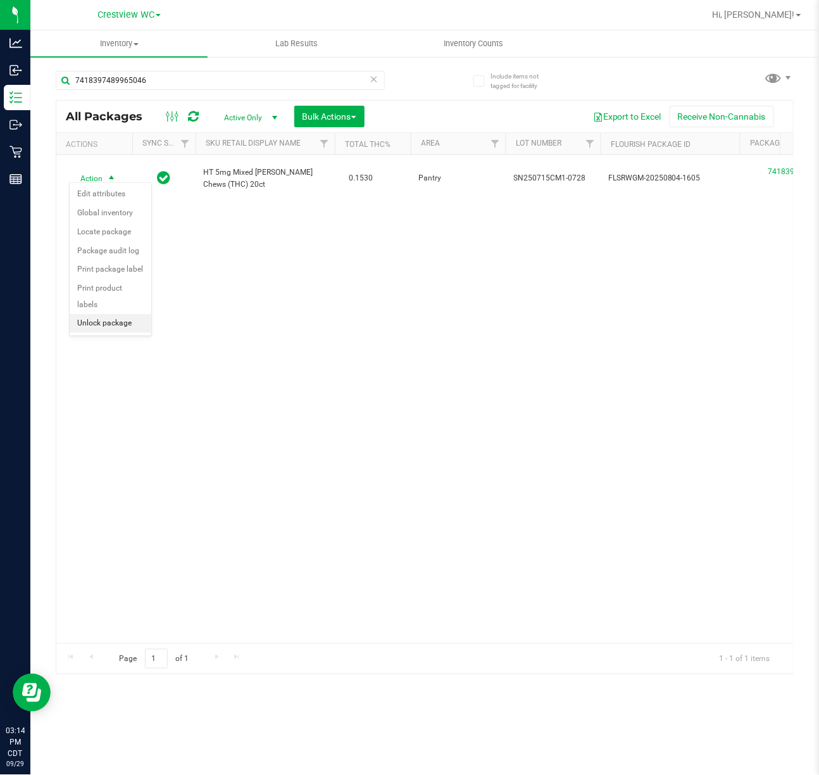
click at [122, 317] on li "Unlock package" at bounding box center [111, 323] width 82 height 19
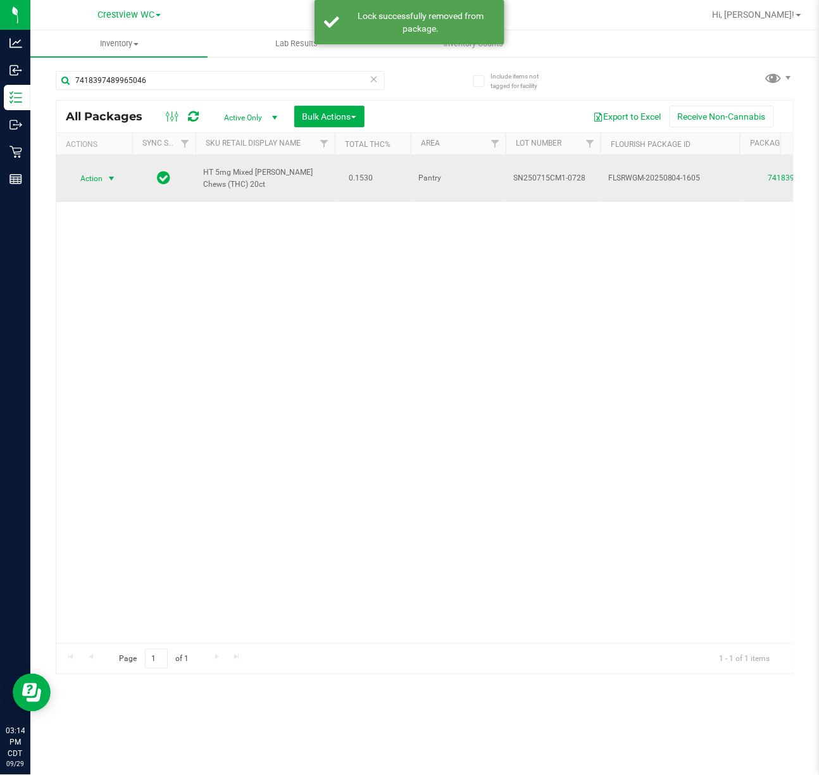
click at [82, 173] on span "Action" at bounding box center [86, 179] width 34 height 18
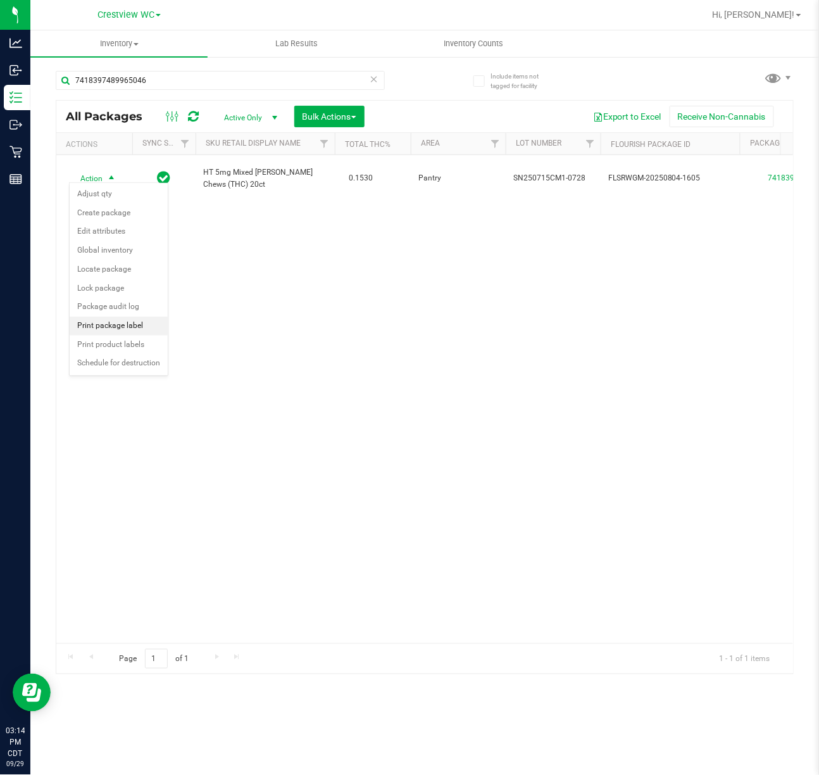
click at [135, 334] on li "Print package label" at bounding box center [119, 326] width 98 height 19
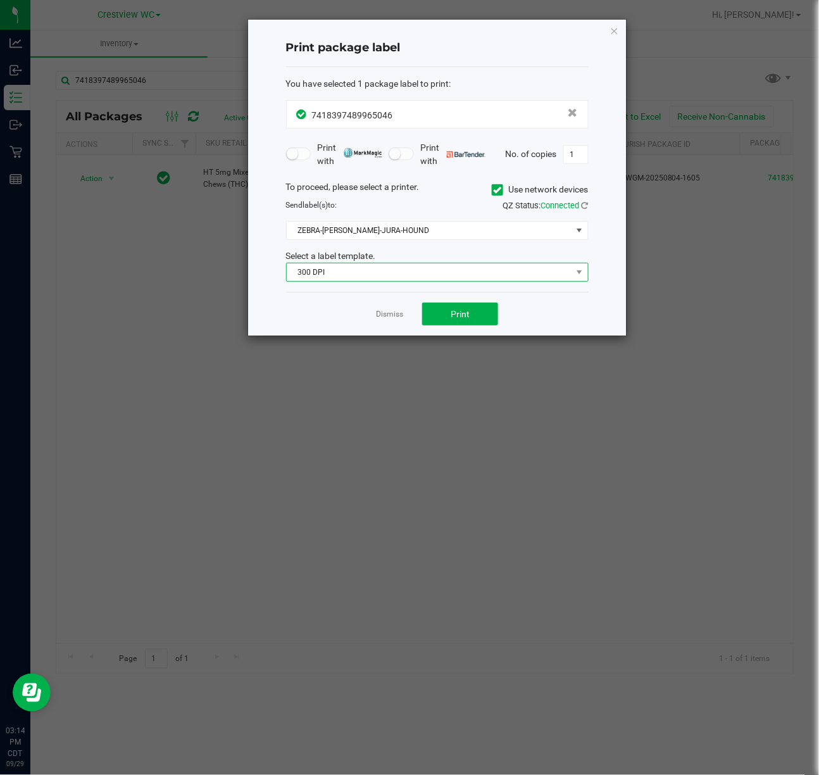
click at [420, 271] on span "300 DPI" at bounding box center [430, 272] width 286 height 18
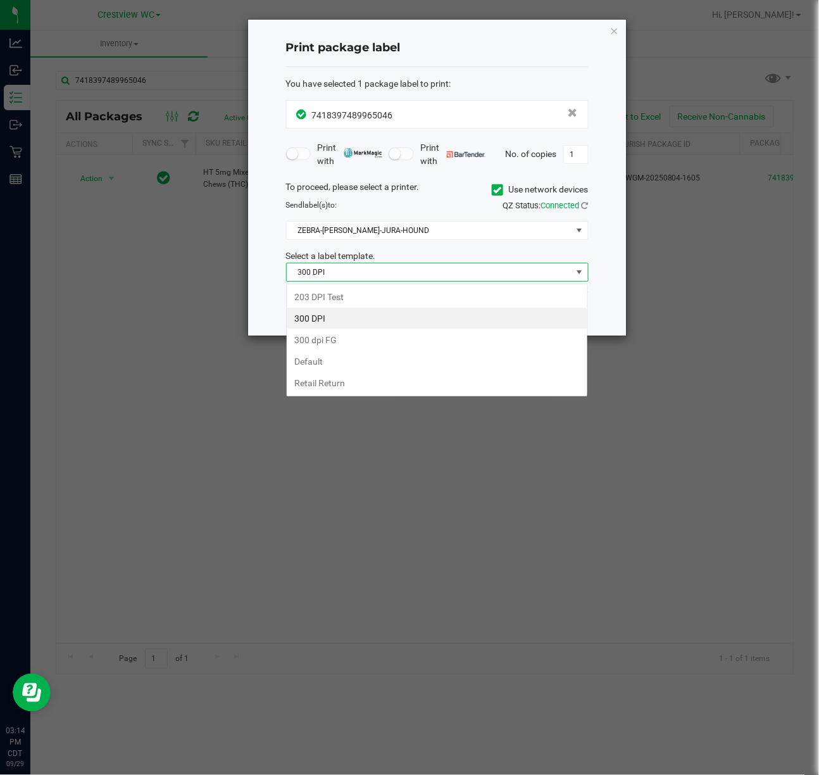
scroll to position [19, 302]
click at [393, 297] on li "203 DPI Test" at bounding box center [437, 297] width 301 height 22
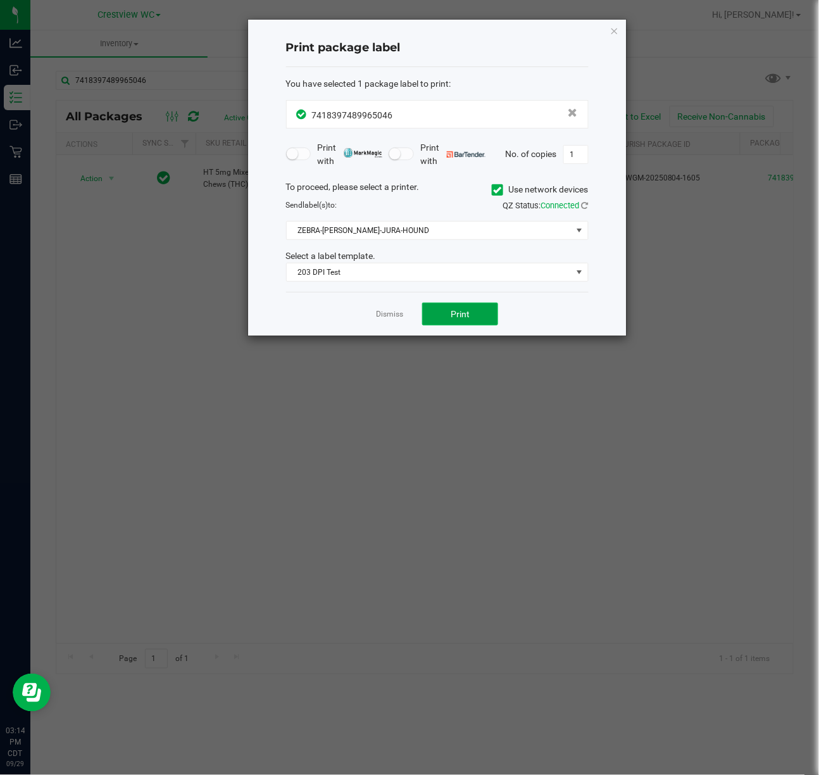
click at [432, 306] on button "Print" at bounding box center [460, 314] width 76 height 23
click at [386, 324] on div "Dismiss Print" at bounding box center [437, 314] width 303 height 44
click at [386, 318] on link "Dismiss" at bounding box center [389, 314] width 27 height 11
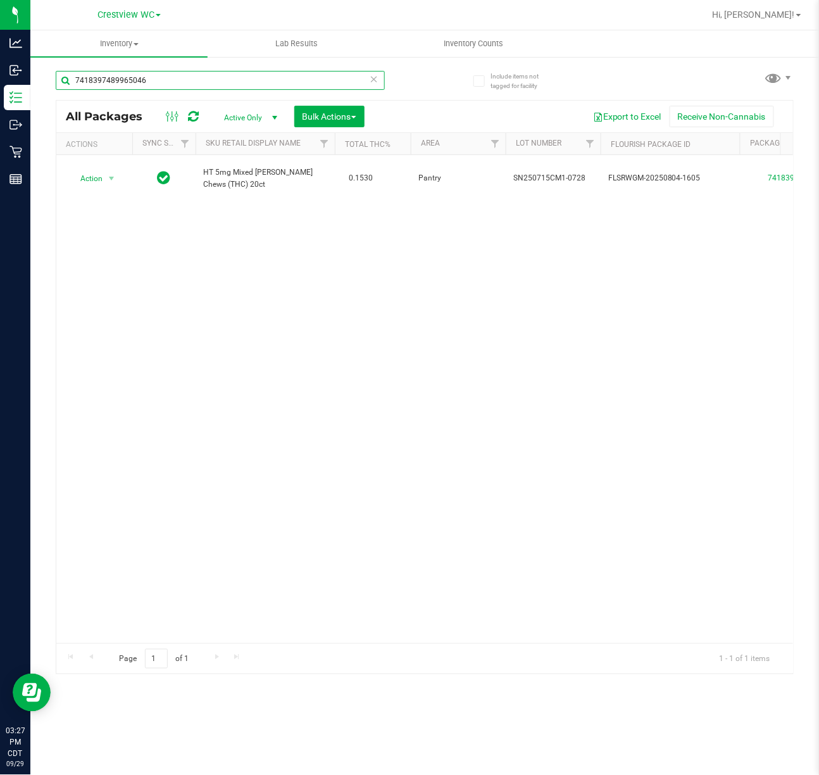
drag, startPoint x: 120, startPoint y: 86, endPoint x: -341, endPoint y: 138, distance: 463.2
click at [0, 138] on html "Analytics Inbound Inventory Outbound Retail Reports 03:27 PM CDT 09/29/2025 09/…" at bounding box center [409, 387] width 819 height 775
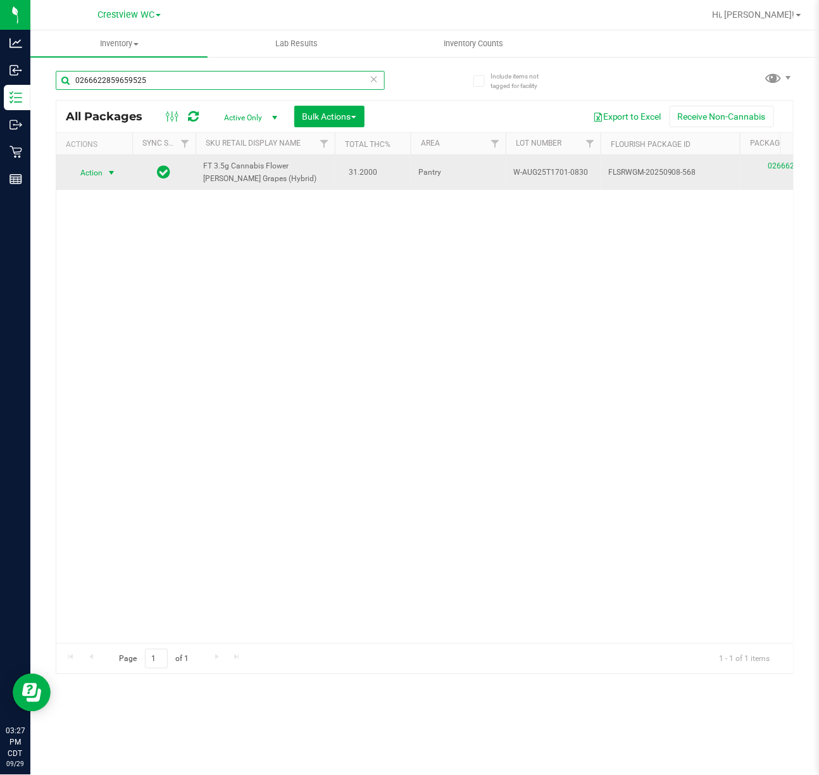
type input "0266622859659525"
click at [115, 175] on span "select" at bounding box center [111, 173] width 10 height 10
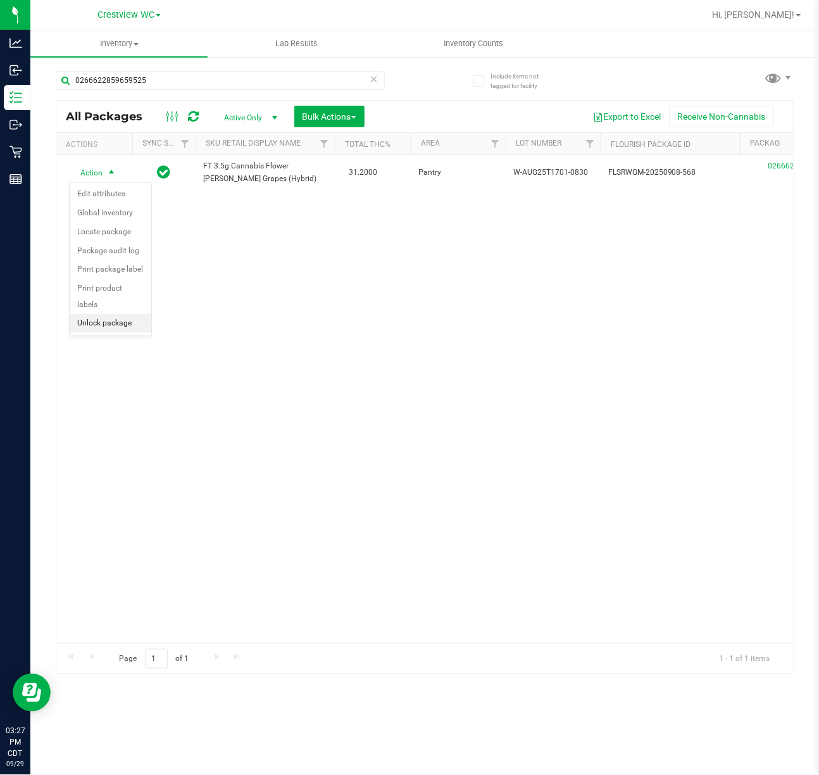
click at [99, 322] on li "Unlock package" at bounding box center [111, 323] width 82 height 19
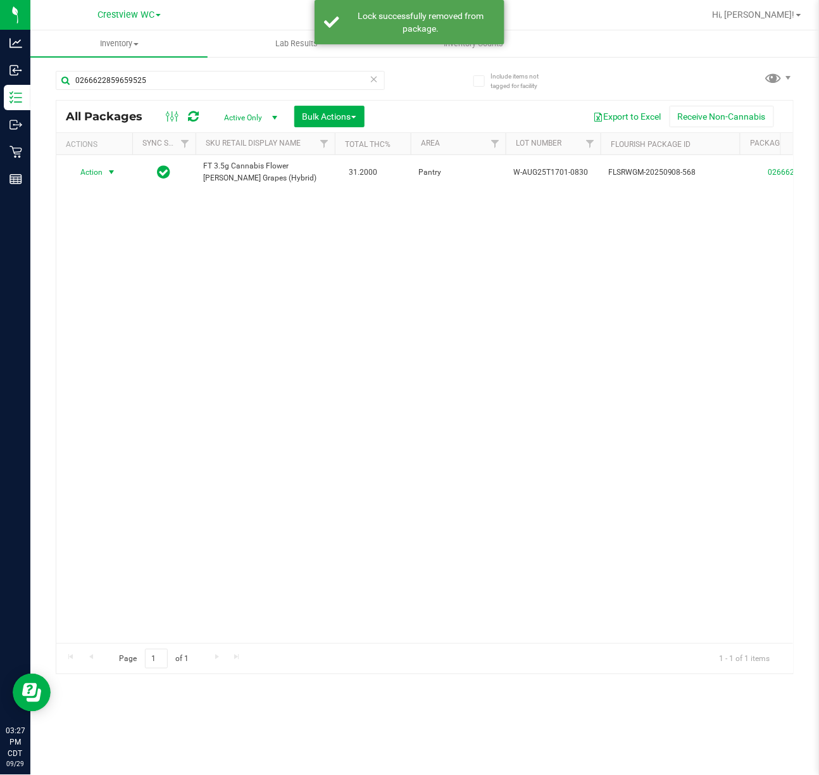
drag, startPoint x: 90, startPoint y: 165, endPoint x: 95, endPoint y: 171, distance: 7.6
click at [102, 175] on span "Action" at bounding box center [86, 172] width 34 height 18
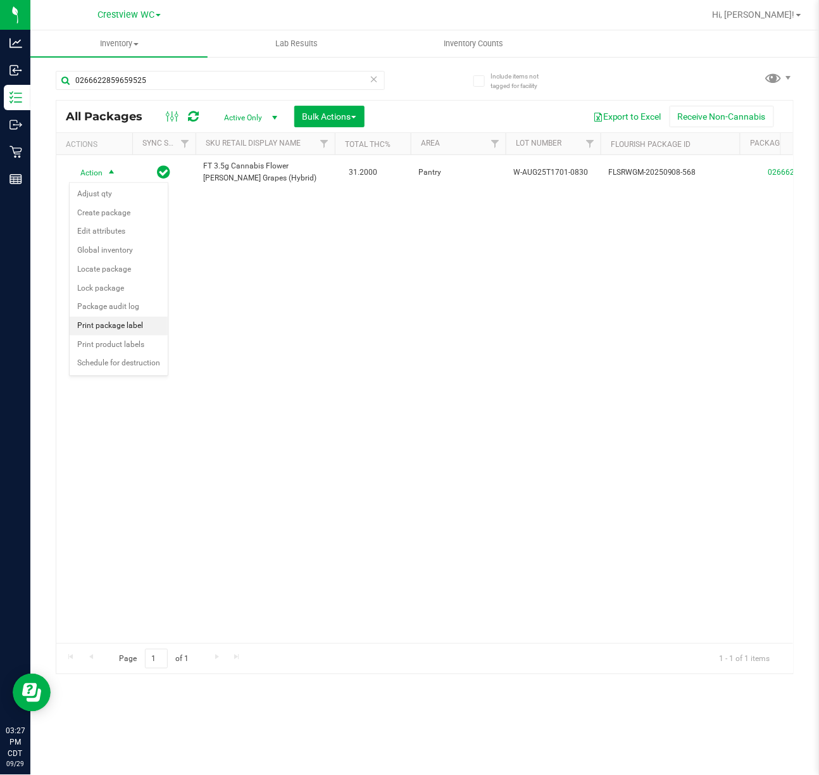
click at [97, 324] on li "Print package label" at bounding box center [119, 326] width 98 height 19
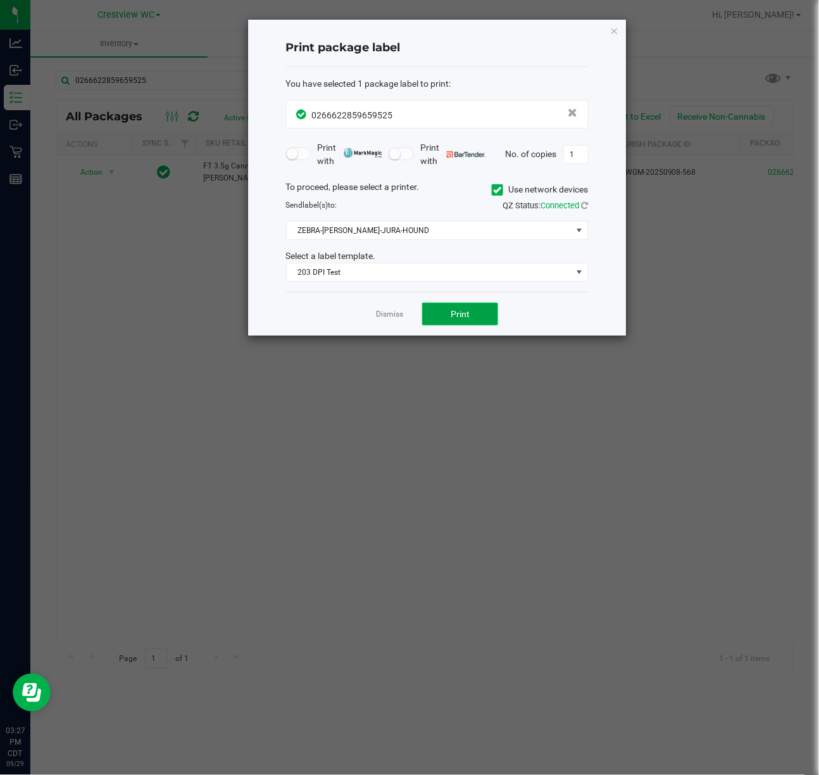
click at [472, 312] on button "Print" at bounding box center [460, 314] width 76 height 23
drag, startPoint x: 401, startPoint y: 310, endPoint x: 394, endPoint y: 312, distance: 7.2
click at [401, 310] on link "Dismiss" at bounding box center [389, 314] width 27 height 11
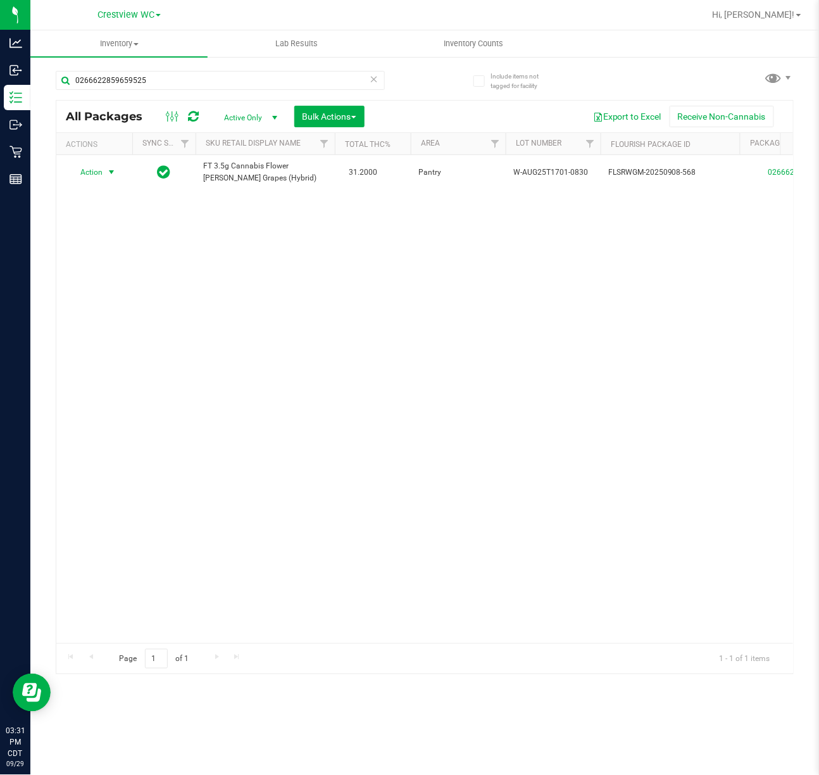
click at [172, 65] on div "0266622859659525" at bounding box center [240, 80] width 369 height 41
click at [168, 85] on input "0266622859659525" at bounding box center [220, 80] width 329 height 19
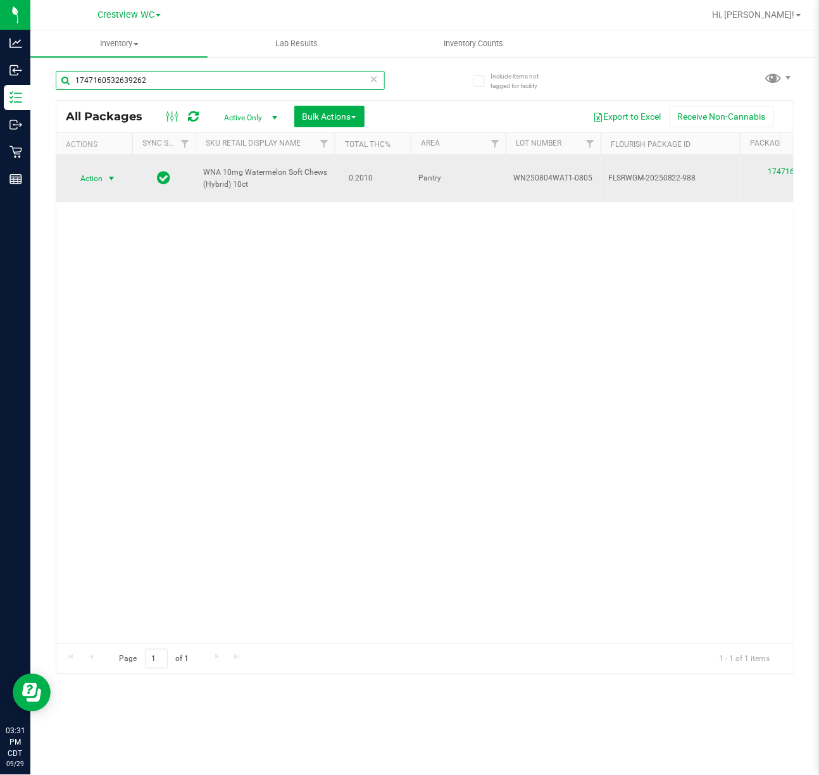
type input "1747160532639262"
click at [115, 175] on span "select" at bounding box center [111, 178] width 10 height 10
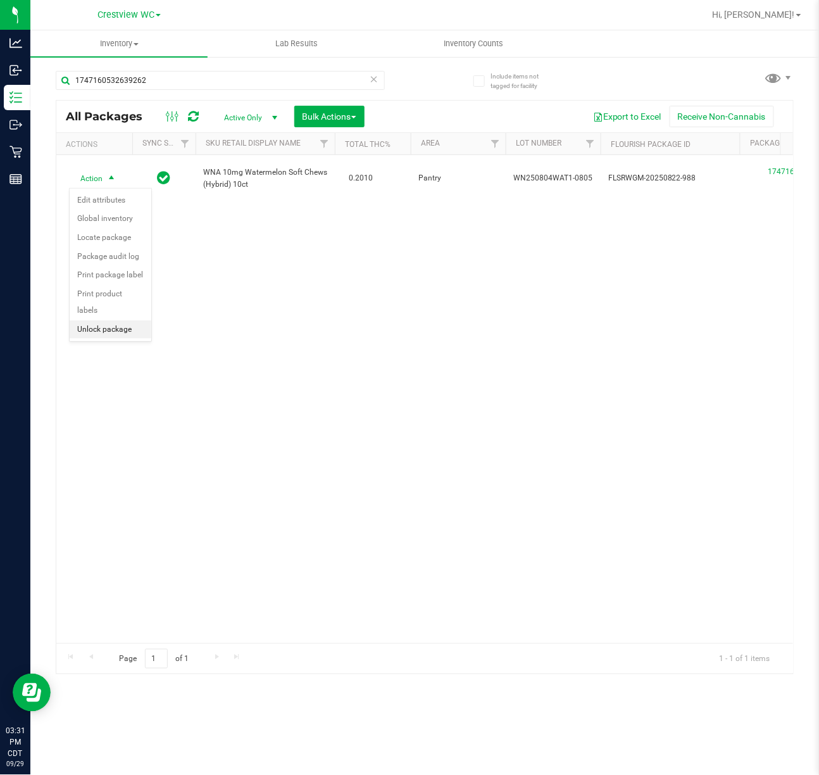
click at [113, 338] on li "Unlock package" at bounding box center [111, 329] width 82 height 19
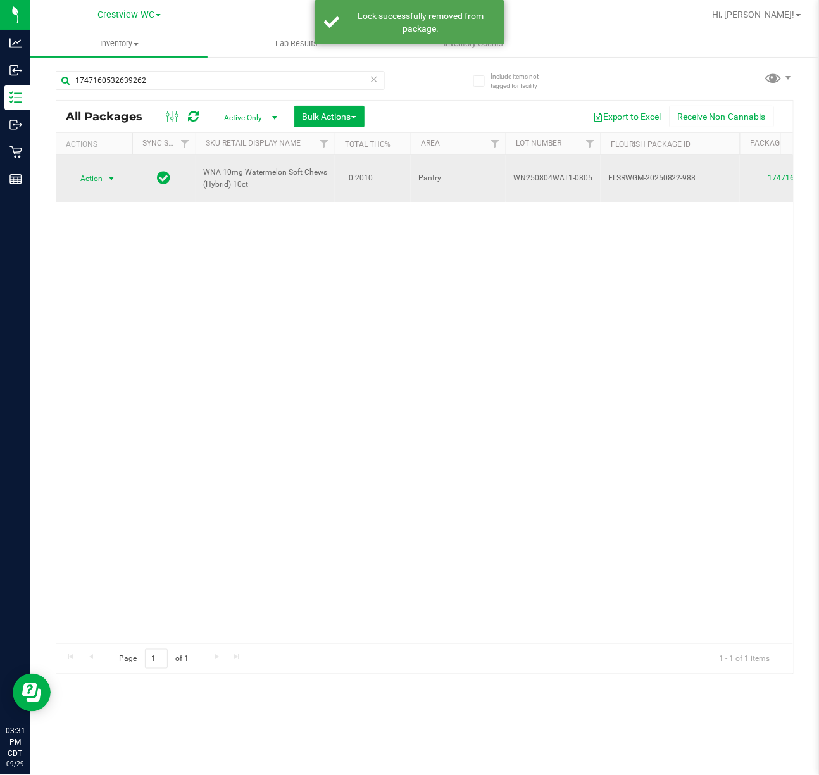
click at [112, 186] on span "select" at bounding box center [112, 179] width 16 height 18
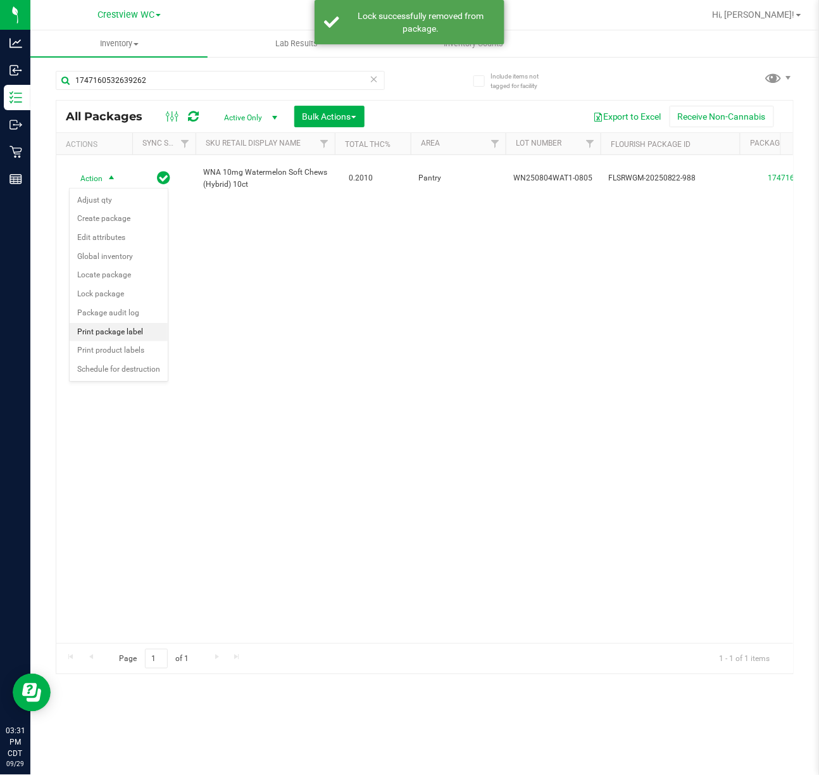
click at [127, 341] on li "Print package label" at bounding box center [119, 332] width 98 height 19
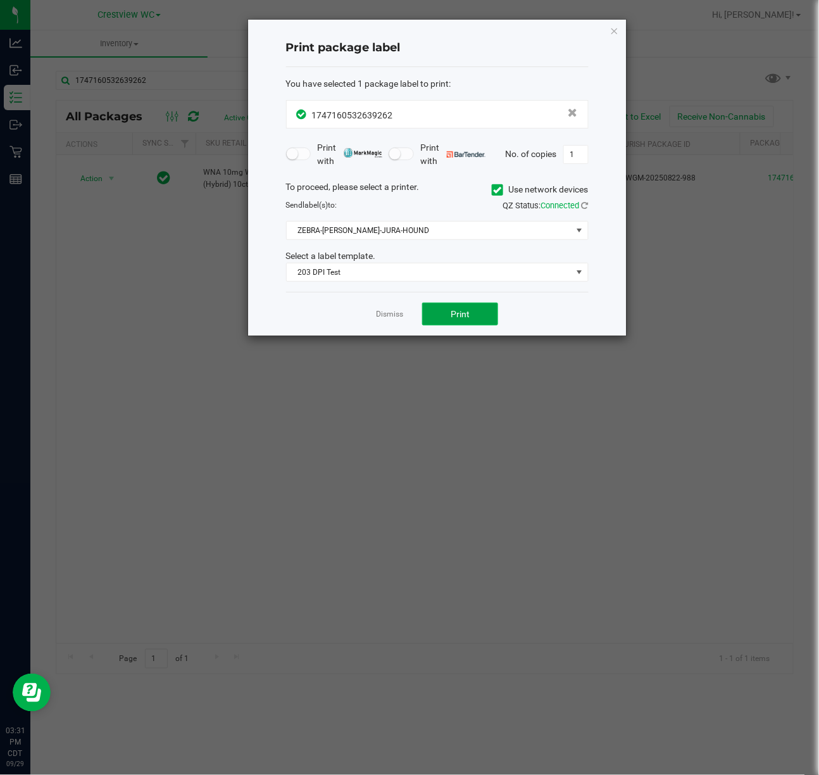
click at [449, 317] on button "Print" at bounding box center [460, 314] width 76 height 23
click at [383, 315] on link "Dismiss" at bounding box center [389, 314] width 27 height 11
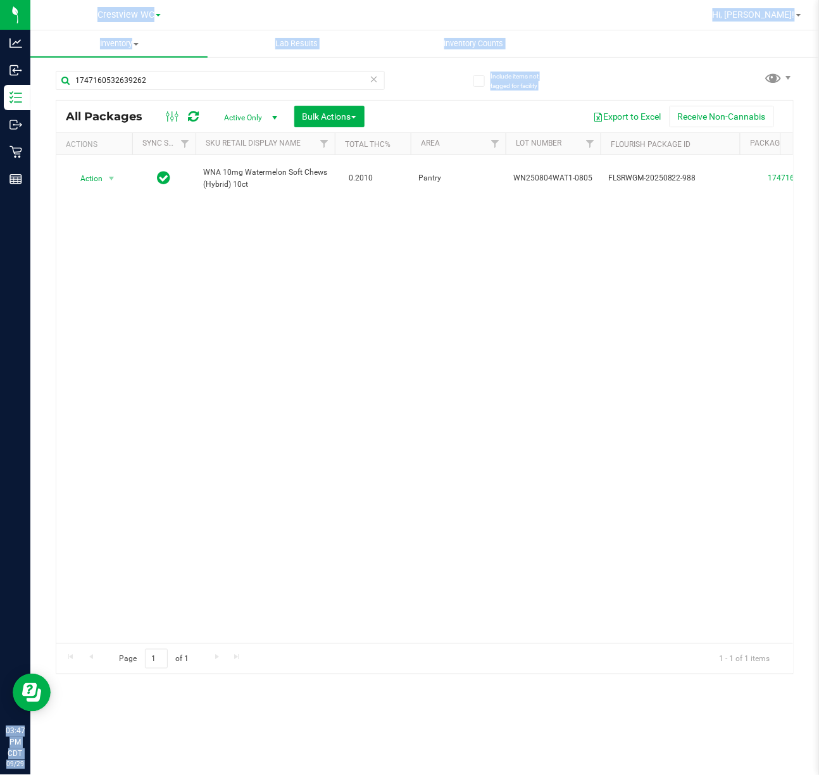
drag, startPoint x: 216, startPoint y: 69, endPoint x: -23, endPoint y: 118, distance: 243.6
click at [0, 118] on html "Analytics Inbound Inventory Outbound Retail Reports 03:47 PM CDT 09/29/2025 09/…" at bounding box center [409, 387] width 819 height 775
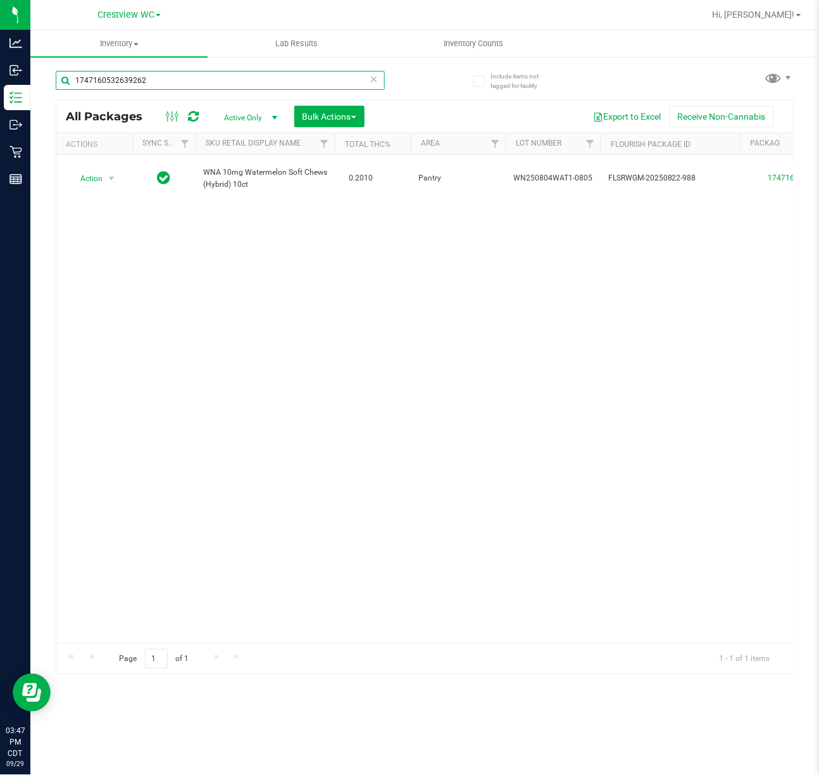
click at [184, 72] on input "1747160532639262" at bounding box center [220, 80] width 329 height 19
click at [183, 72] on input "1747160532639262" at bounding box center [220, 80] width 329 height 19
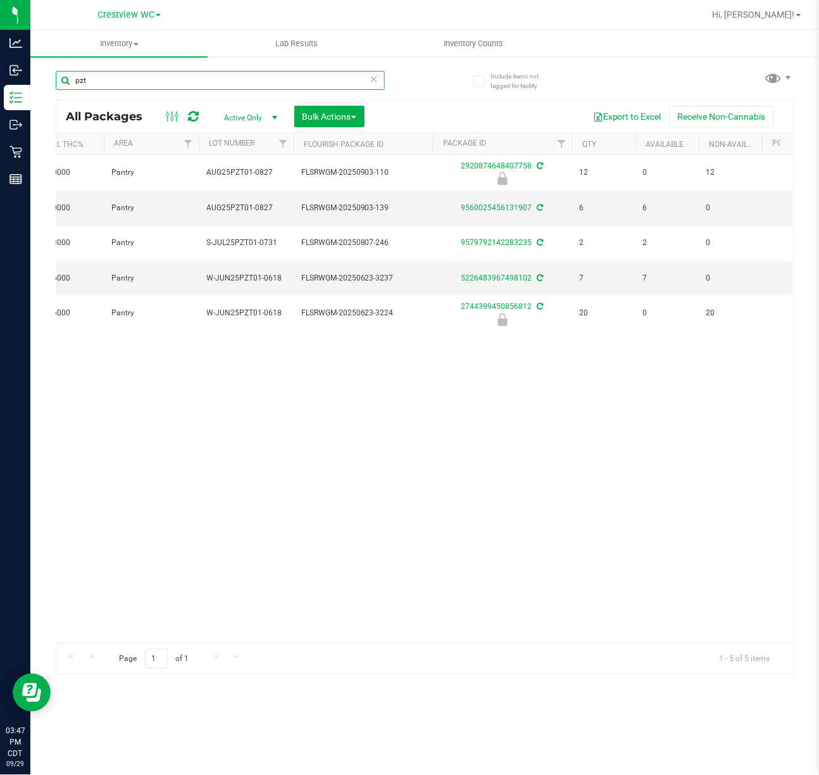
scroll to position [0, 303]
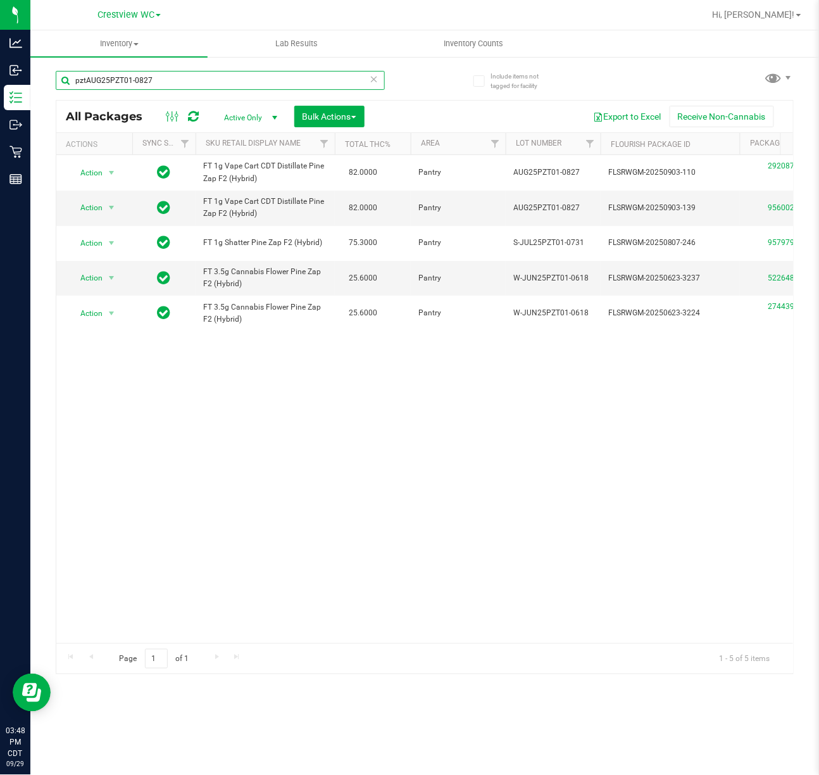
type input "pztAUG25PZT01-0827"
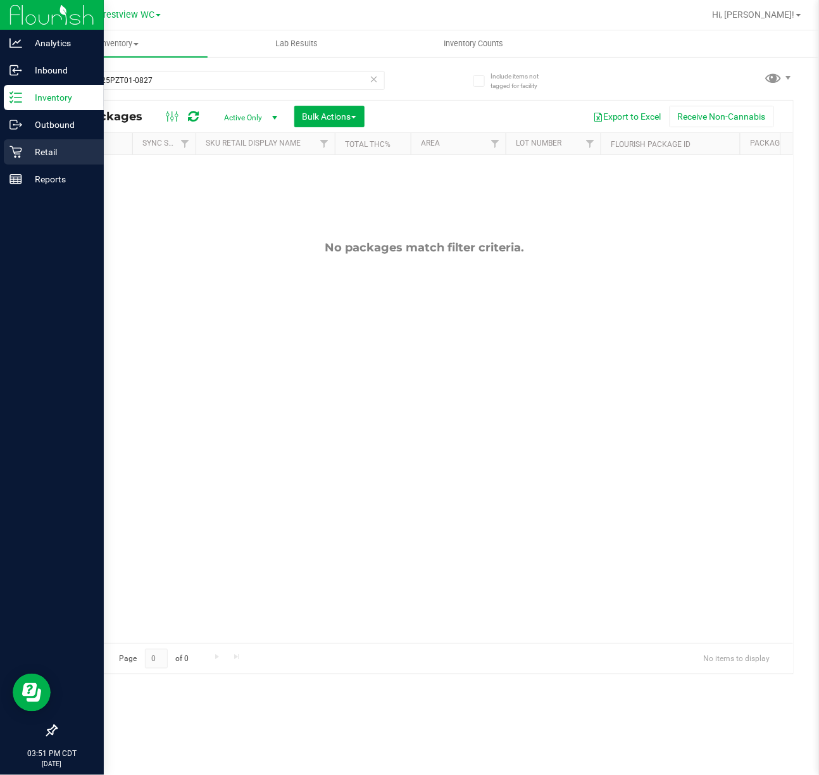
click at [27, 161] on div "Retail" at bounding box center [54, 151] width 100 height 25
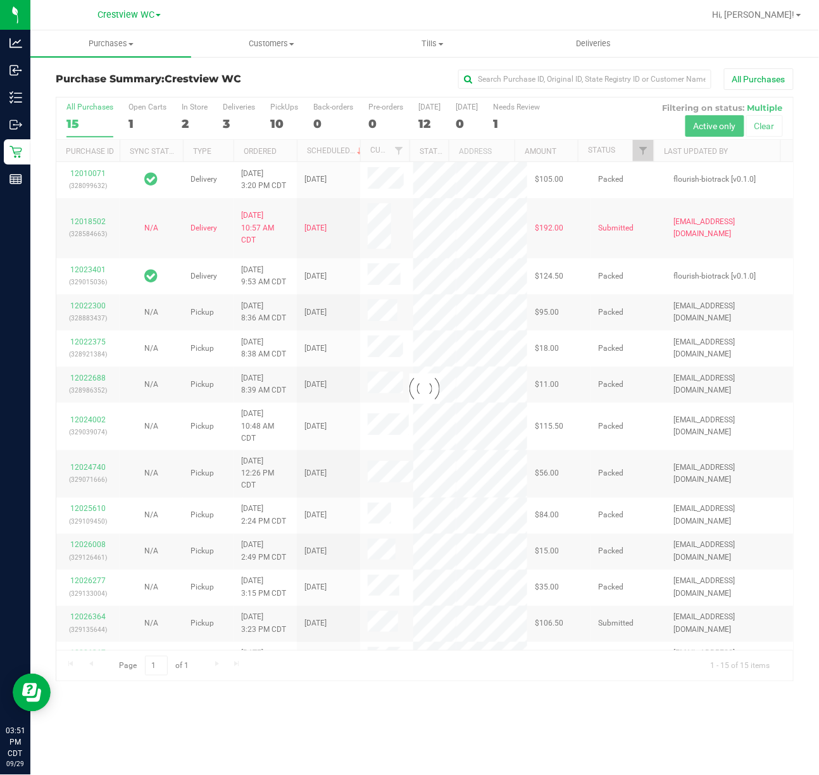
click at [186, 125] on div at bounding box center [424, 388] width 737 height 583
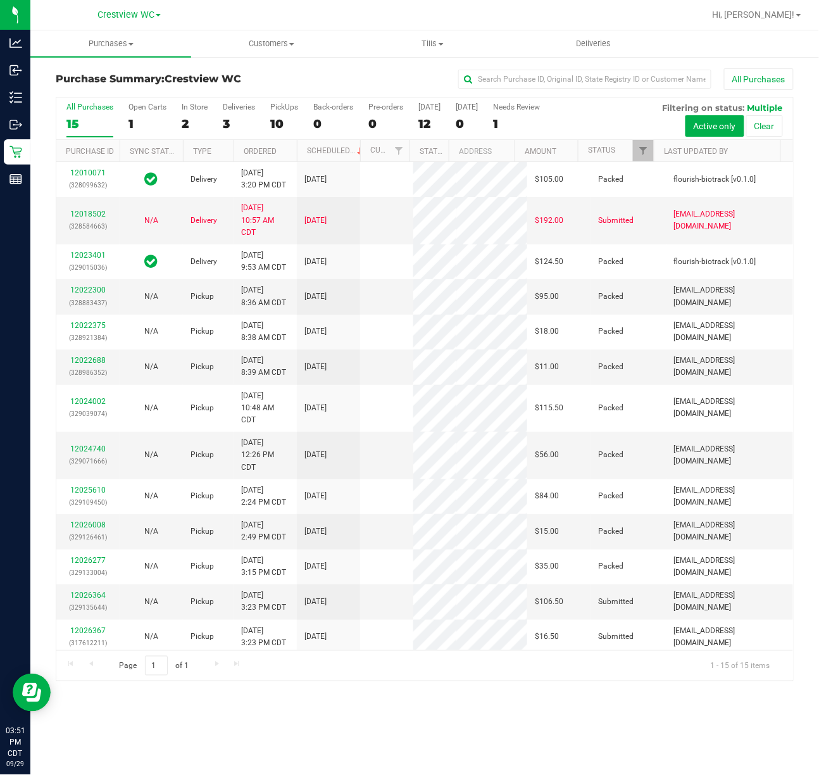
click at [196, 120] on div "2" at bounding box center [195, 123] width 26 height 15
click at [0, 0] on input "In Store 2" at bounding box center [0, 0] width 0 height 0
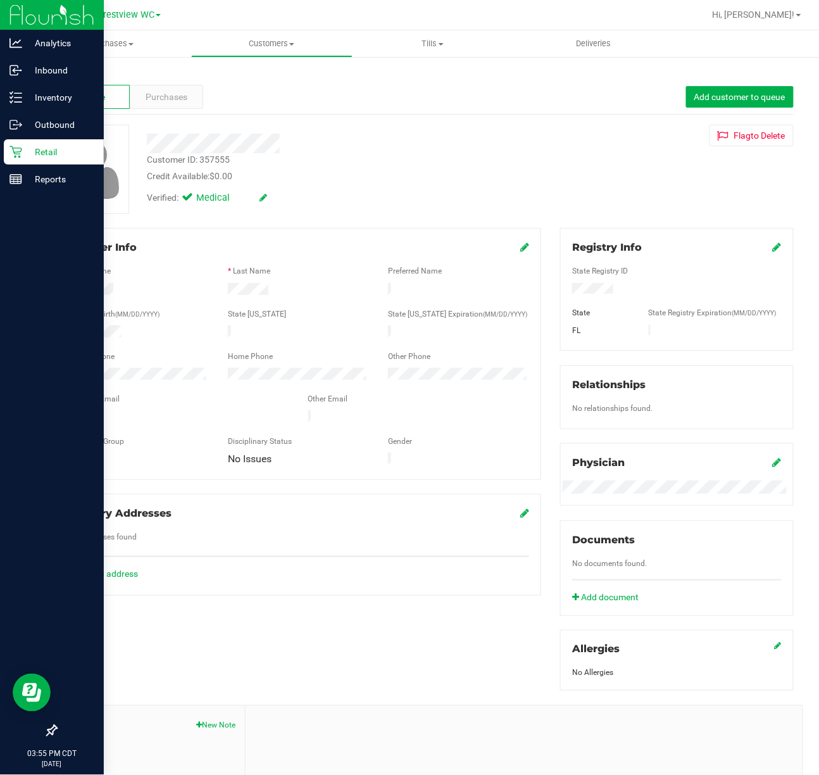
click at [25, 158] on p "Retail" at bounding box center [60, 151] width 76 height 15
